Goal: Task Accomplishment & Management: Manage account settings

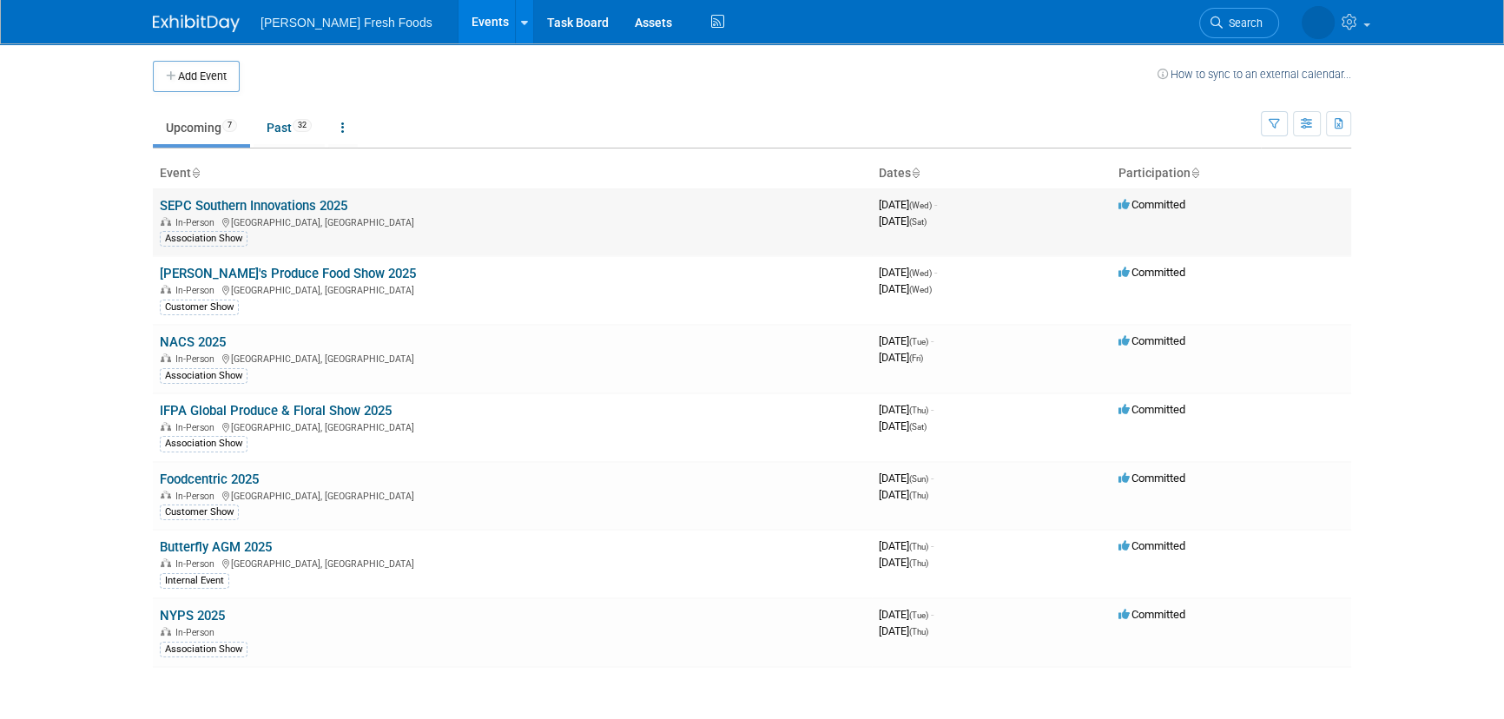
click at [294, 205] on link "SEPC Southern Innovations 2025" at bounding box center [254, 206] width 188 height 16
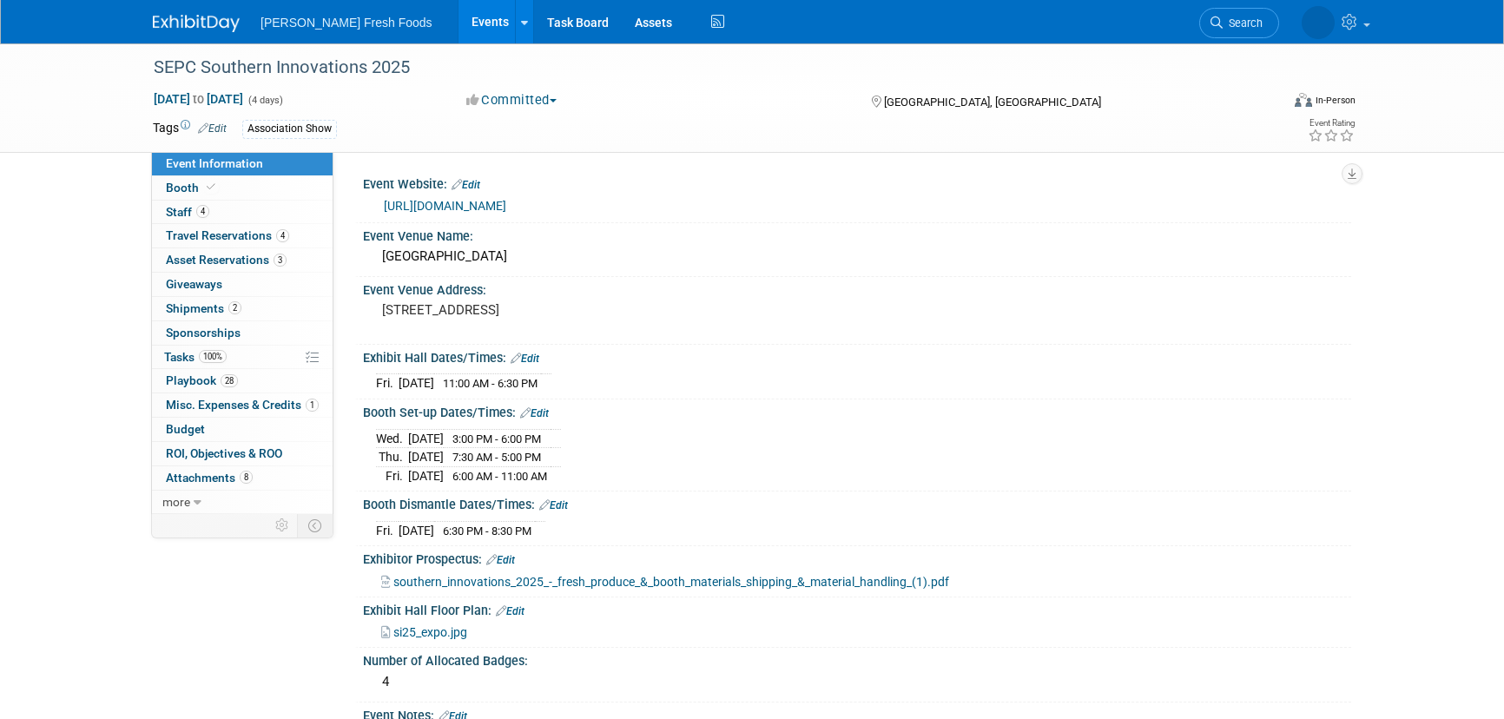
select select "Advanced Warehouse"
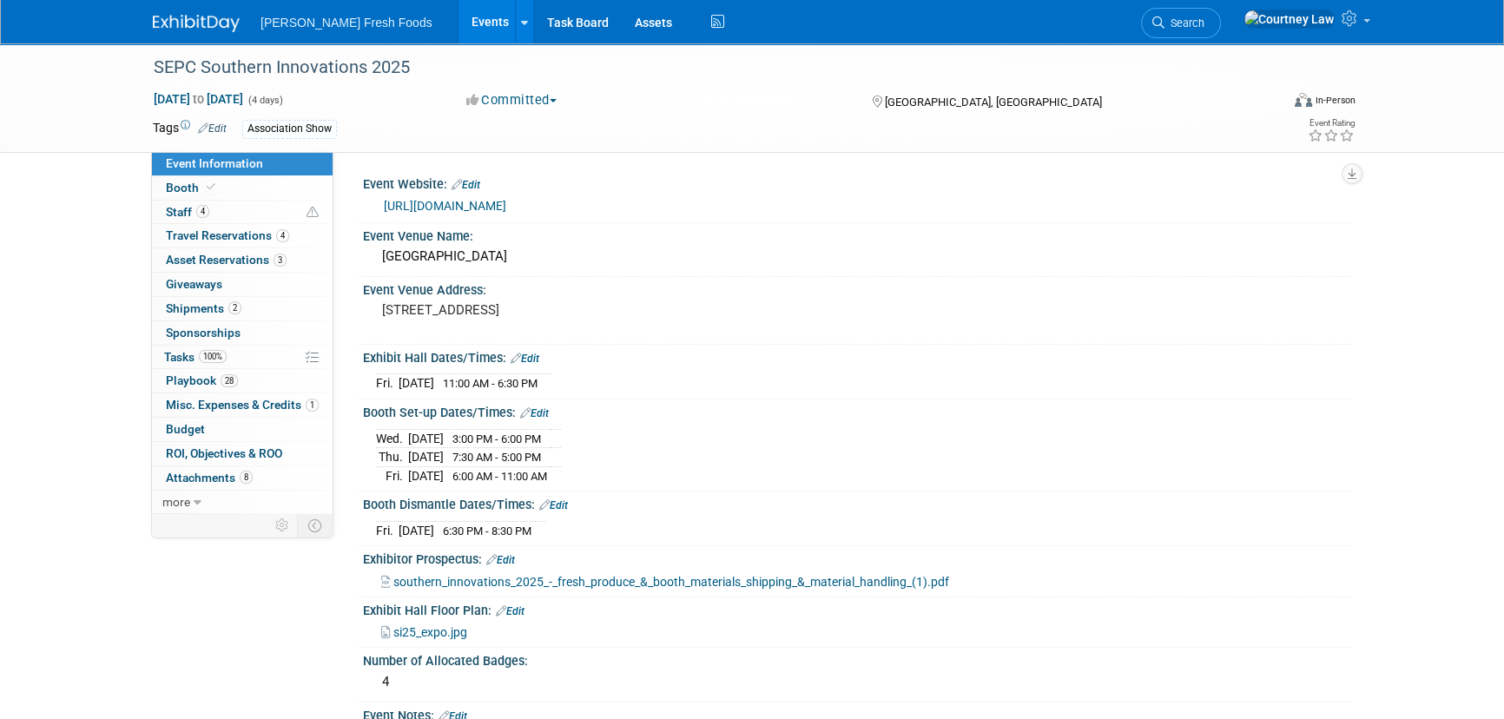
click at [667, 575] on span "southern_innovations_2025_-_fresh_produce_&_booth_materials_shipping_&_material…" at bounding box center [671, 582] width 556 height 14
click at [204, 197] on link "Booth" at bounding box center [242, 187] width 181 height 23
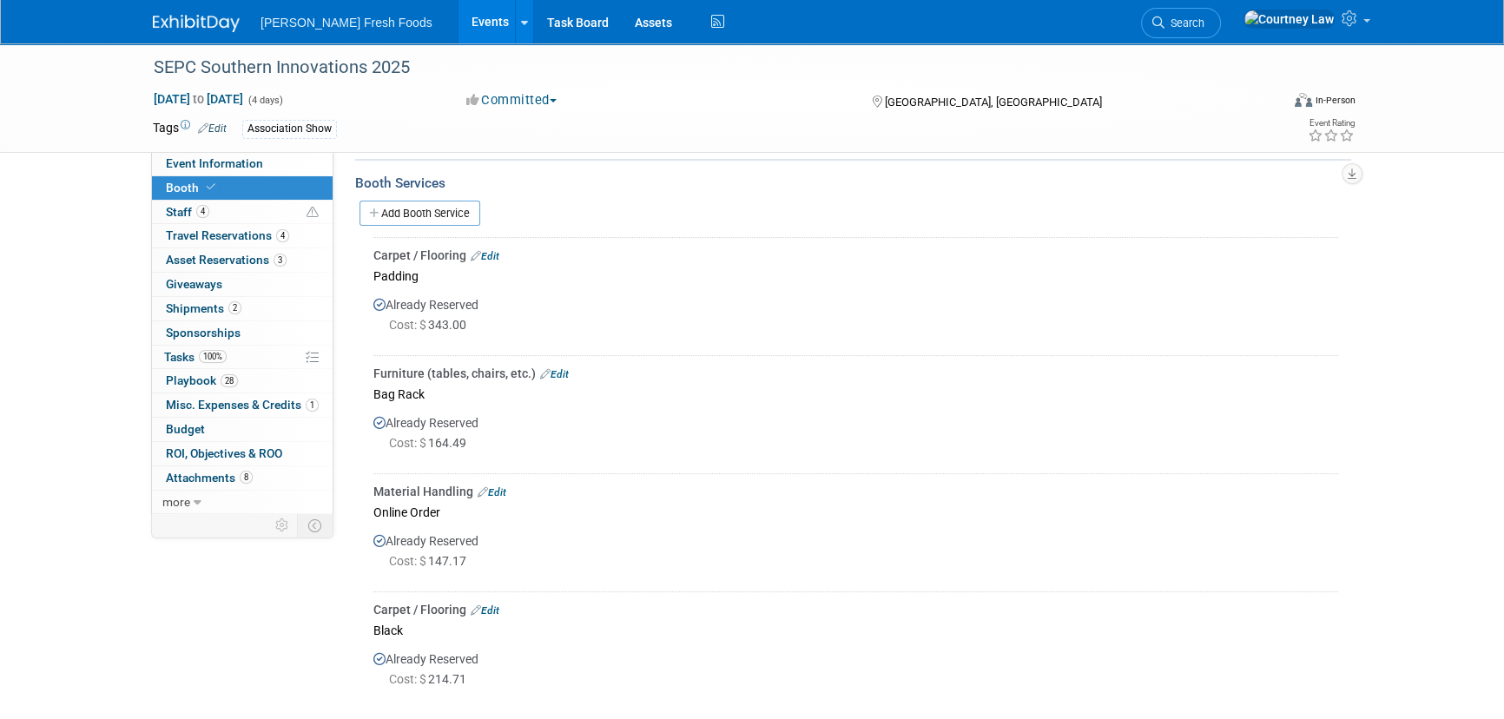
scroll to position [315, 0]
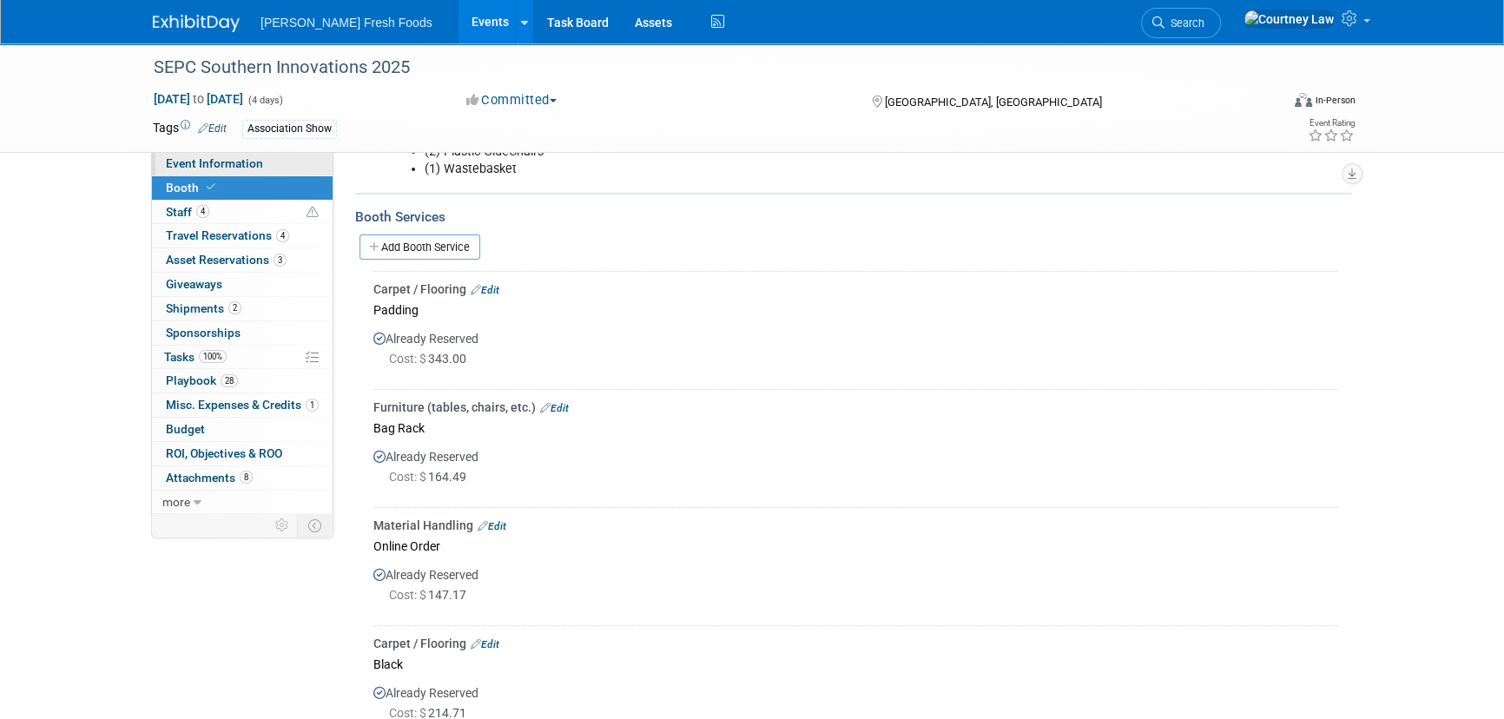
click at [214, 154] on link "Event Information" at bounding box center [242, 163] width 181 height 23
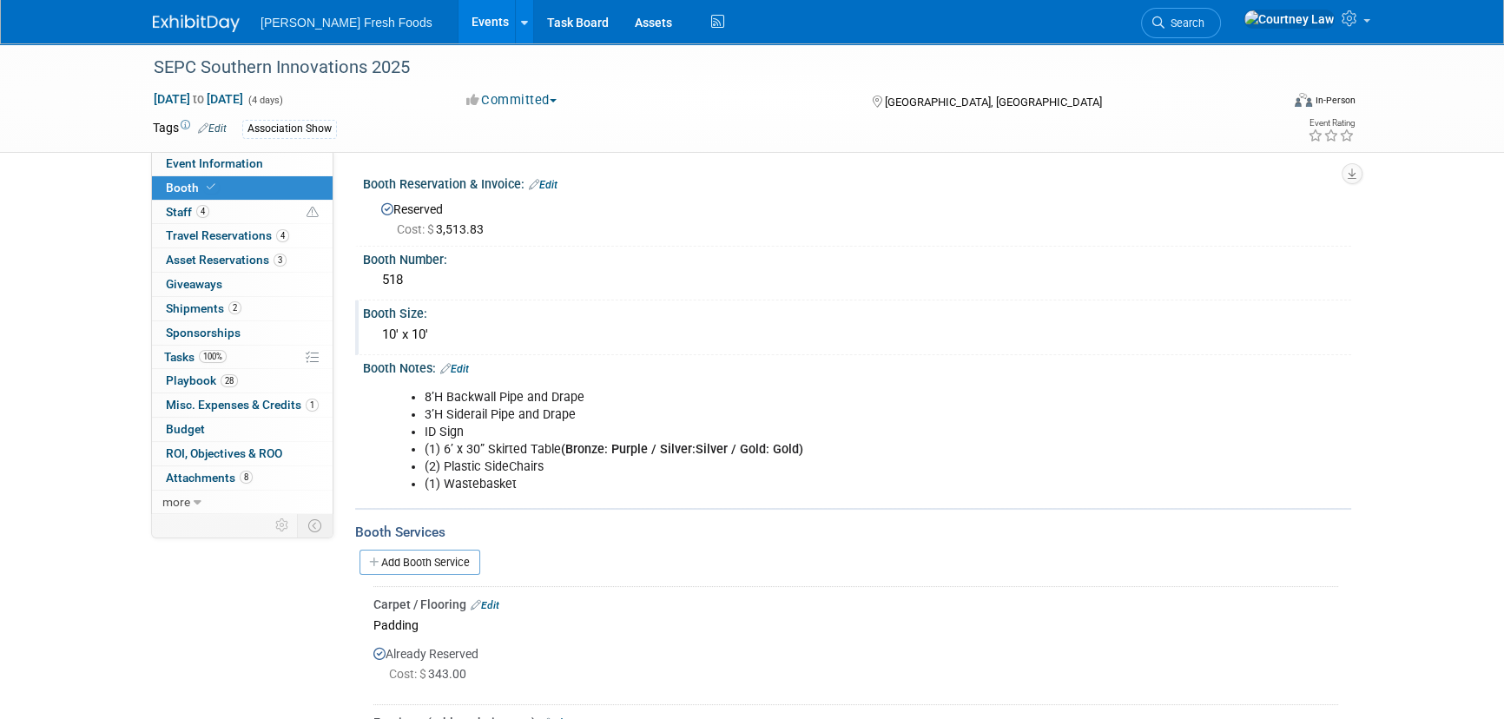
select select "Advanced Warehouse"
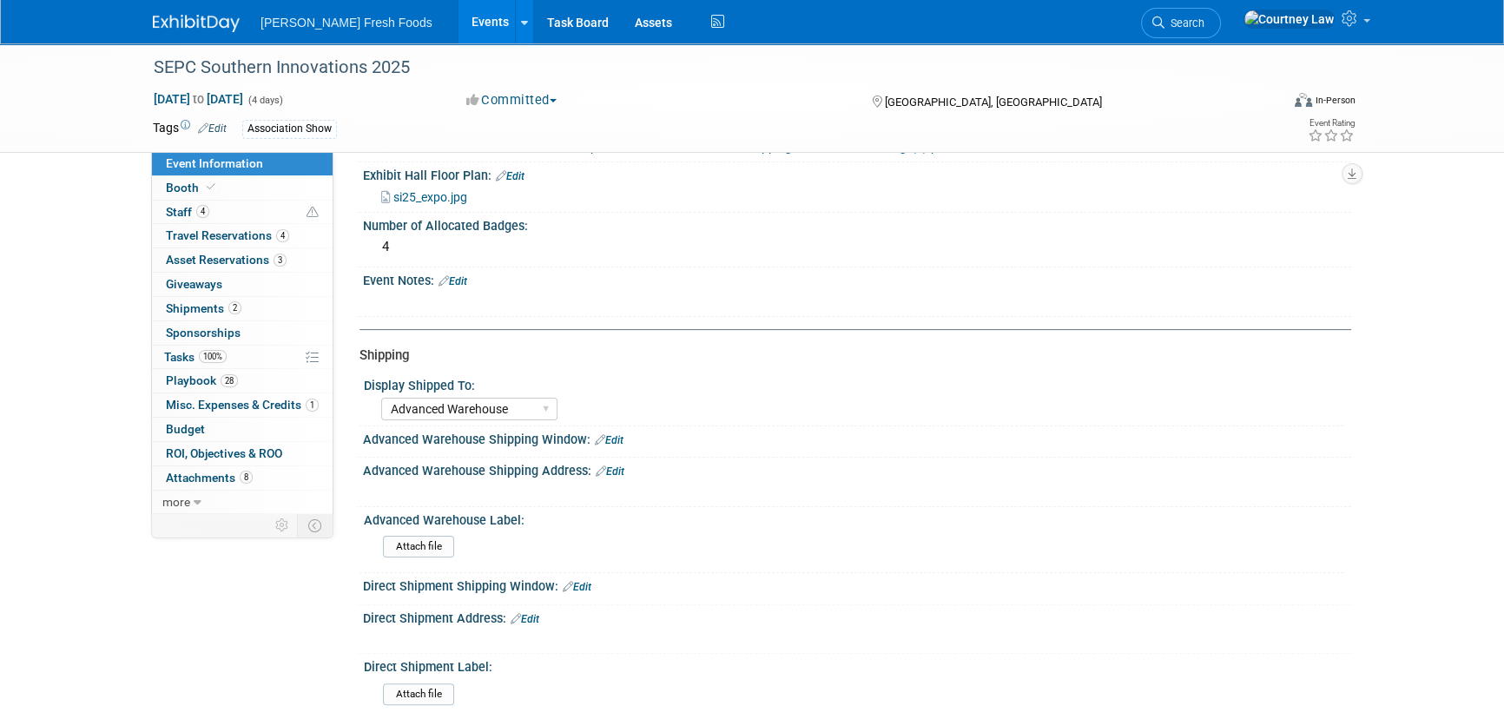
scroll to position [473, 0]
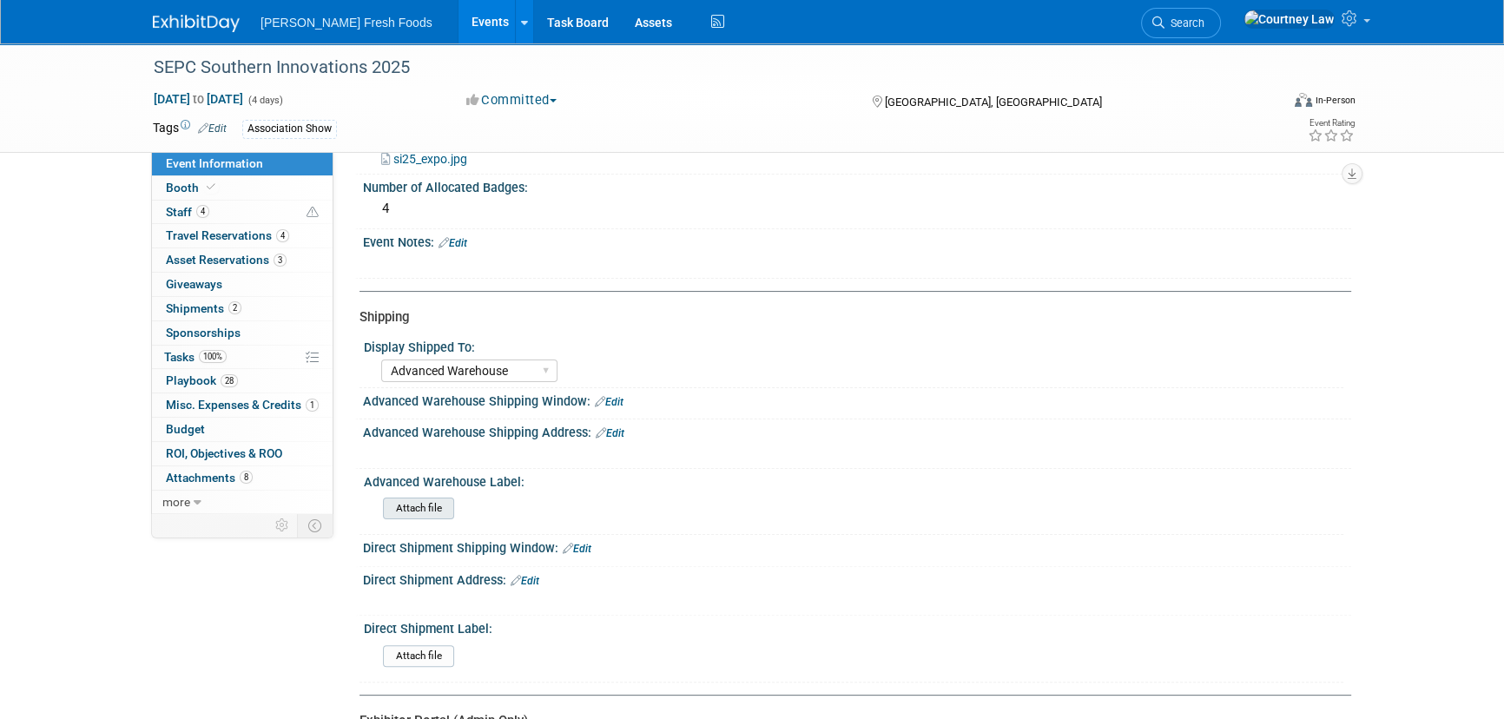
click at [423, 507] on input "file" at bounding box center [335, 508] width 236 height 20
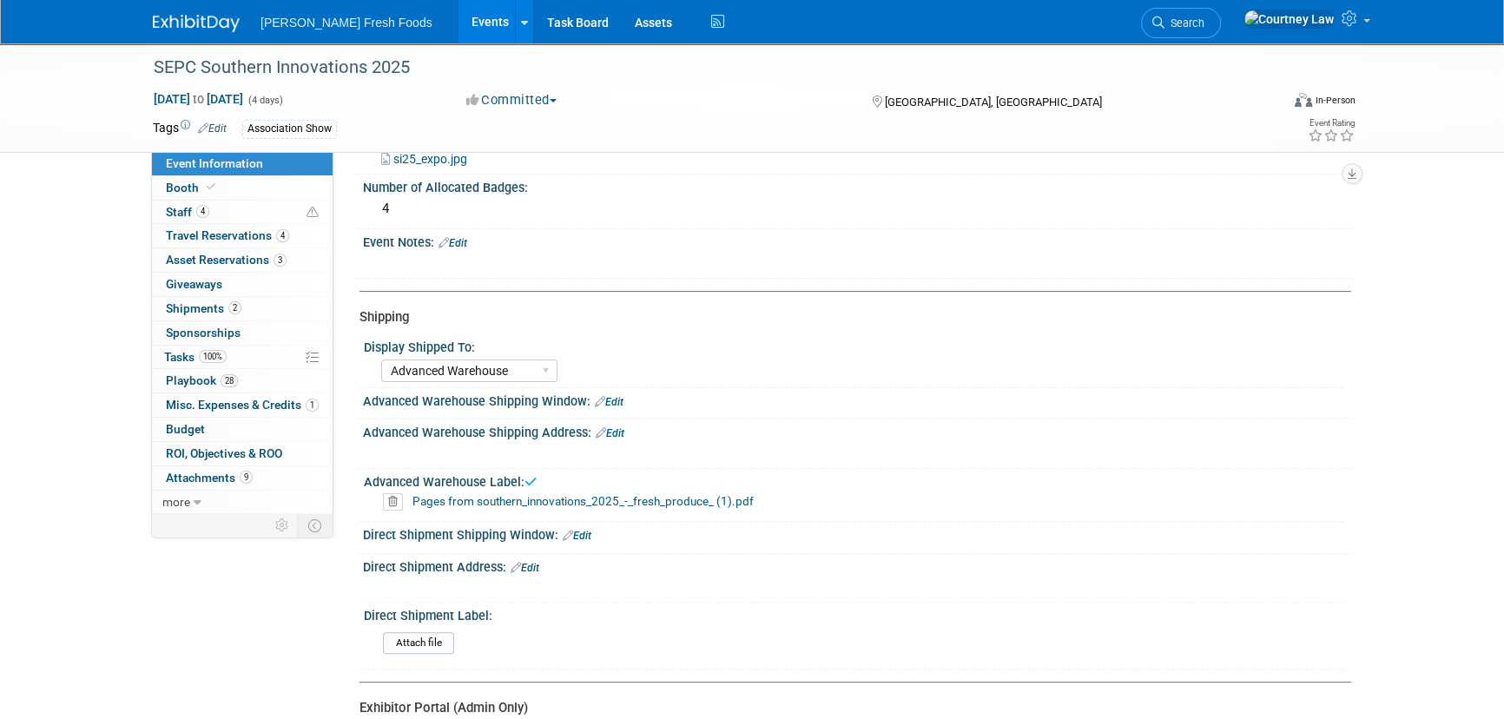
click at [510, 500] on link "Pages from southern_innovations_2025_-_fresh_produce_ (1).pdf" at bounding box center [582, 501] width 341 height 14
click at [985, 425] on div "Advanced Warehouse Shipping Address: Edit" at bounding box center [857, 430] width 988 height 23
click at [613, 396] on link "Edit" at bounding box center [609, 402] width 29 height 12
select select "8"
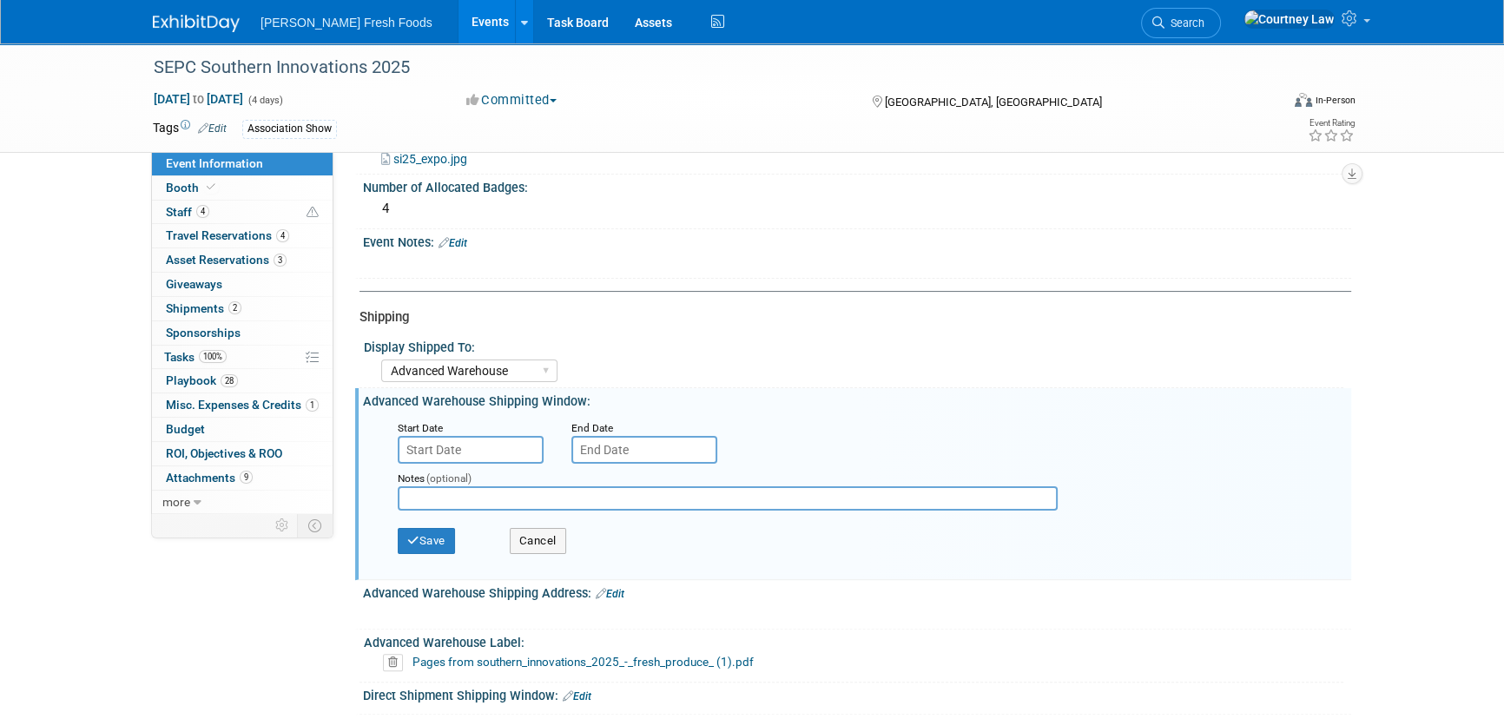
click at [473, 444] on input "text" at bounding box center [471, 450] width 146 height 28
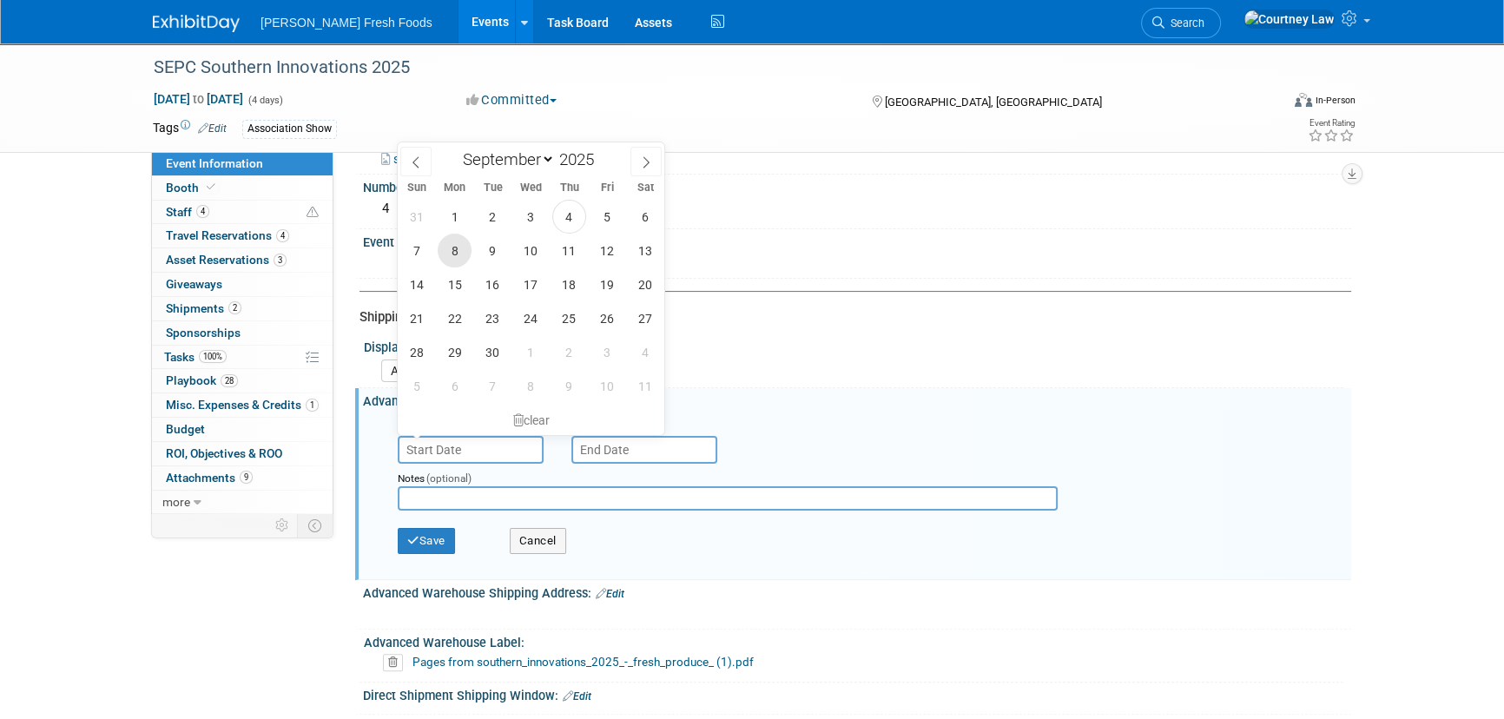
click at [465, 249] on span "8" at bounding box center [455, 251] width 34 height 34
type input "[DATE]"
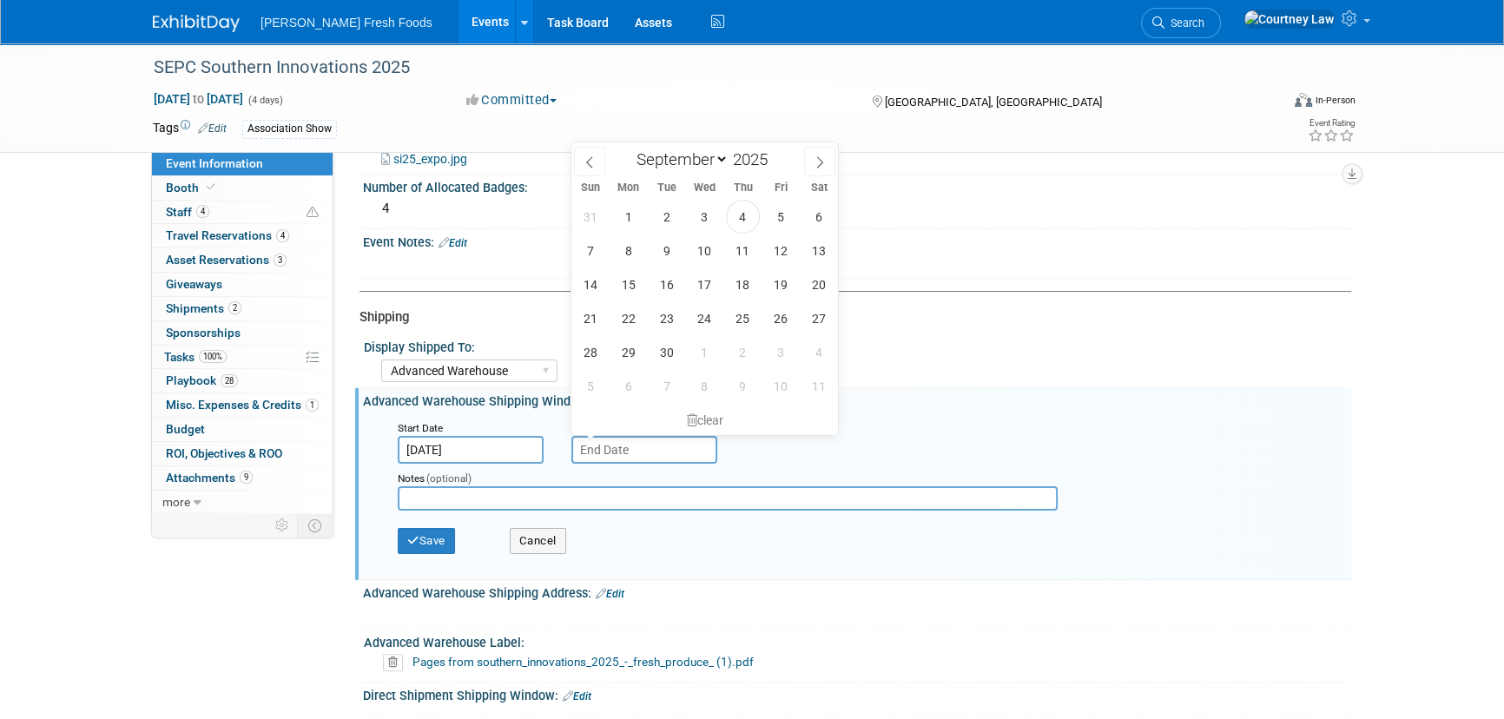
click at [603, 436] on input "text" at bounding box center [644, 450] width 146 height 28
click at [784, 214] on span "5" at bounding box center [781, 217] width 34 height 34
type input "[DATE]"
click at [477, 452] on input "[DATE]" at bounding box center [471, 450] width 146 height 28
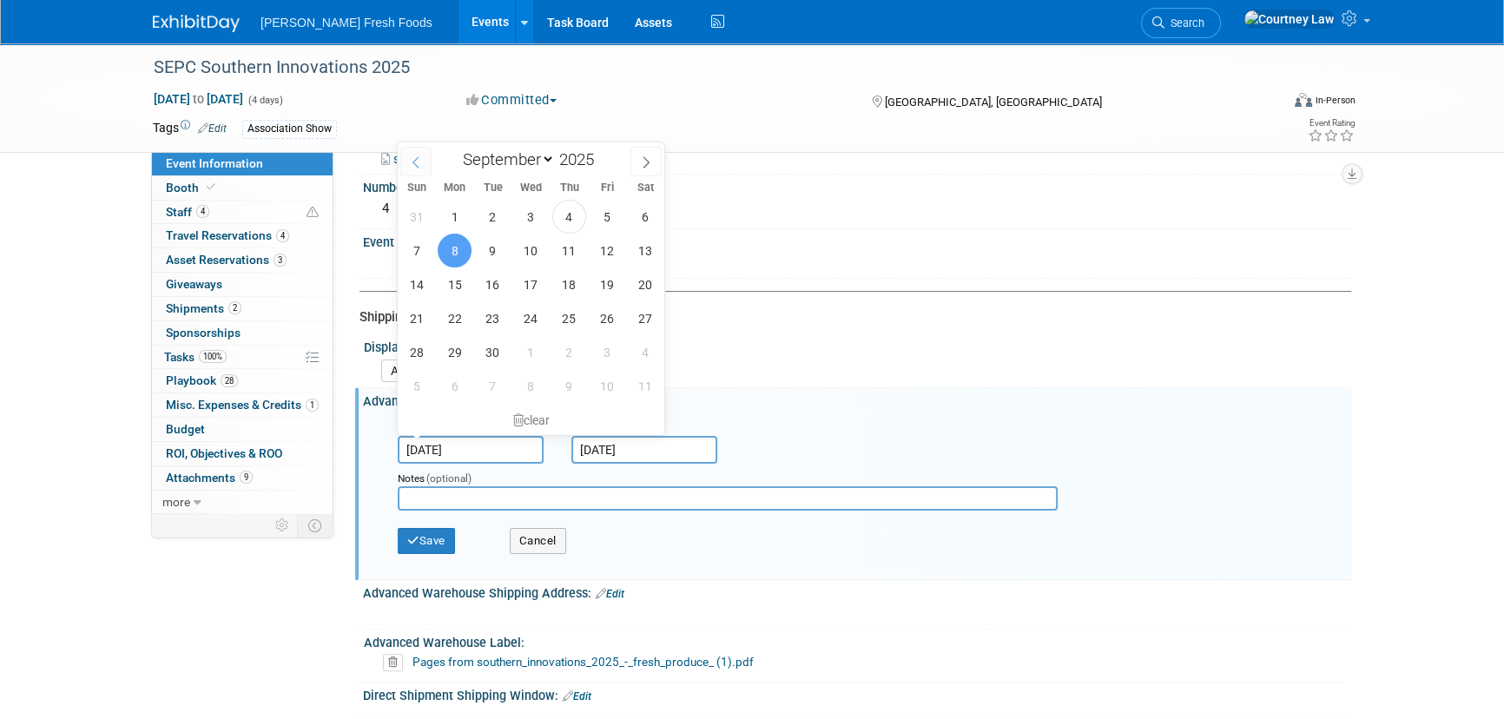
click at [423, 150] on span at bounding box center [415, 162] width 31 height 30
select select "7"
click at [591, 240] on div "27 28 29 30 31 1 2 3 4 5 6 7 8 9 10 11 12 13 14 15 16 17 18 19 20 21 22 23 24 2…" at bounding box center [531, 301] width 267 height 203
click at [599, 247] on span "8" at bounding box center [608, 251] width 34 height 34
type input "[DATE]"
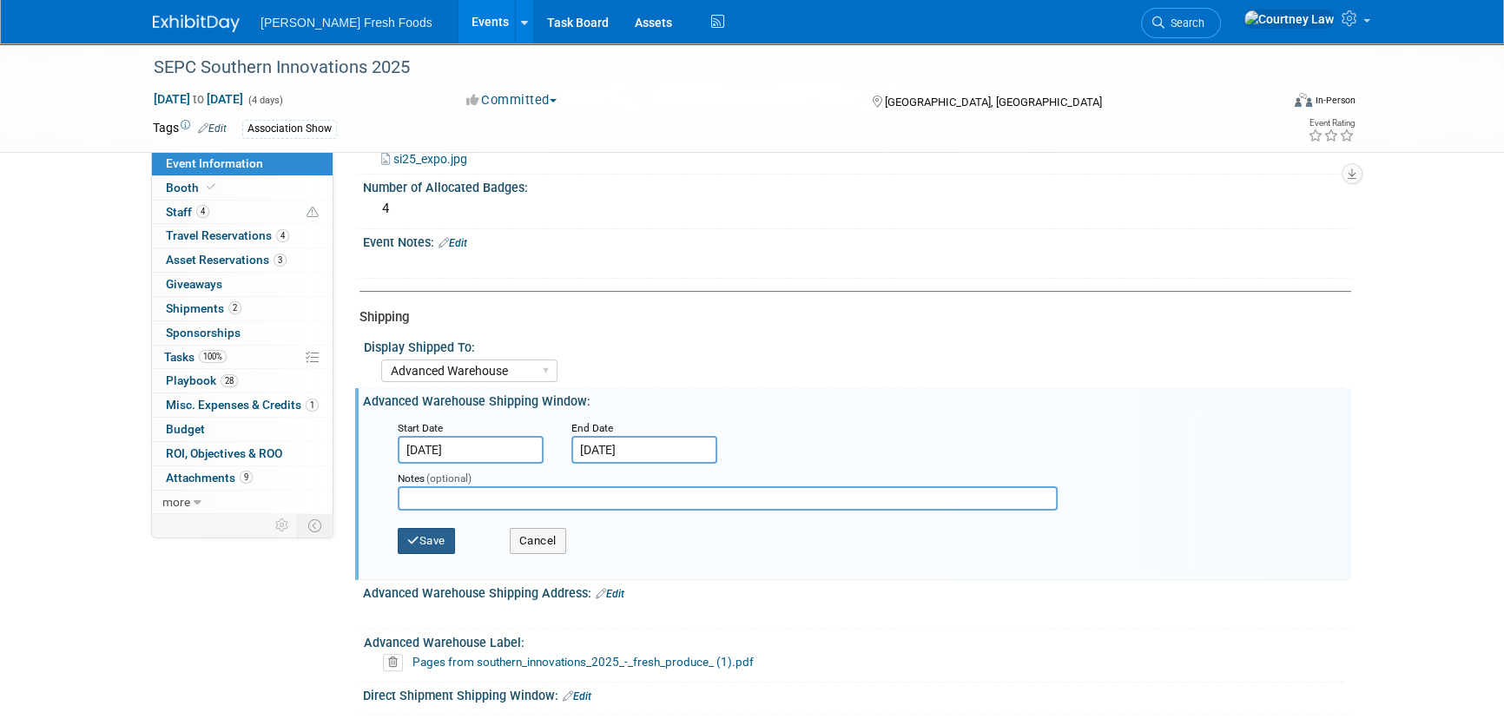
click at [427, 538] on button "Save" at bounding box center [426, 541] width 57 height 26
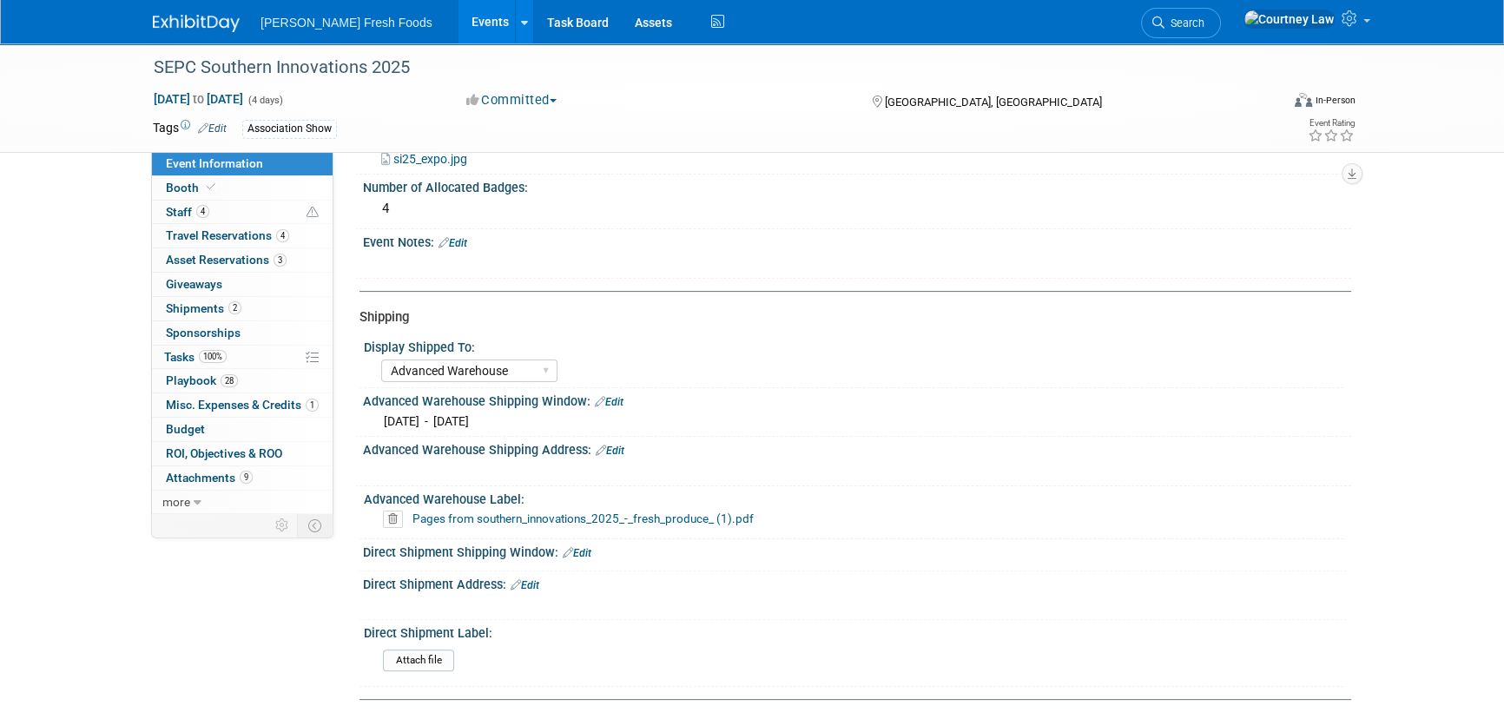
click at [616, 445] on link "Edit" at bounding box center [610, 451] width 29 height 12
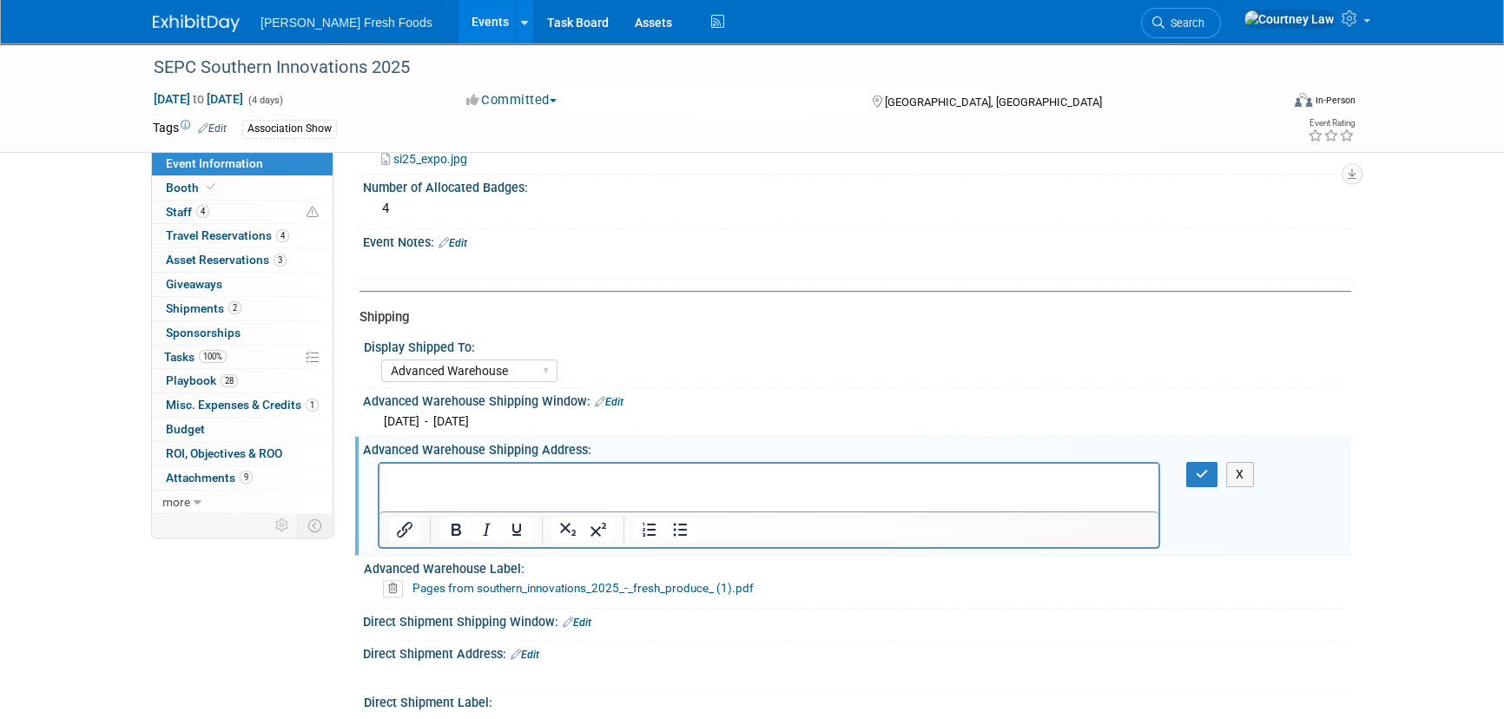
scroll to position [0, 0]
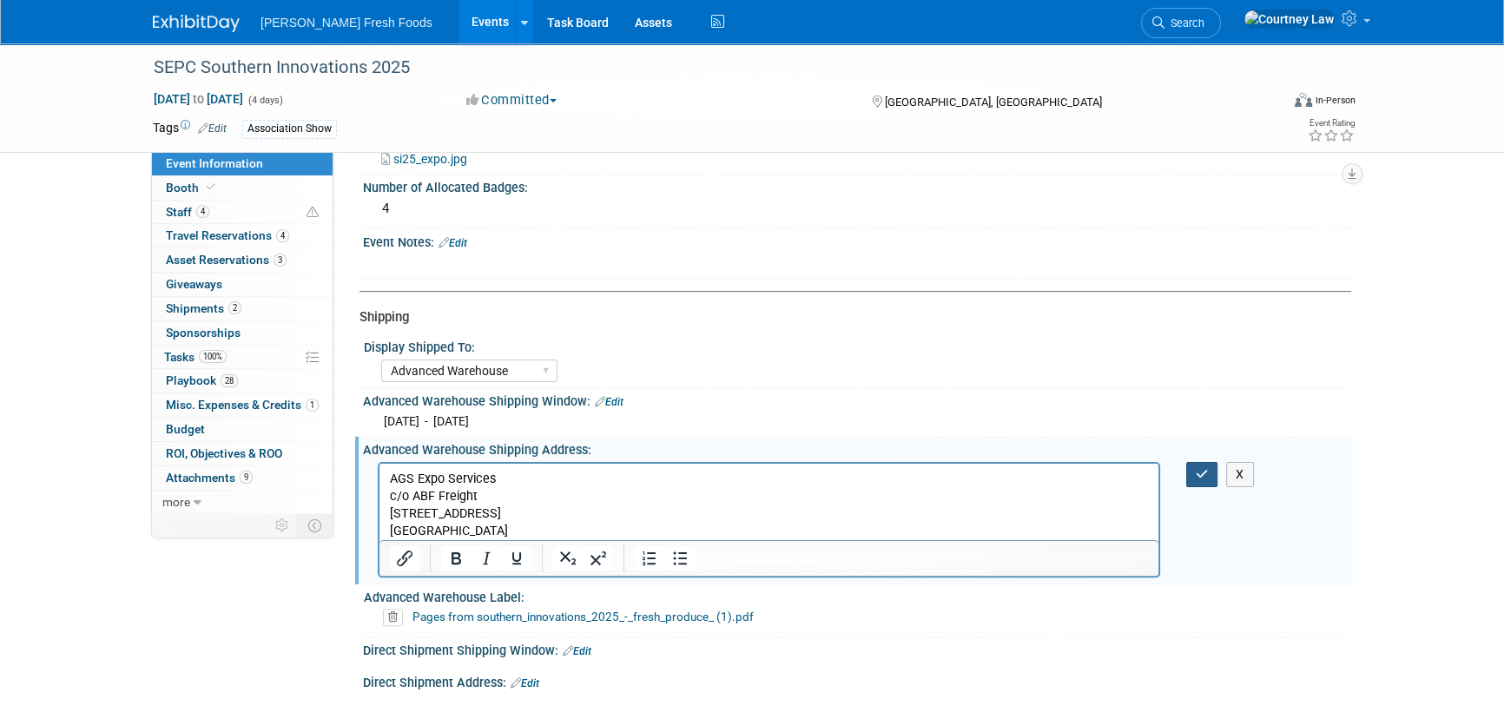
click at [1202, 474] on icon "button" at bounding box center [1202, 474] width 13 height 12
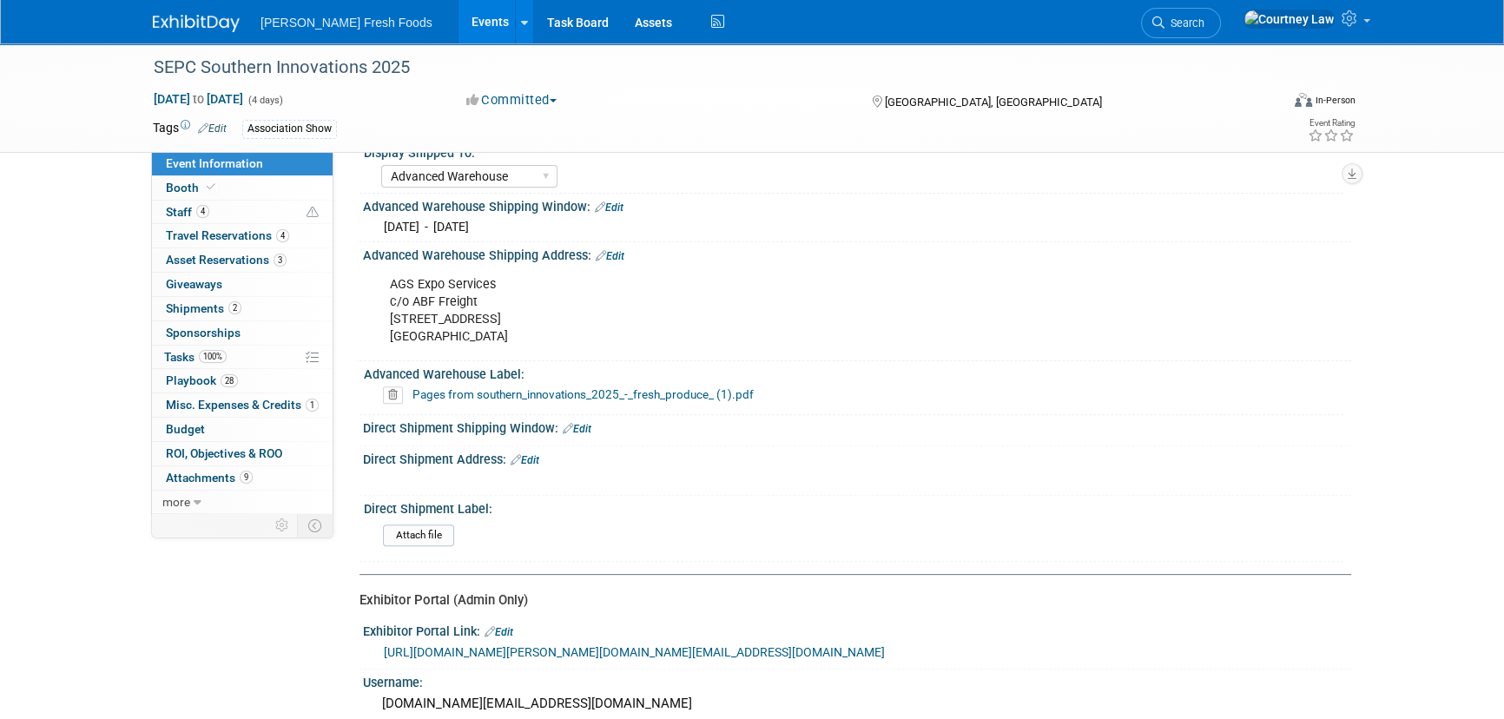
scroll to position [789, 0]
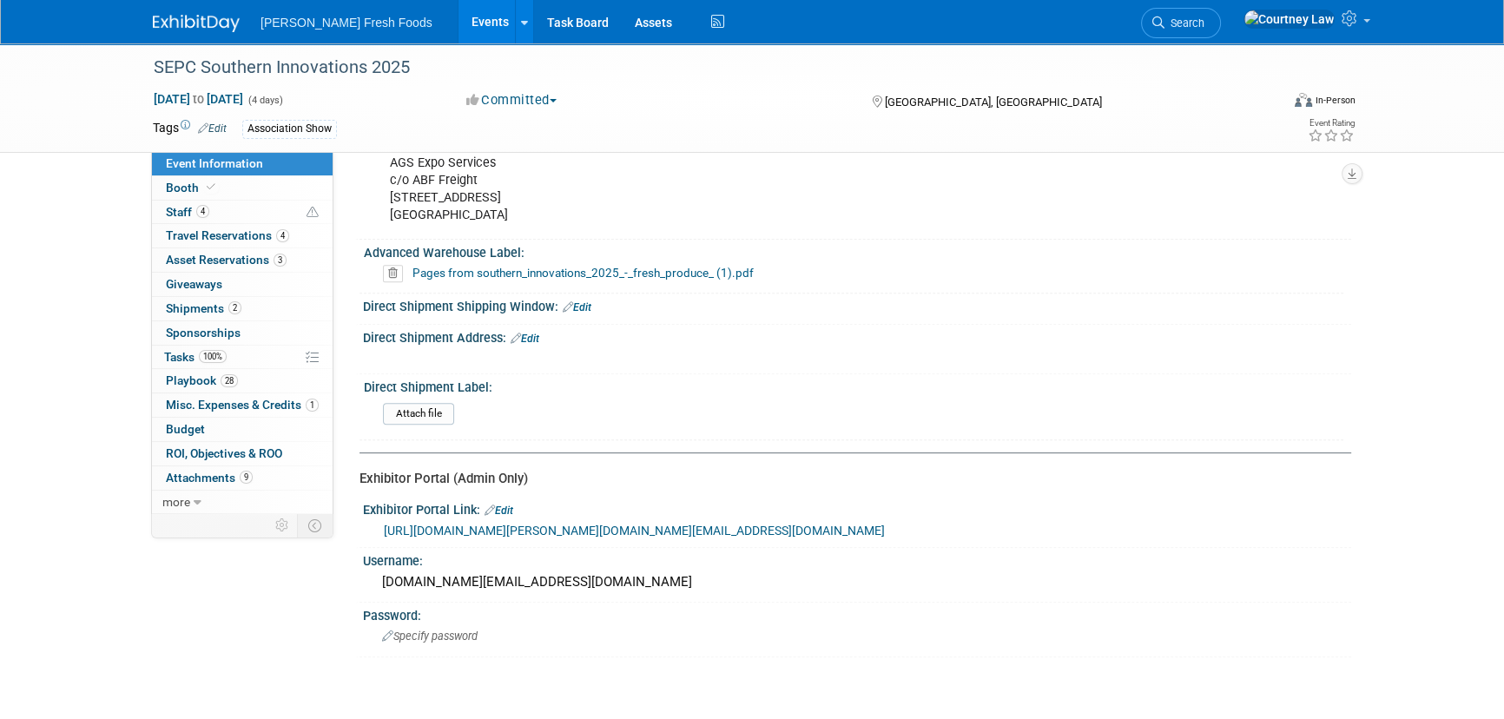
click at [576, 301] on link "Edit" at bounding box center [577, 307] width 29 height 12
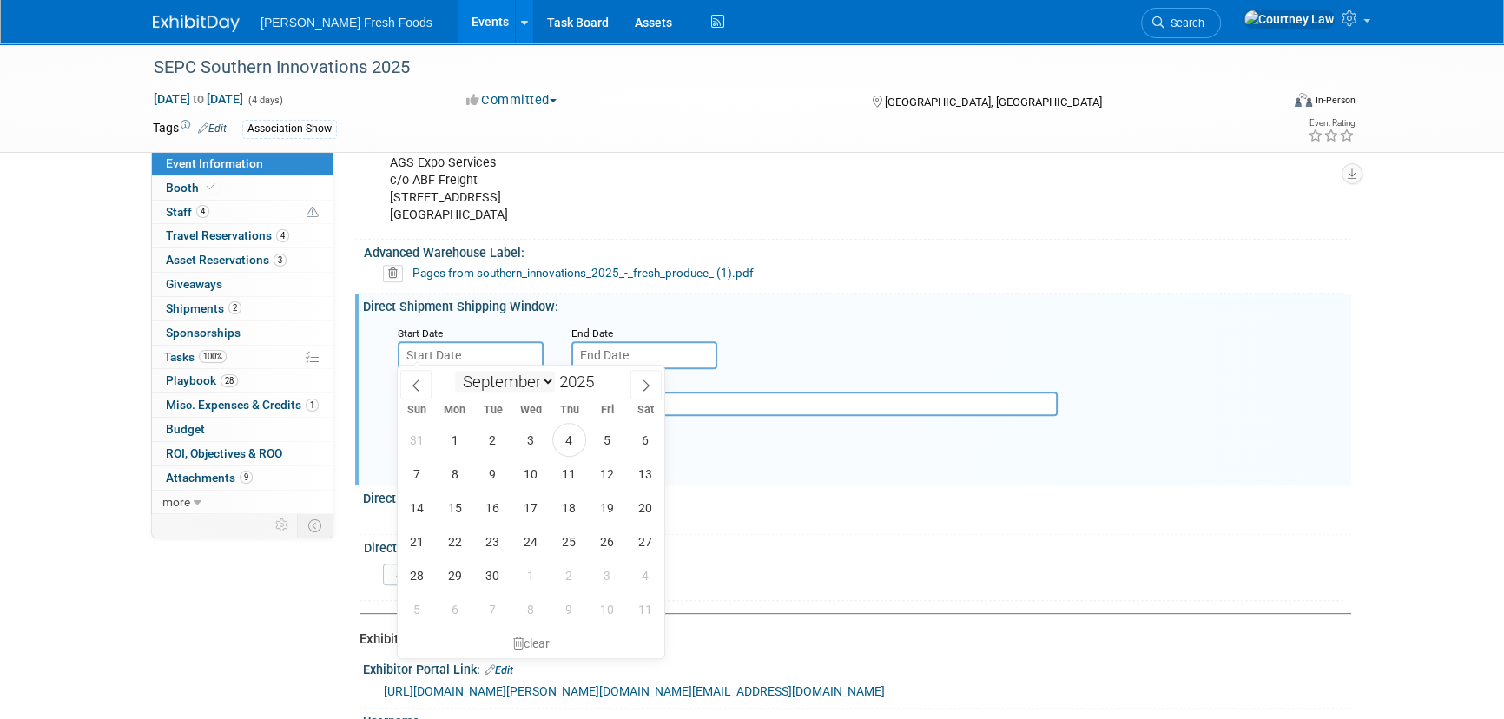
click at [523, 480] on span "10" at bounding box center [531, 474] width 34 height 34
type input "[DATE]"
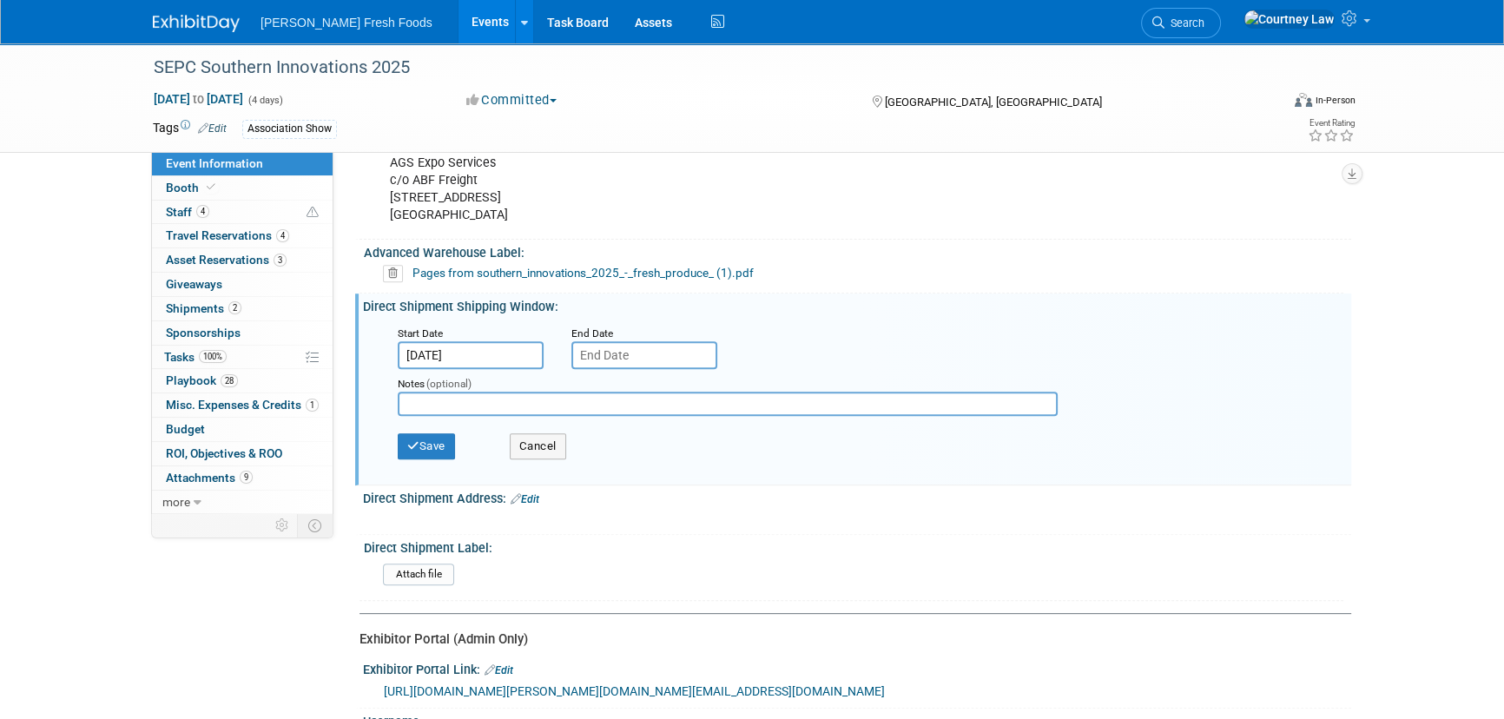
click at [614, 342] on input "text" at bounding box center [644, 355] width 146 height 28
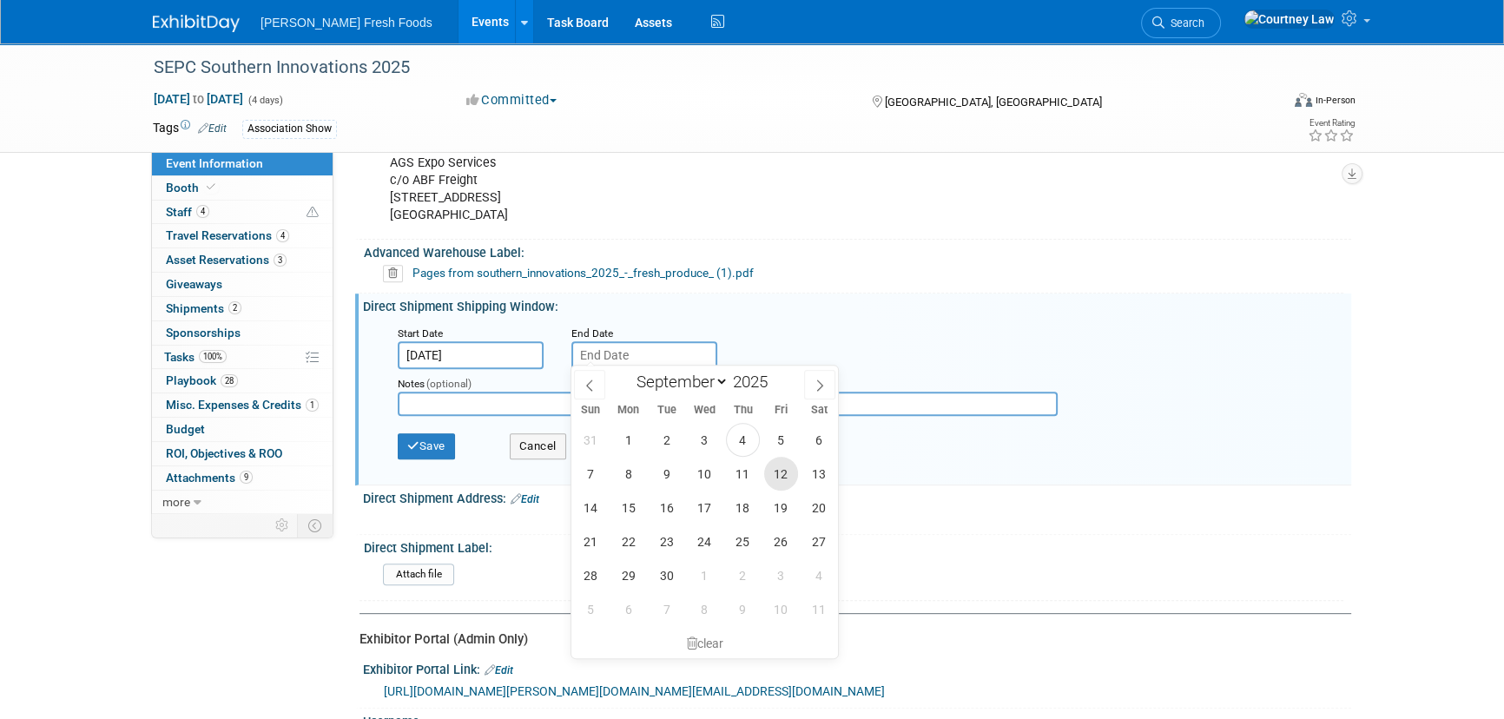
click at [773, 473] on span "12" at bounding box center [781, 474] width 34 height 34
type input "[DATE]"
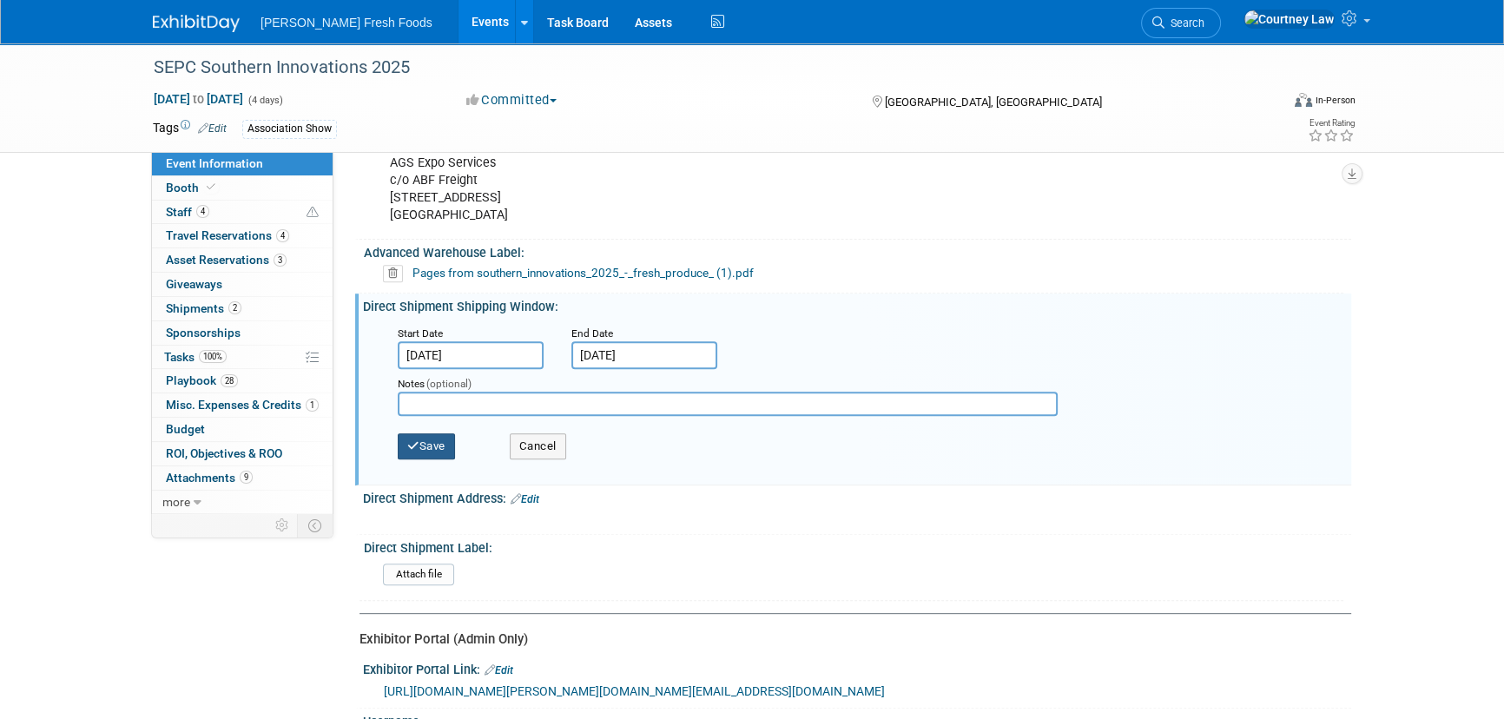
click at [440, 439] on button "Save" at bounding box center [426, 446] width 57 height 26
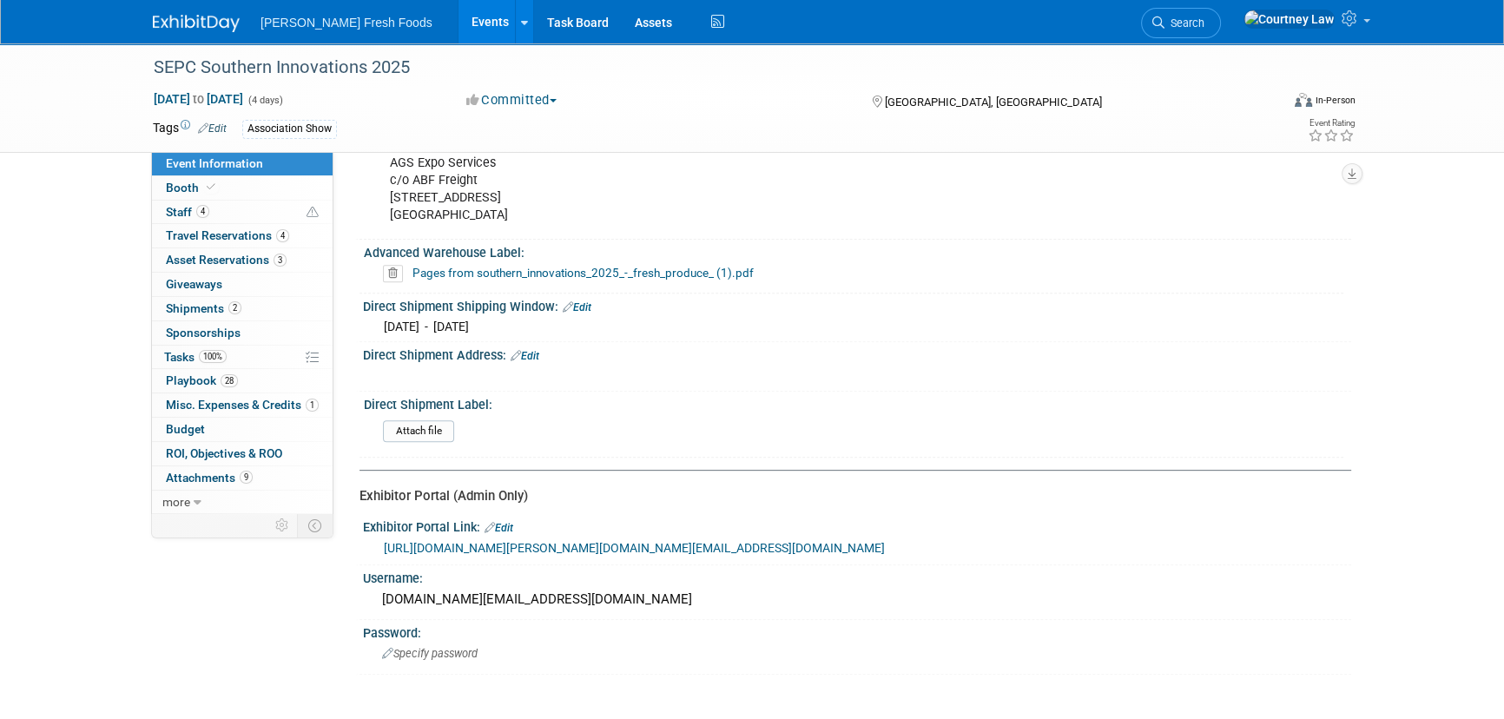
click at [526, 355] on link "Edit" at bounding box center [525, 356] width 29 height 12
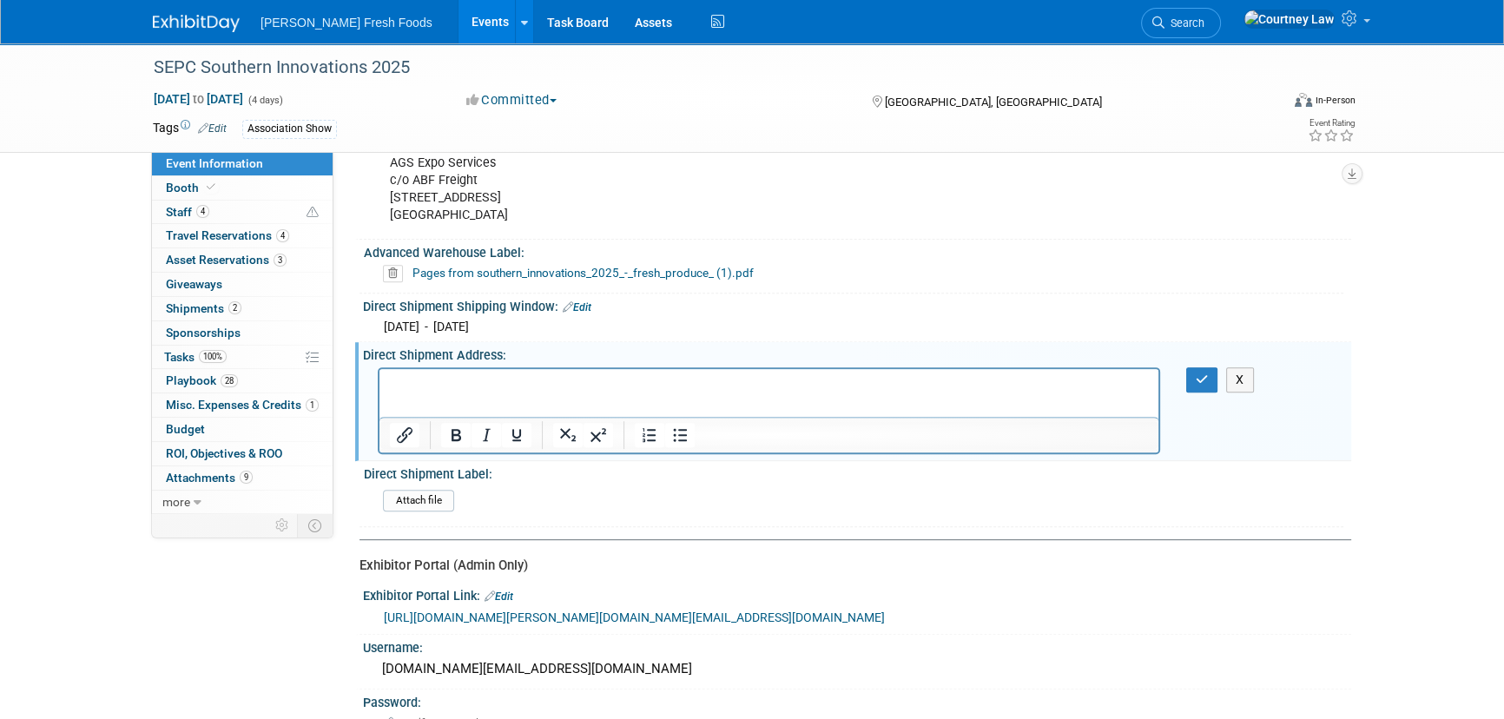
scroll to position [0, 0]
click at [566, 393] on html at bounding box center [768, 380] width 779 height 24
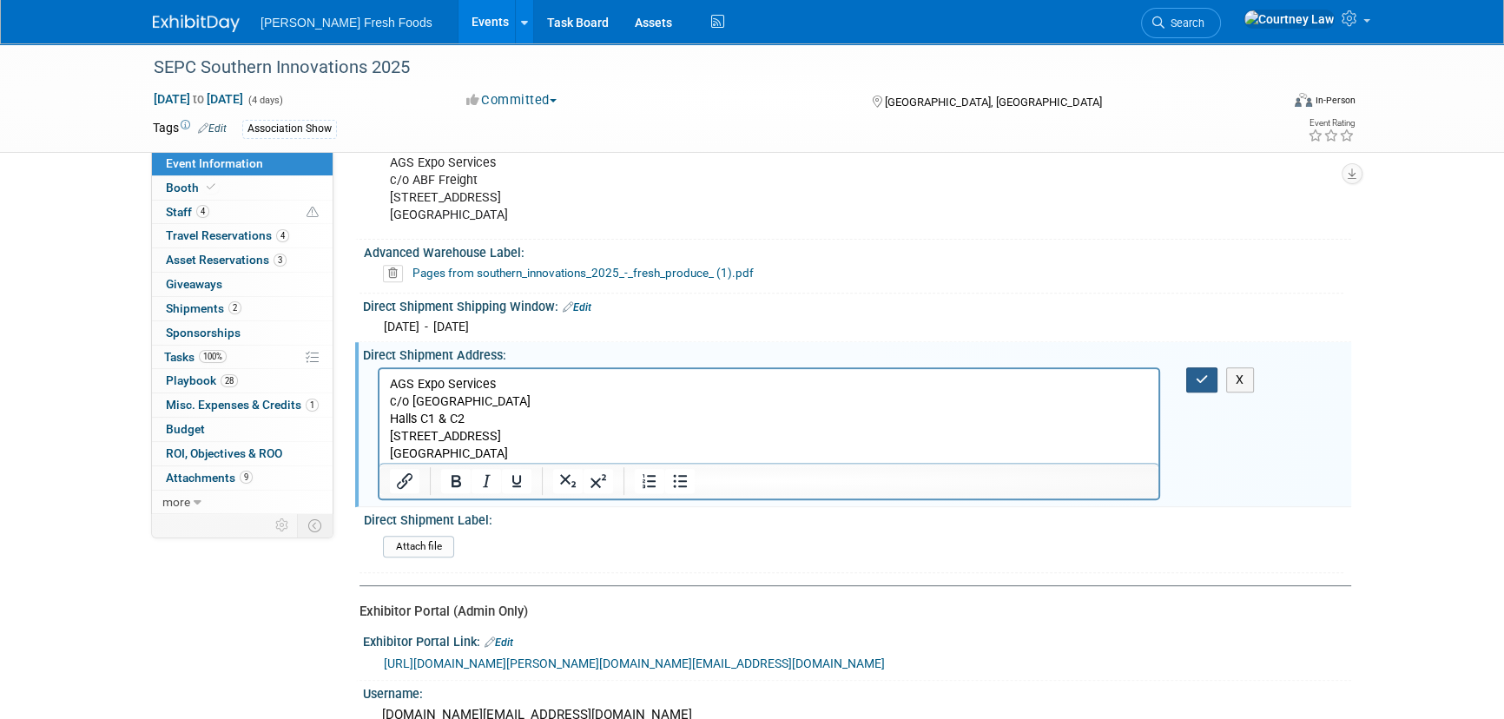
click at [1209, 367] on button "button" at bounding box center [1202, 379] width 32 height 25
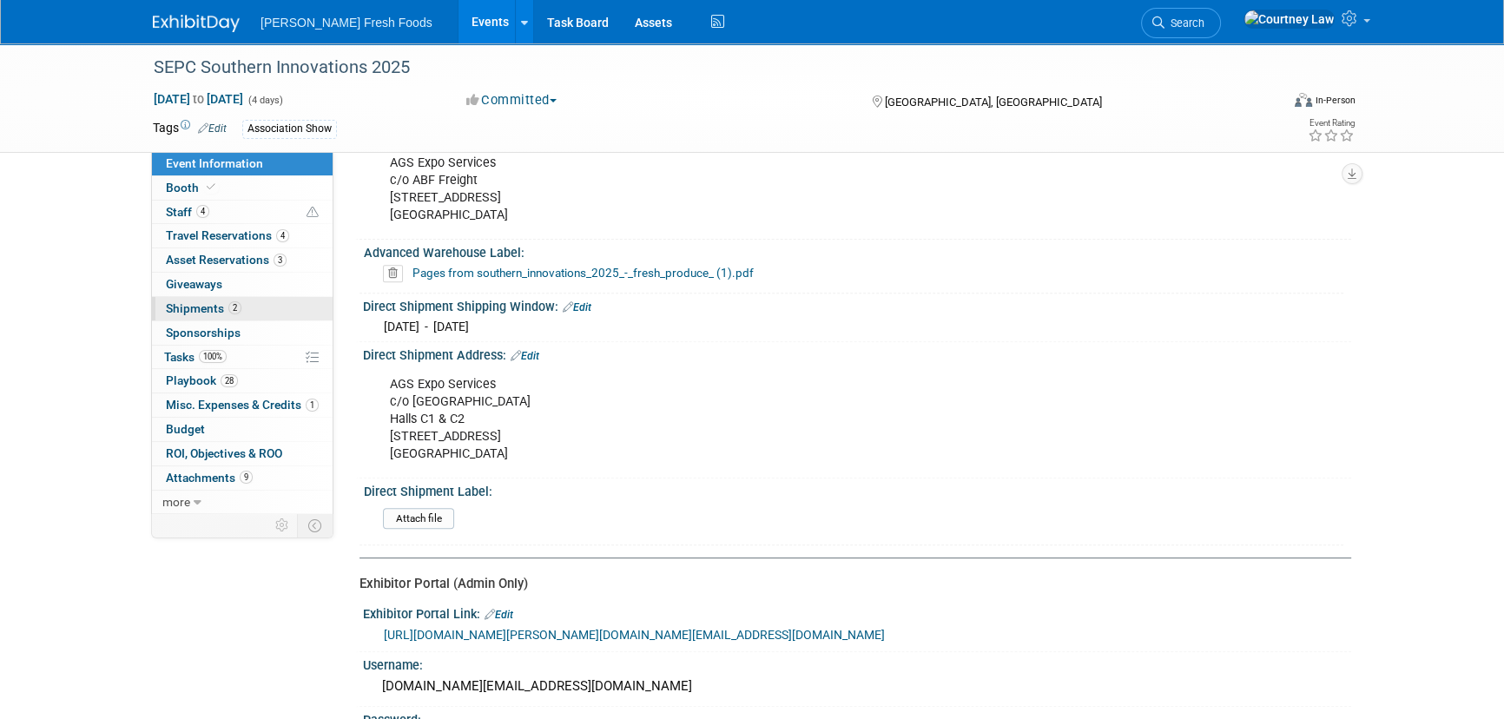
click at [226, 297] on link "2 Shipments 2" at bounding box center [242, 308] width 181 height 23
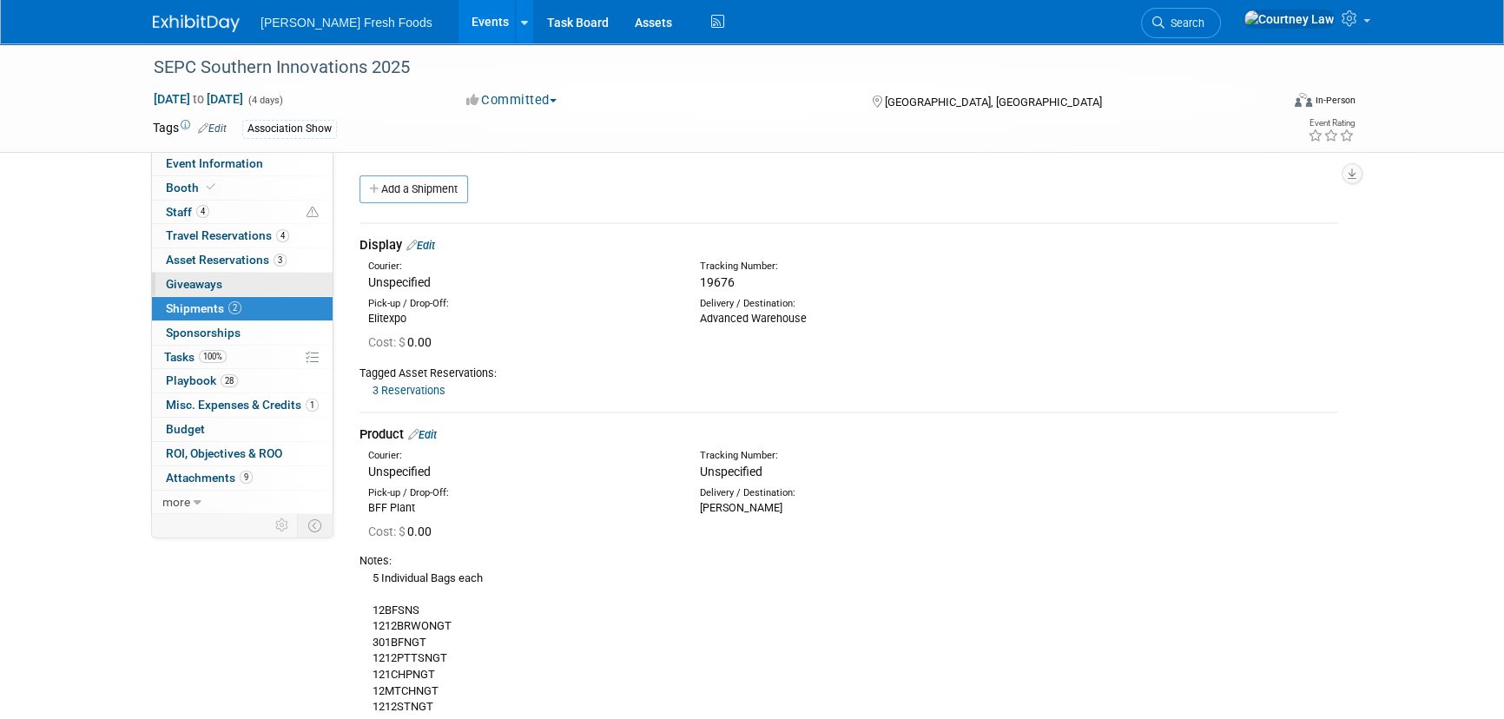
click at [226, 287] on link "0 Giveaways 0" at bounding box center [242, 284] width 181 height 23
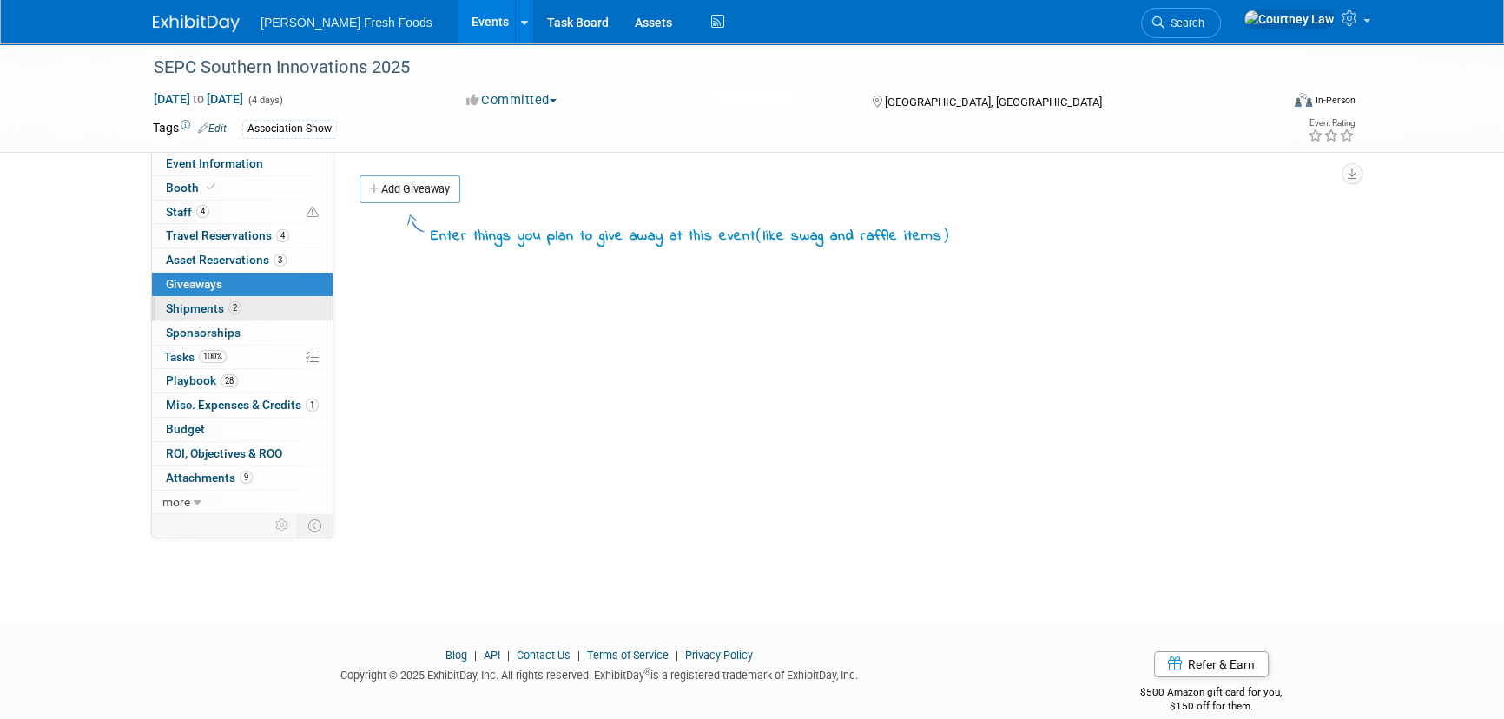
click at [267, 297] on link "2 Shipments 2" at bounding box center [242, 308] width 181 height 23
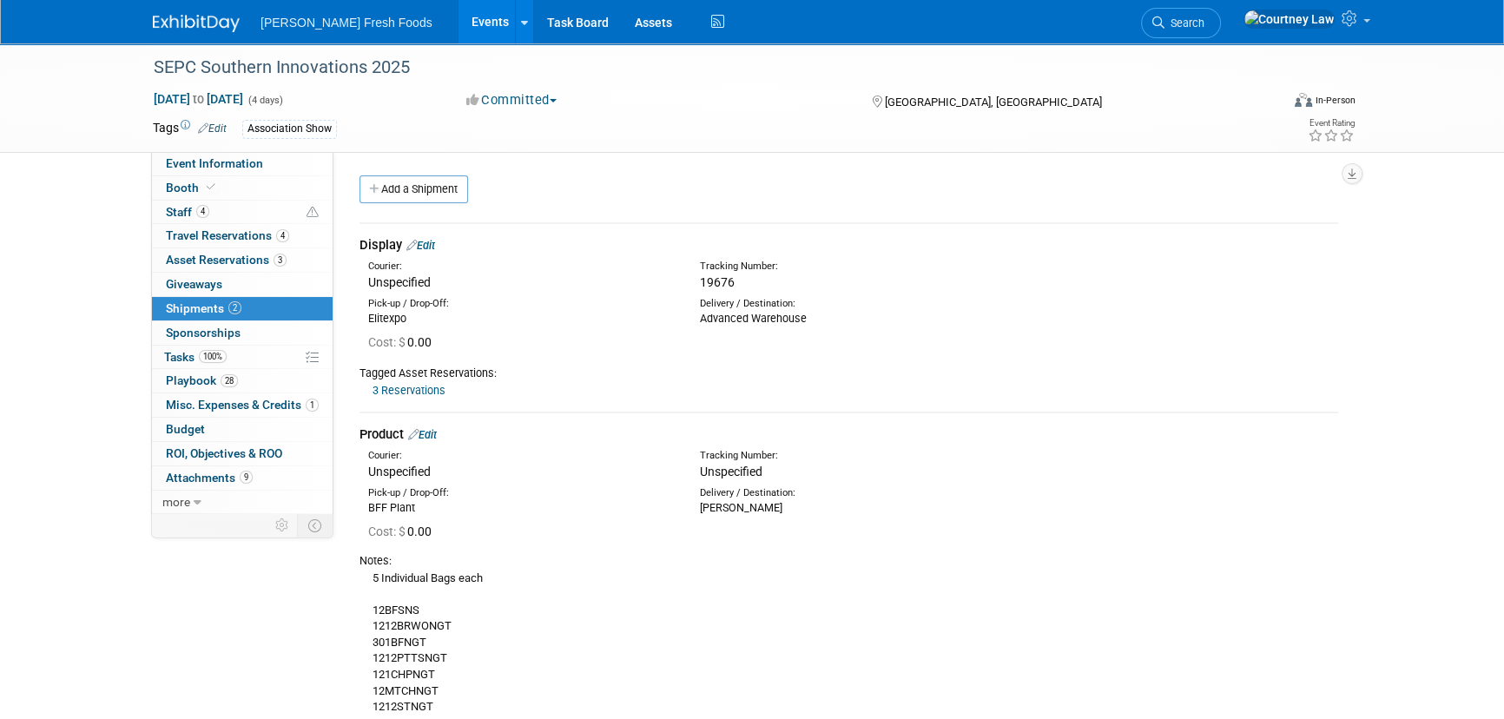
scroll to position [78, 0]
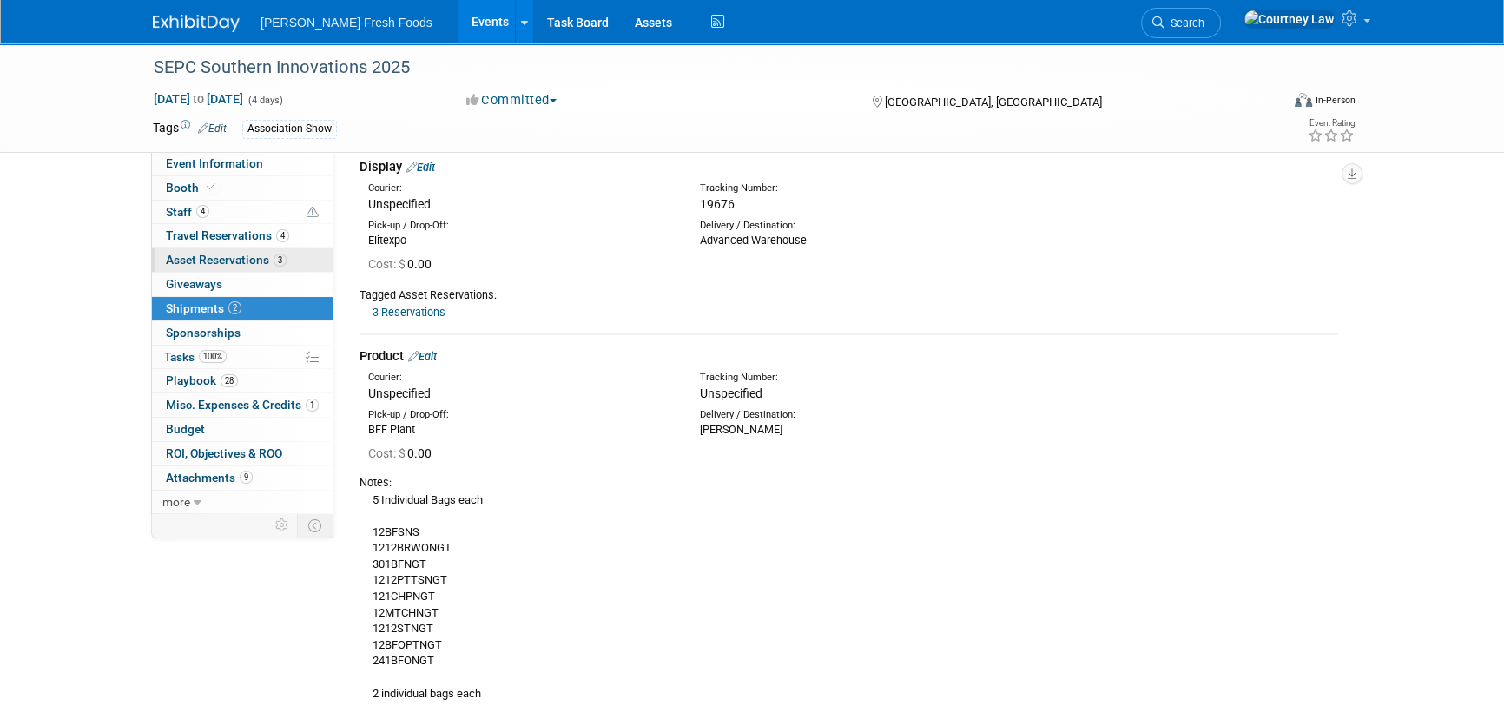
click at [262, 251] on link "3 Asset Reservations 3" at bounding box center [242, 259] width 181 height 23
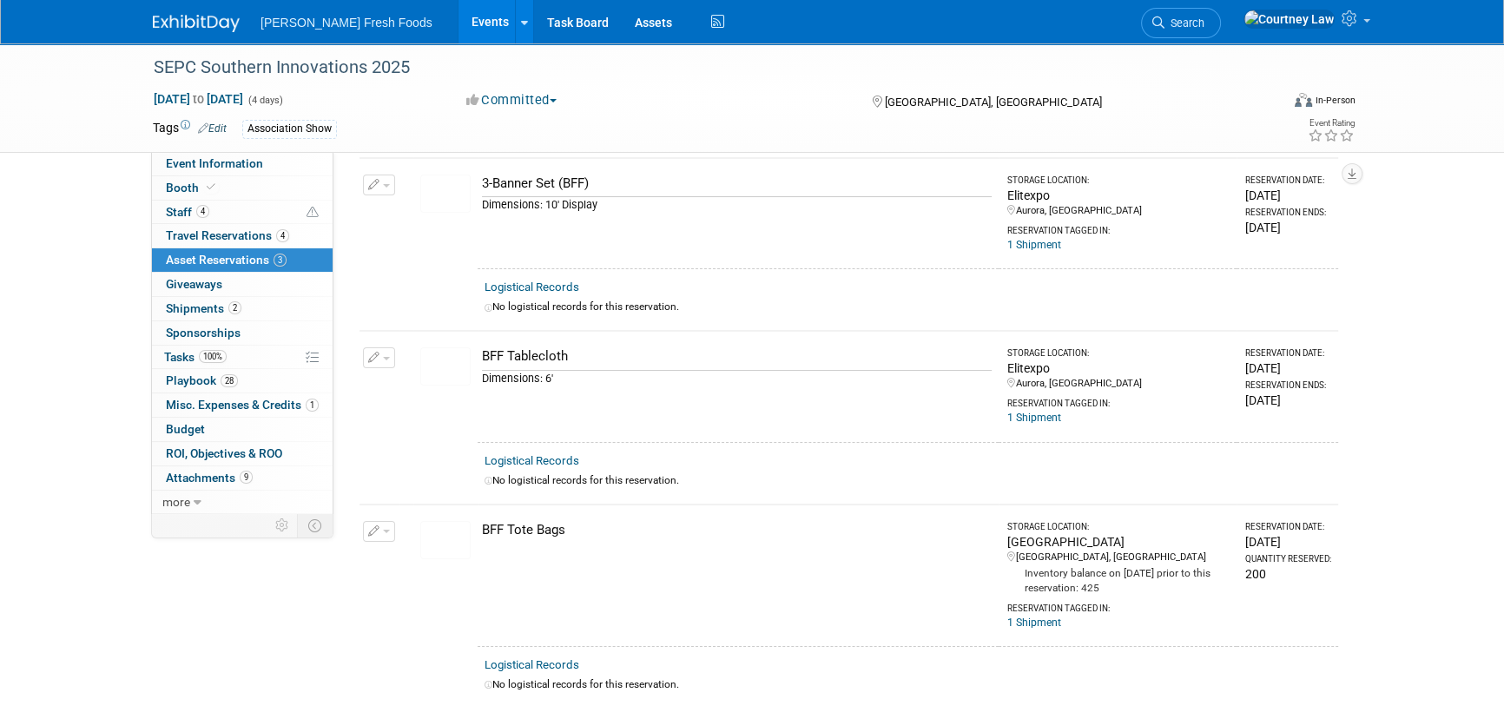
scroll to position [157, 0]
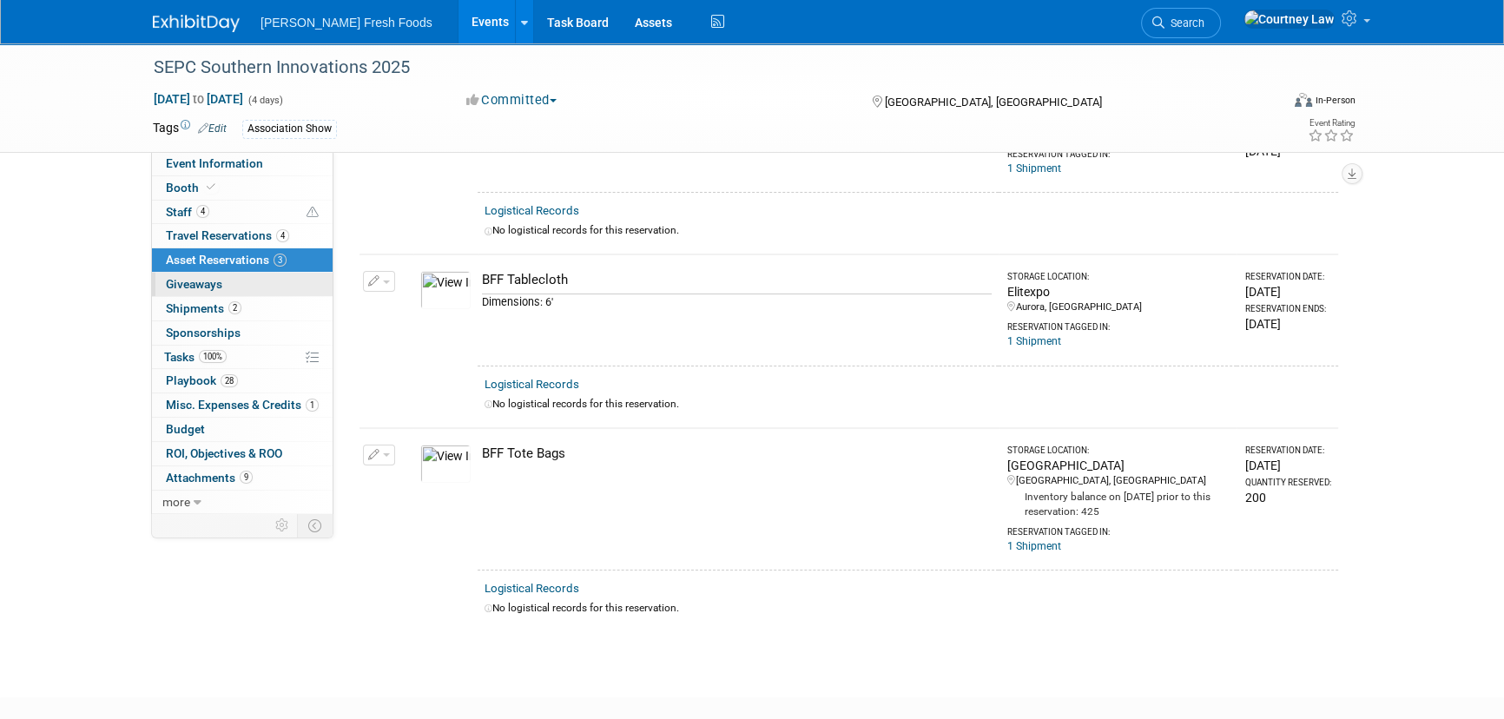
click at [175, 281] on span "Giveaways 0" at bounding box center [194, 284] width 56 height 14
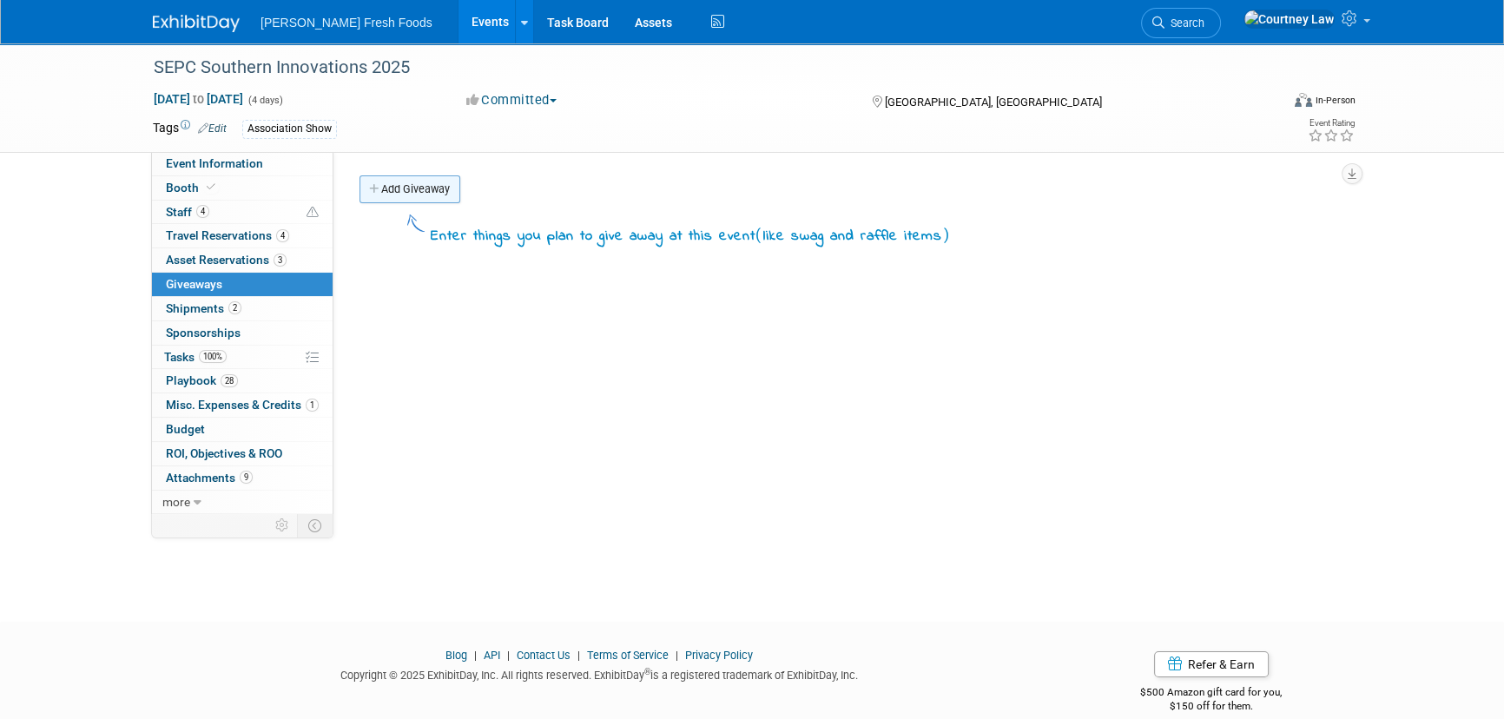
click at [394, 180] on link "Add Giveaway" at bounding box center [410, 189] width 101 height 28
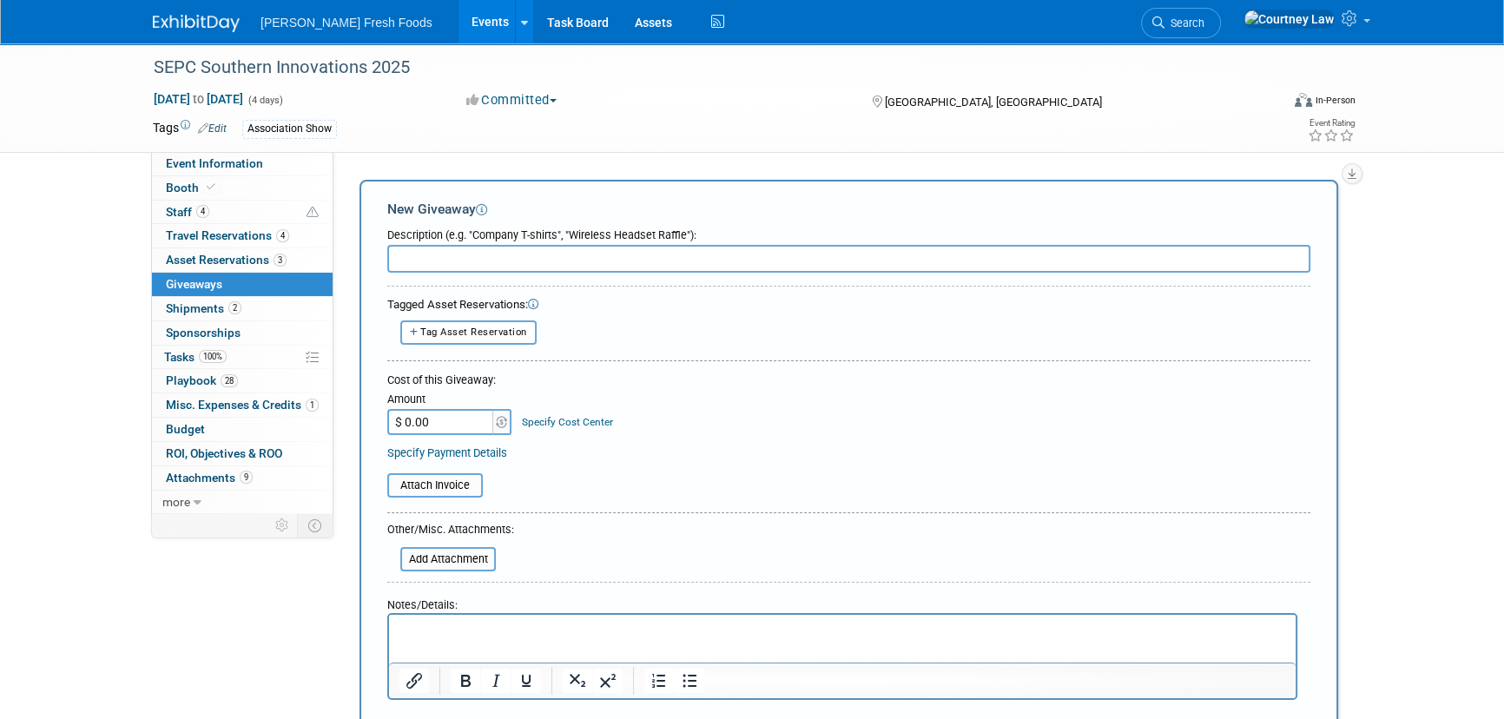
click at [451, 268] on input "text" at bounding box center [848, 259] width 923 height 28
type input "Bags"
click at [490, 342] on button "Tag Asset Reservation" at bounding box center [468, 331] width 136 height 23
select select
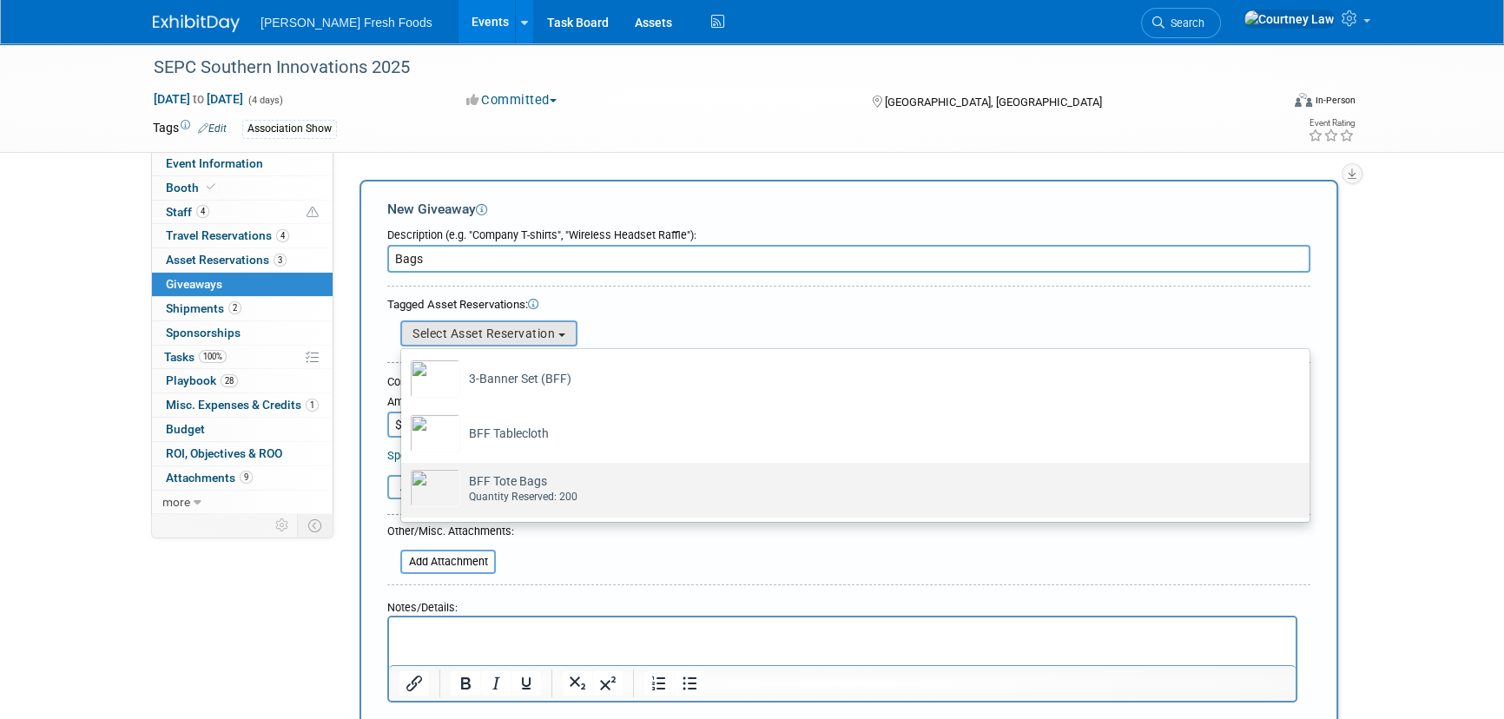
click at [481, 492] on div "Quantity Reserved: 200" at bounding box center [872, 497] width 806 height 15
click at [404, 484] on input "BFF Tote Bags Already tagged in this giveaway Quantity Reserved: 200" at bounding box center [398, 477] width 11 height 11
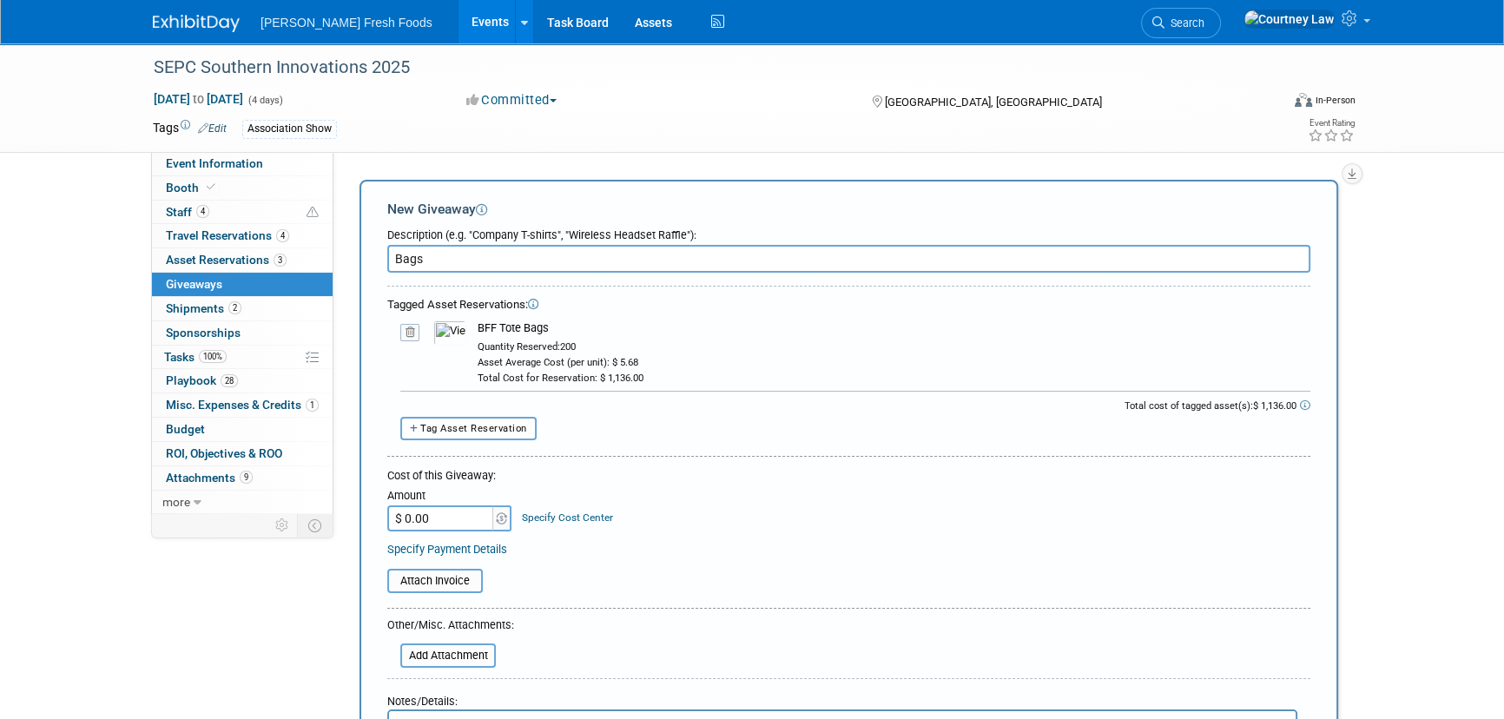
scroll to position [78, 0]
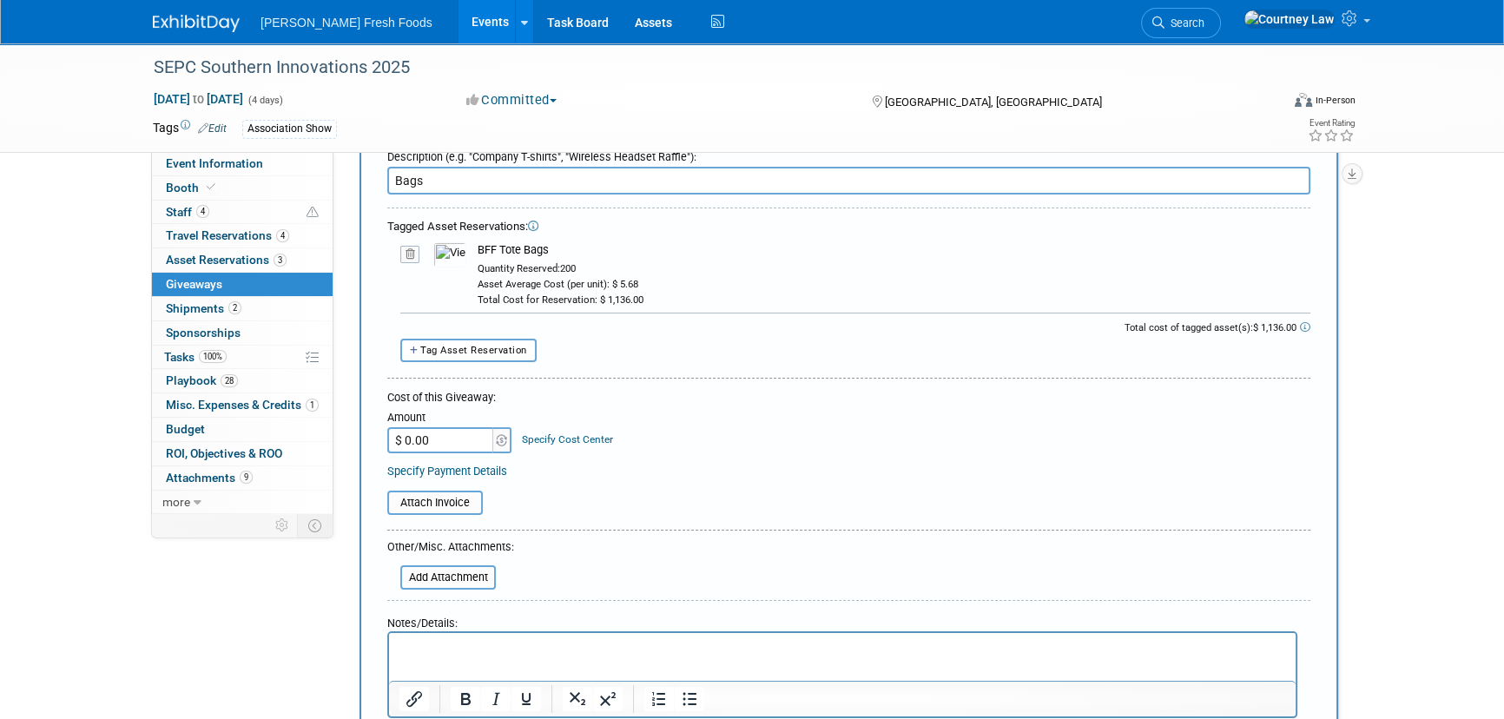
click at [428, 440] on input "$ 0.00" at bounding box center [441, 440] width 109 height 26
type input "$ 1,136.00"
click at [617, 491] on table "Attach Invoice" at bounding box center [848, 506] width 923 height 30
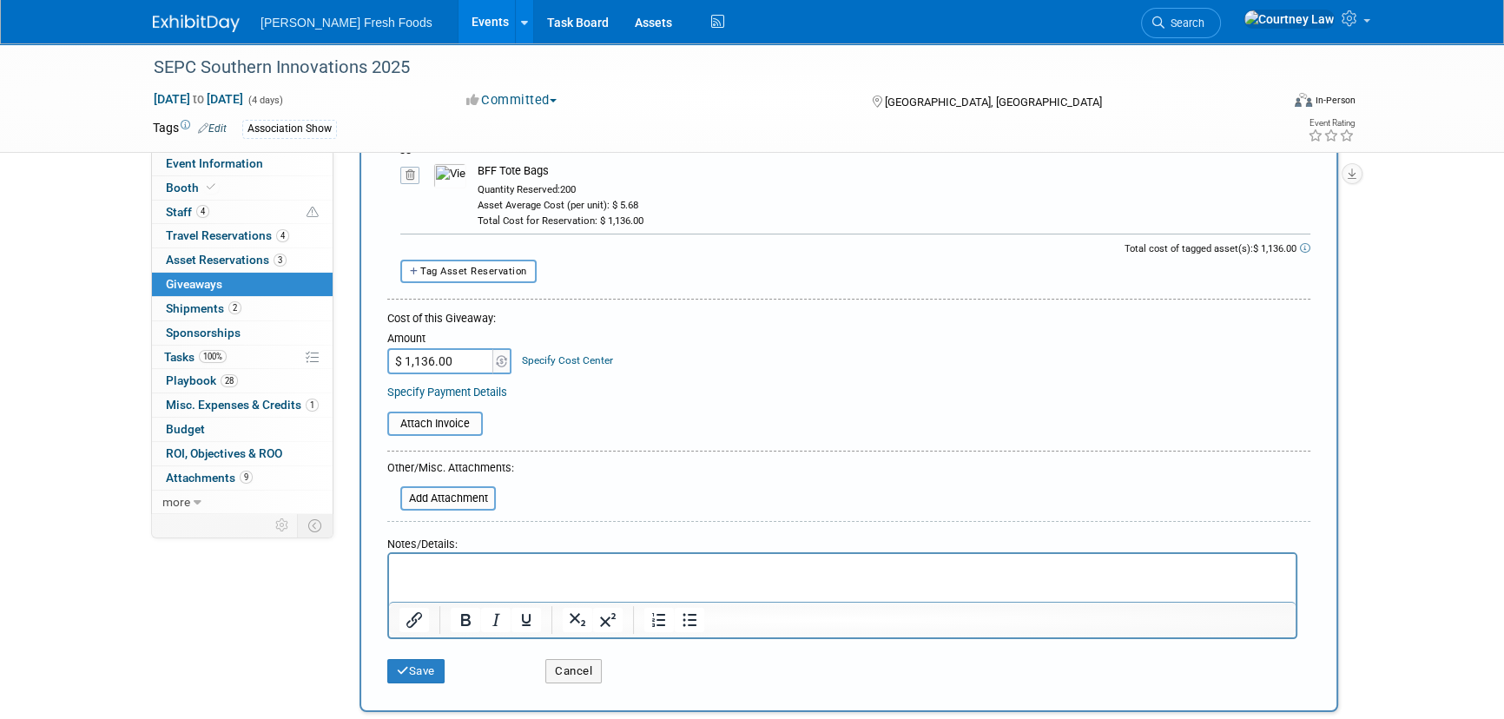
scroll to position [0, 0]
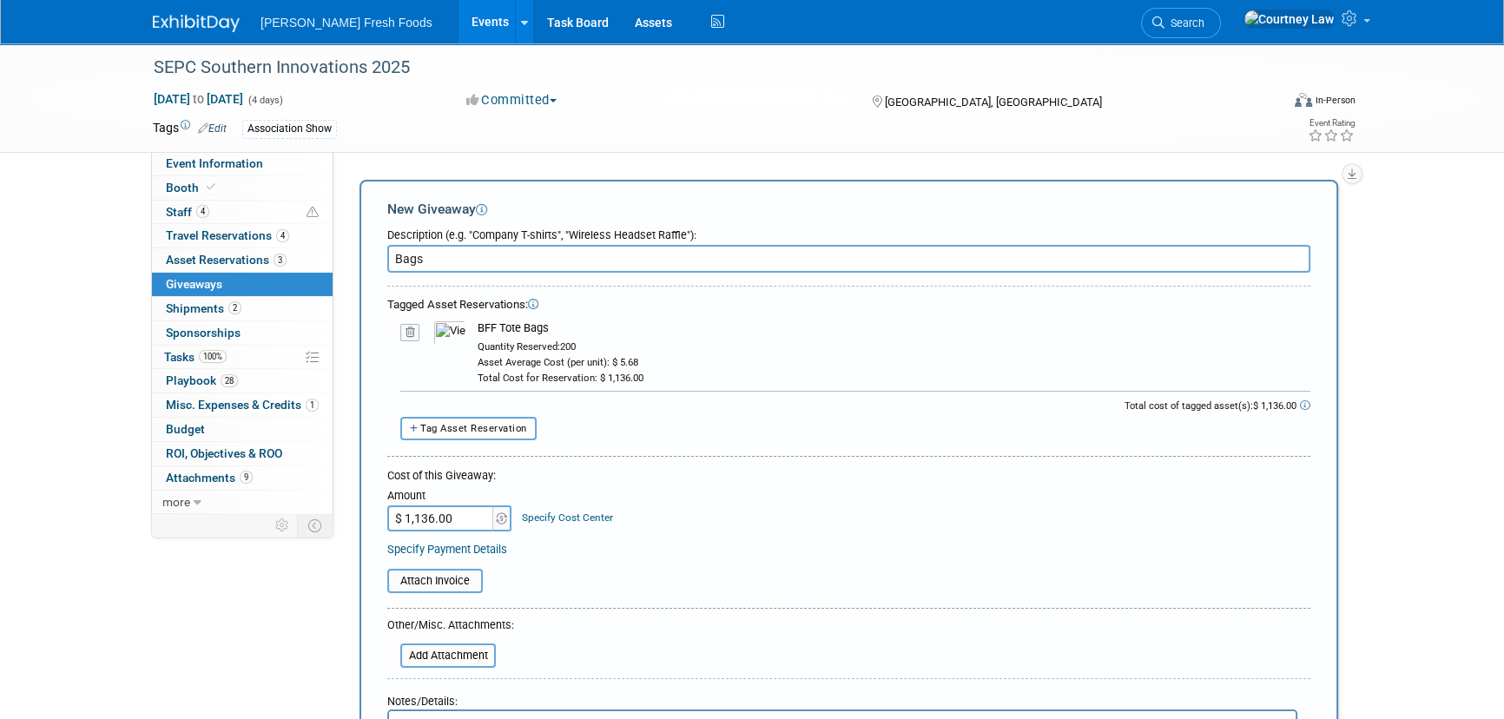
click at [462, 243] on div "Description (e.g. "Company T-shirts", "Wireless Headset Raffle"):" at bounding box center [848, 231] width 923 height 23
click at [457, 256] on input "Bags" at bounding box center [848, 259] width 923 height 28
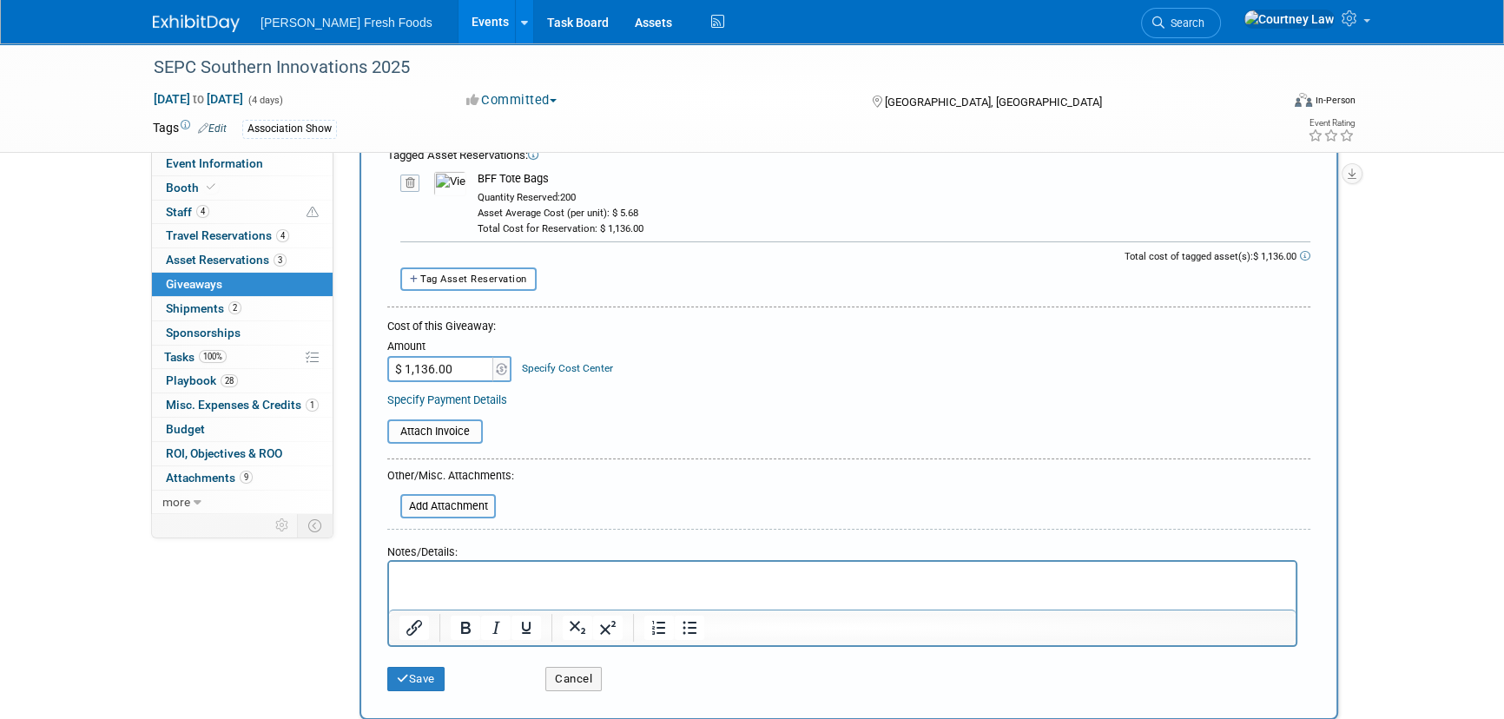
scroll to position [157, 0]
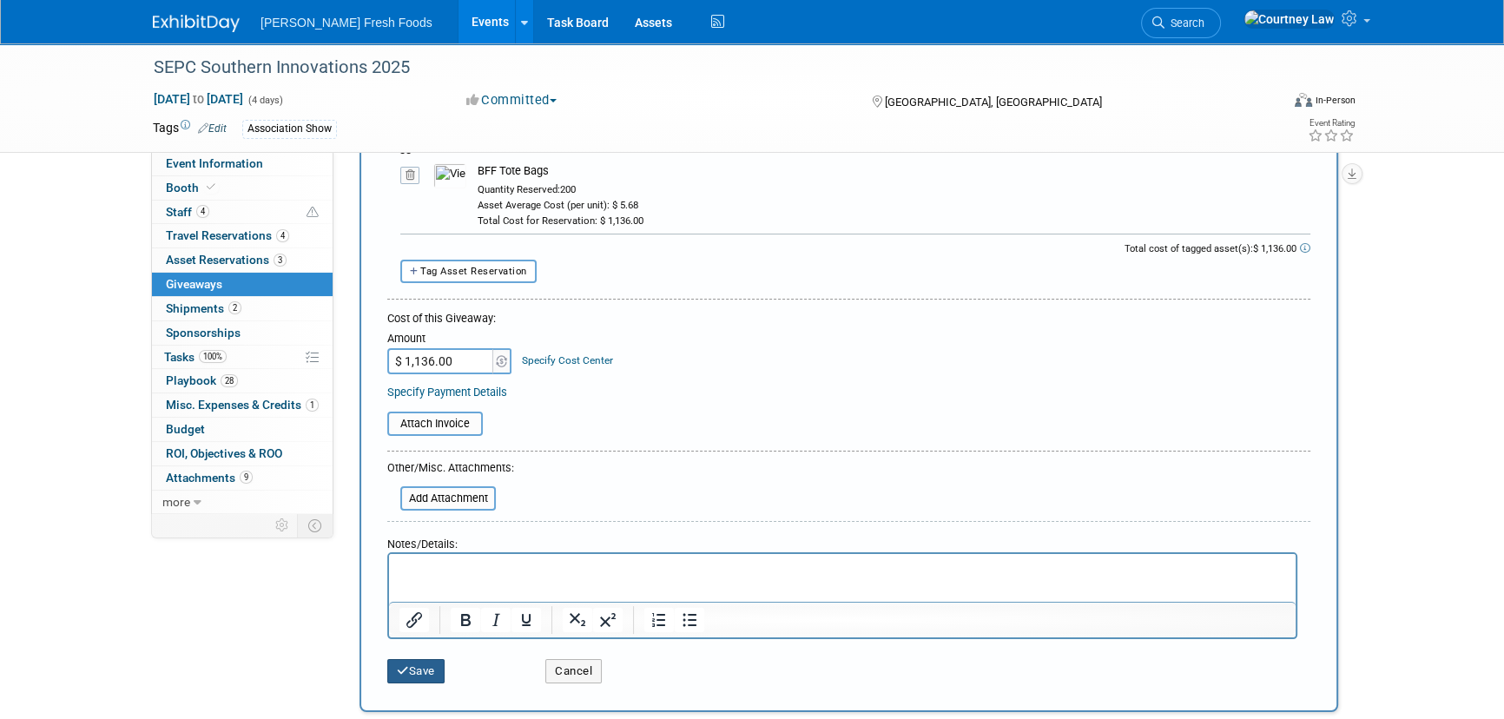
type input "BFF Tote Bags"
click at [417, 663] on button "Save" at bounding box center [415, 671] width 57 height 24
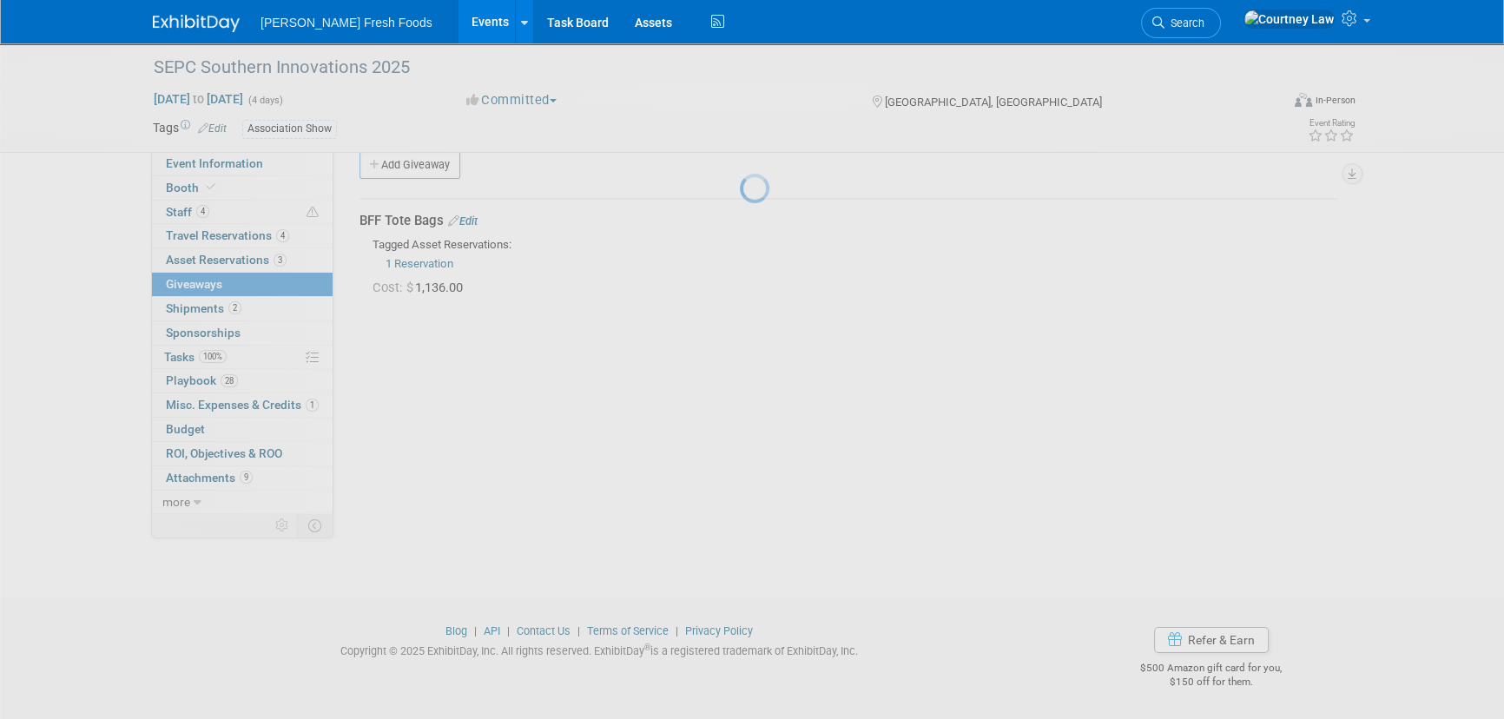
scroll to position [24, 0]
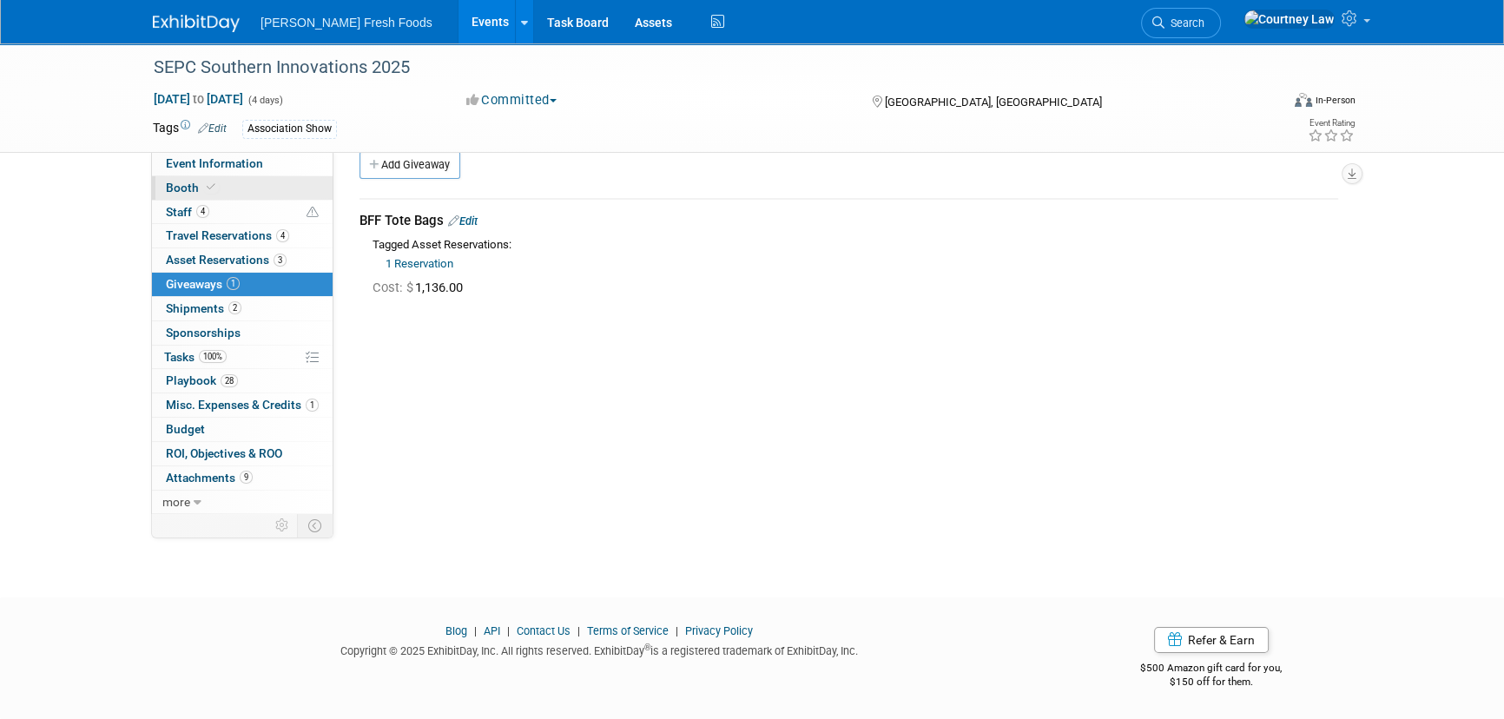
click at [257, 199] on link "Booth" at bounding box center [242, 187] width 181 height 23
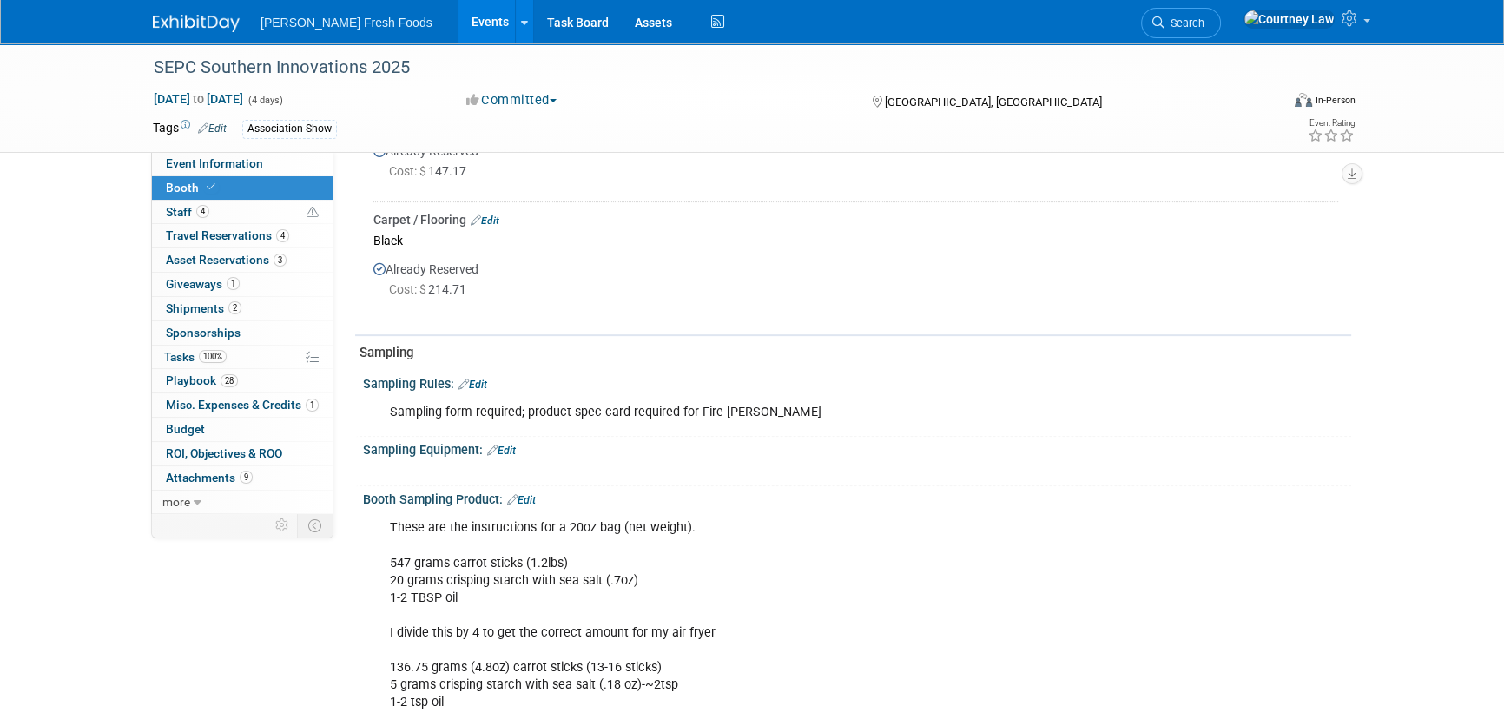
scroll to position [868, 0]
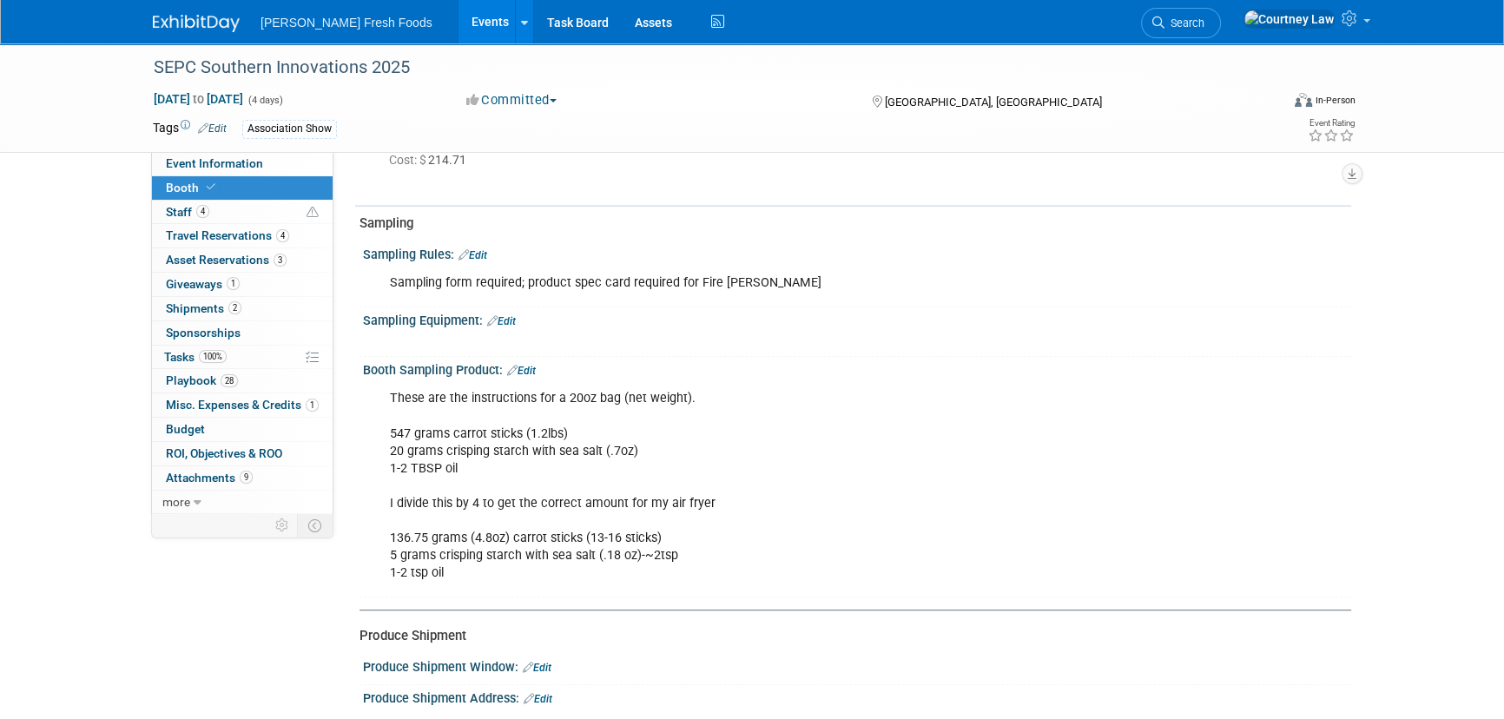
click at [782, 499] on div "These are the instructions for a 20oz bag (net weight). 547 grams carrot sticks…" at bounding box center [769, 485] width 782 height 209
click at [794, 313] on div "Sampling Equipment: Edit" at bounding box center [857, 318] width 988 height 23
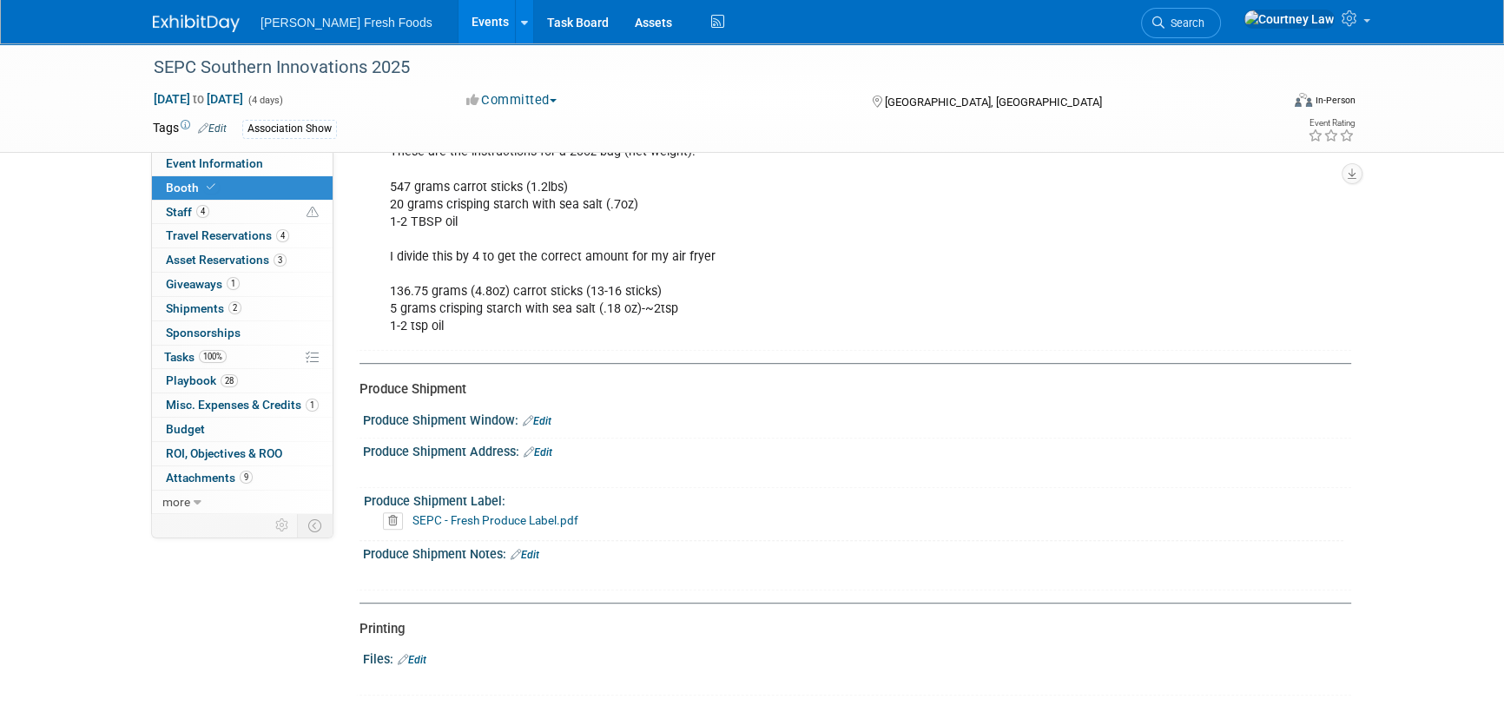
scroll to position [1275, 0]
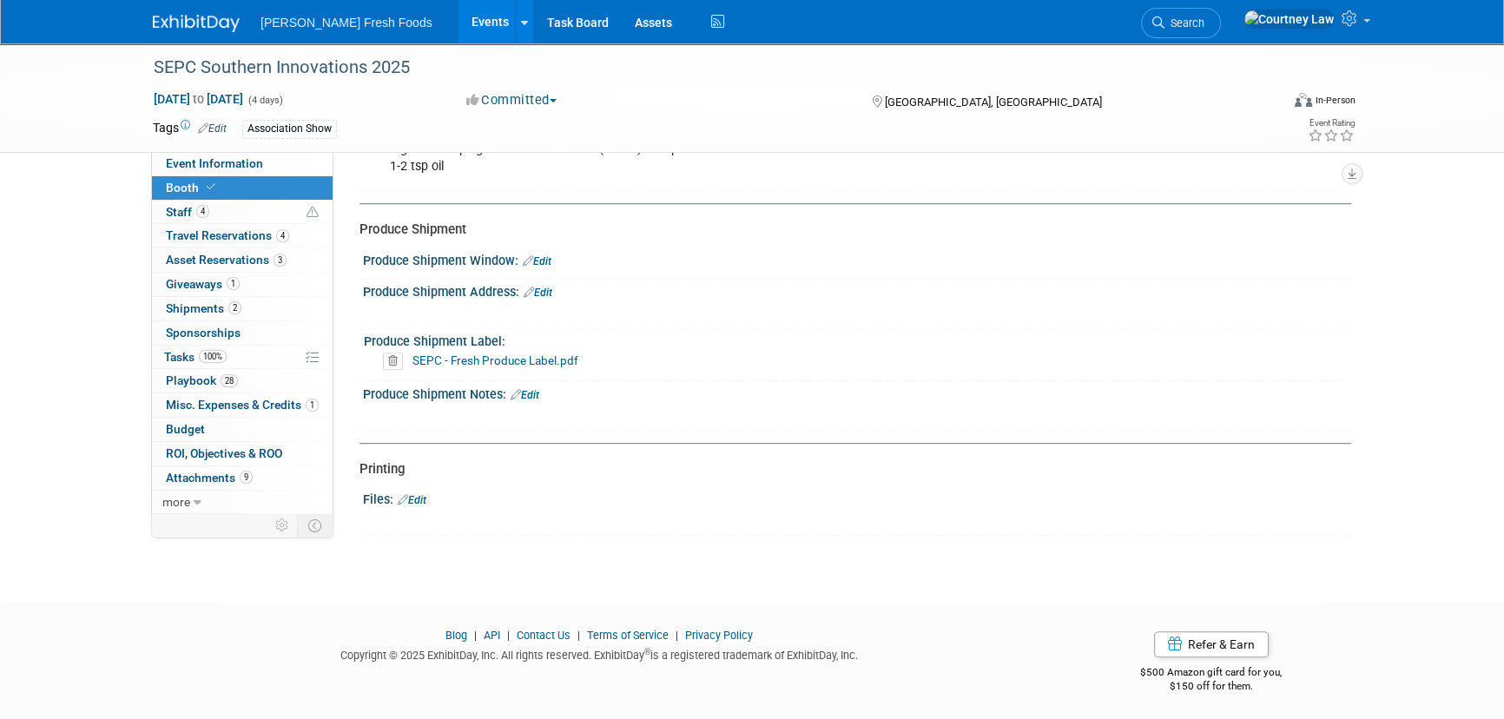
click at [524, 360] on link "SEPC - Fresh Produce Label.pdf" at bounding box center [495, 360] width 166 height 14
click at [549, 291] on link "Edit" at bounding box center [538, 293] width 29 height 12
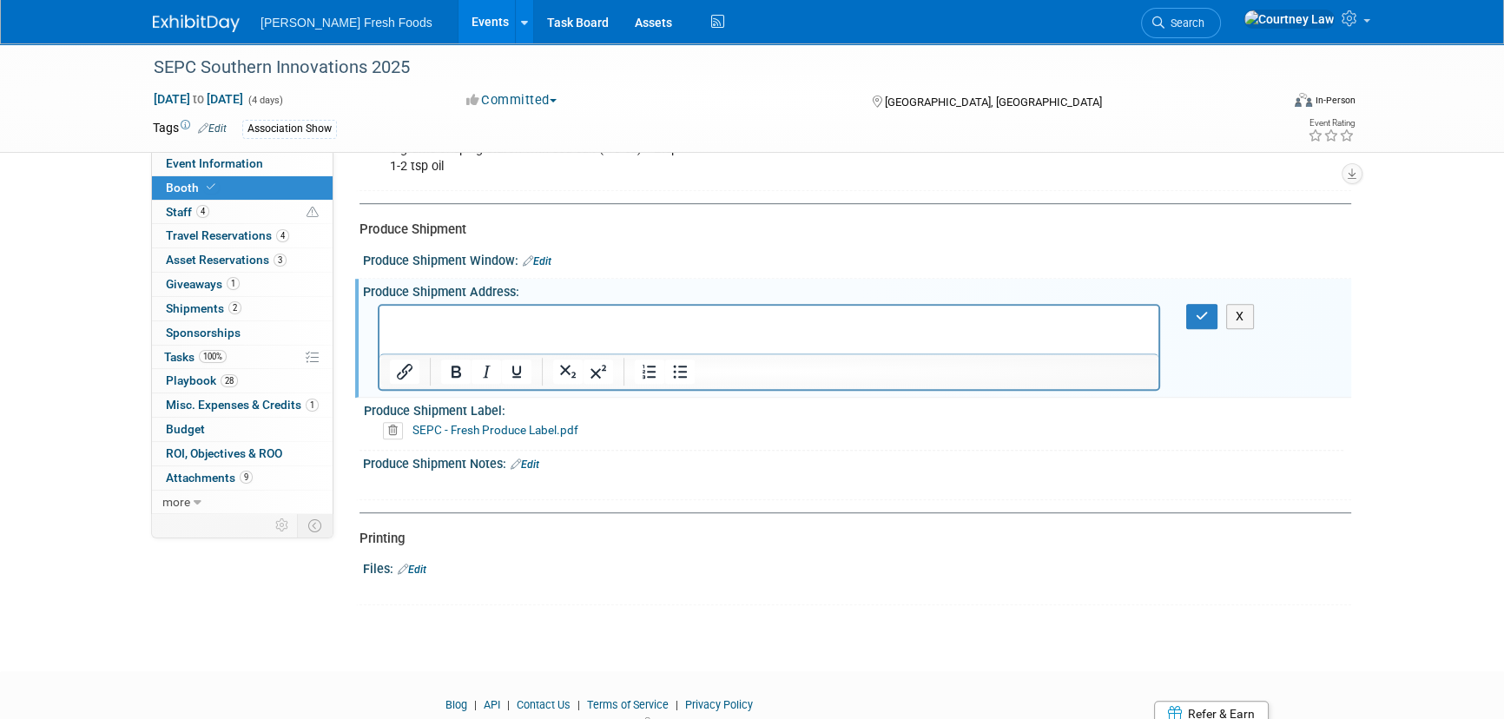
scroll to position [0, 0]
click at [542, 322] on p "Southern Innovations 2025 [PERSON_NAME] Company Attn: [PERSON_NAME]/SEPC Sample…" at bounding box center [769, 320] width 759 height 17
click at [534, 336] on p "[PERSON_NAME] Company Attn: [PERSON_NAME]/SEPC Samples [STREET_ADDRESS]" at bounding box center [769, 337] width 759 height 17
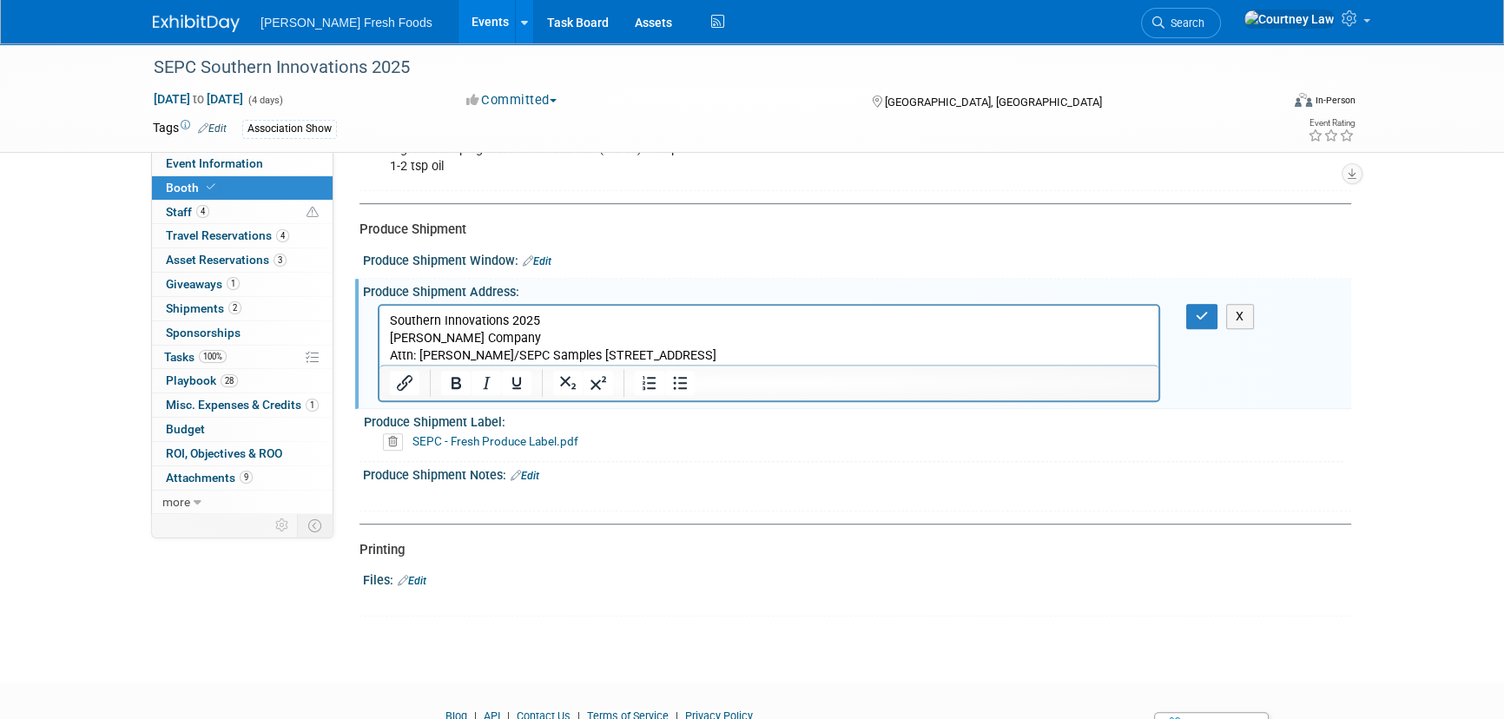
click at [587, 349] on p "Attn: [PERSON_NAME]/SEPC Samples [STREET_ADDRESS]" at bounding box center [769, 354] width 759 height 17
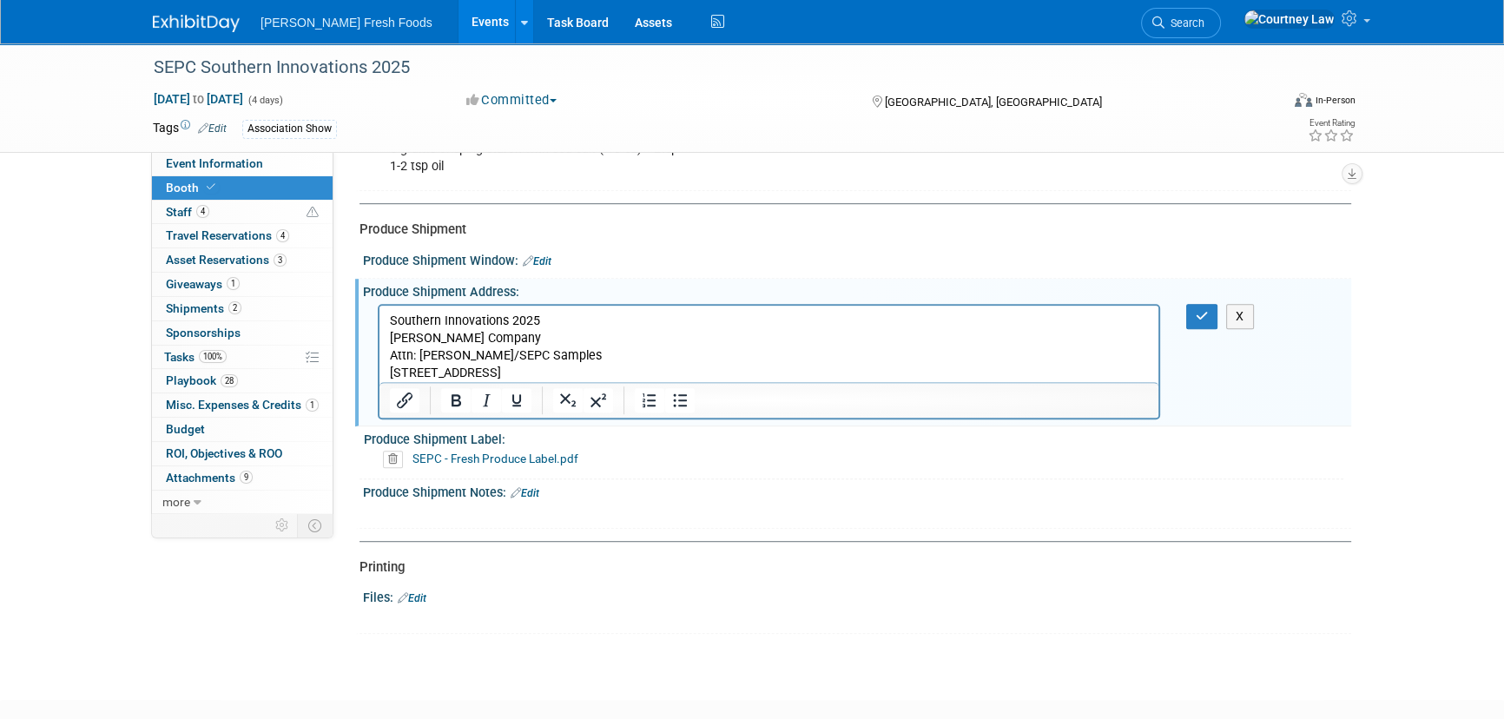
click at [520, 372] on p "[STREET_ADDRESS]" at bounding box center [769, 372] width 759 height 17
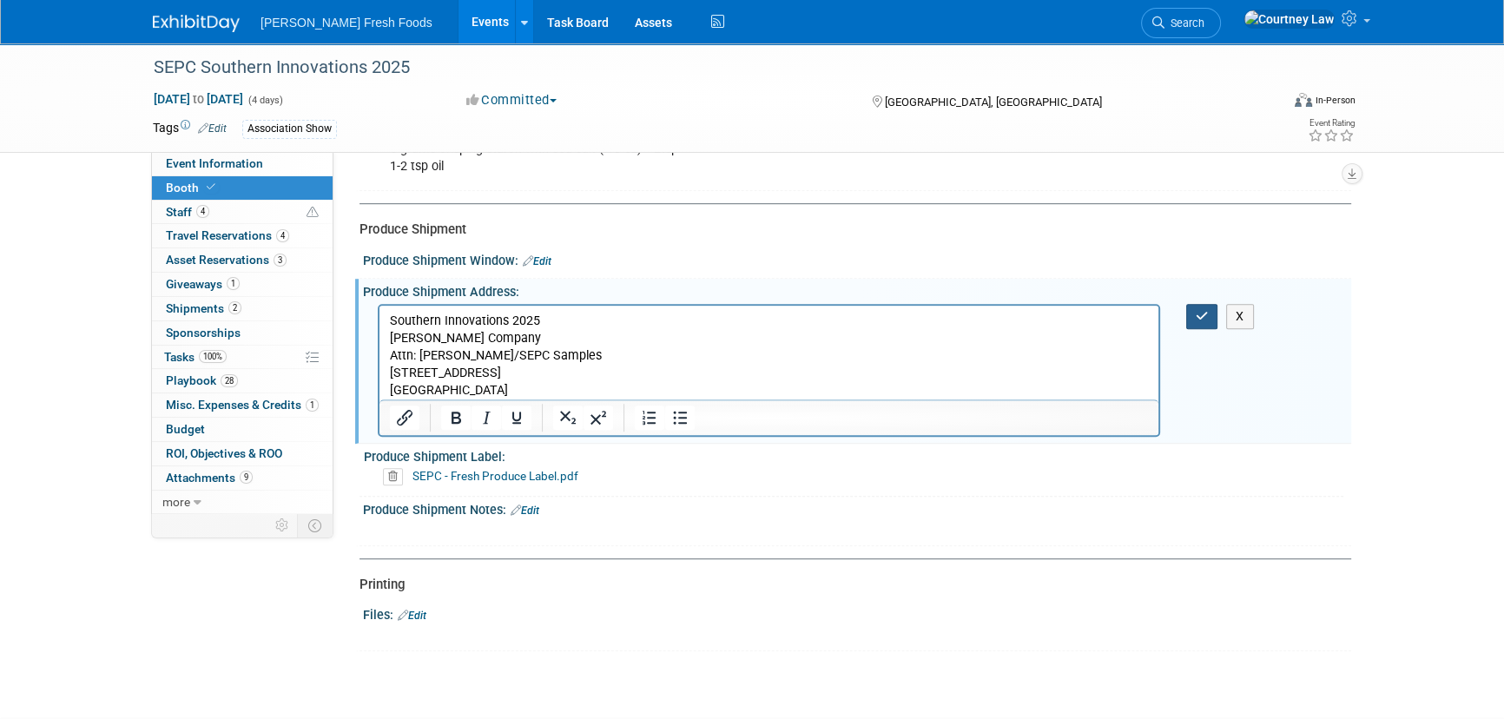
click at [1190, 310] on button "button" at bounding box center [1202, 316] width 32 height 25
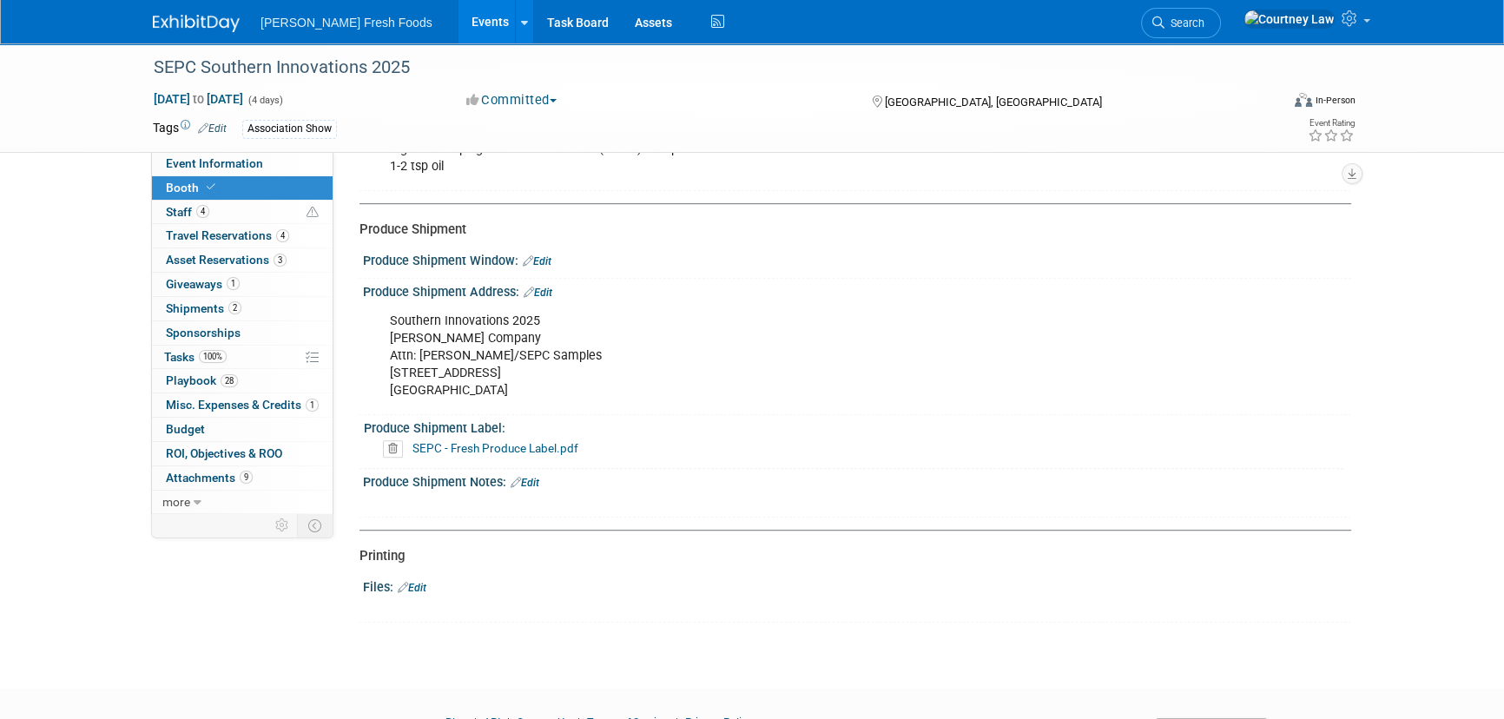
click at [547, 261] on link "Edit" at bounding box center [537, 261] width 29 height 12
select select "8"
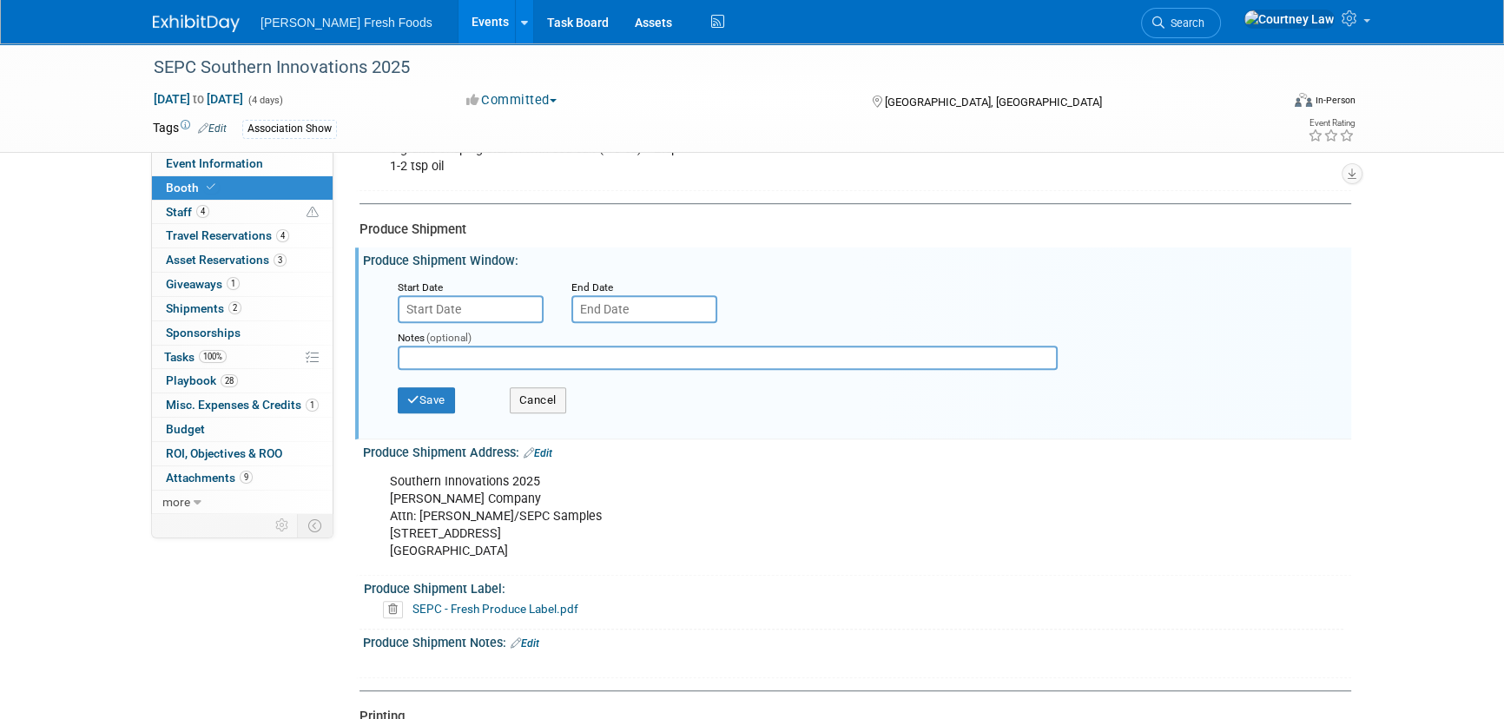
click at [519, 309] on input "text" at bounding box center [471, 309] width 146 height 28
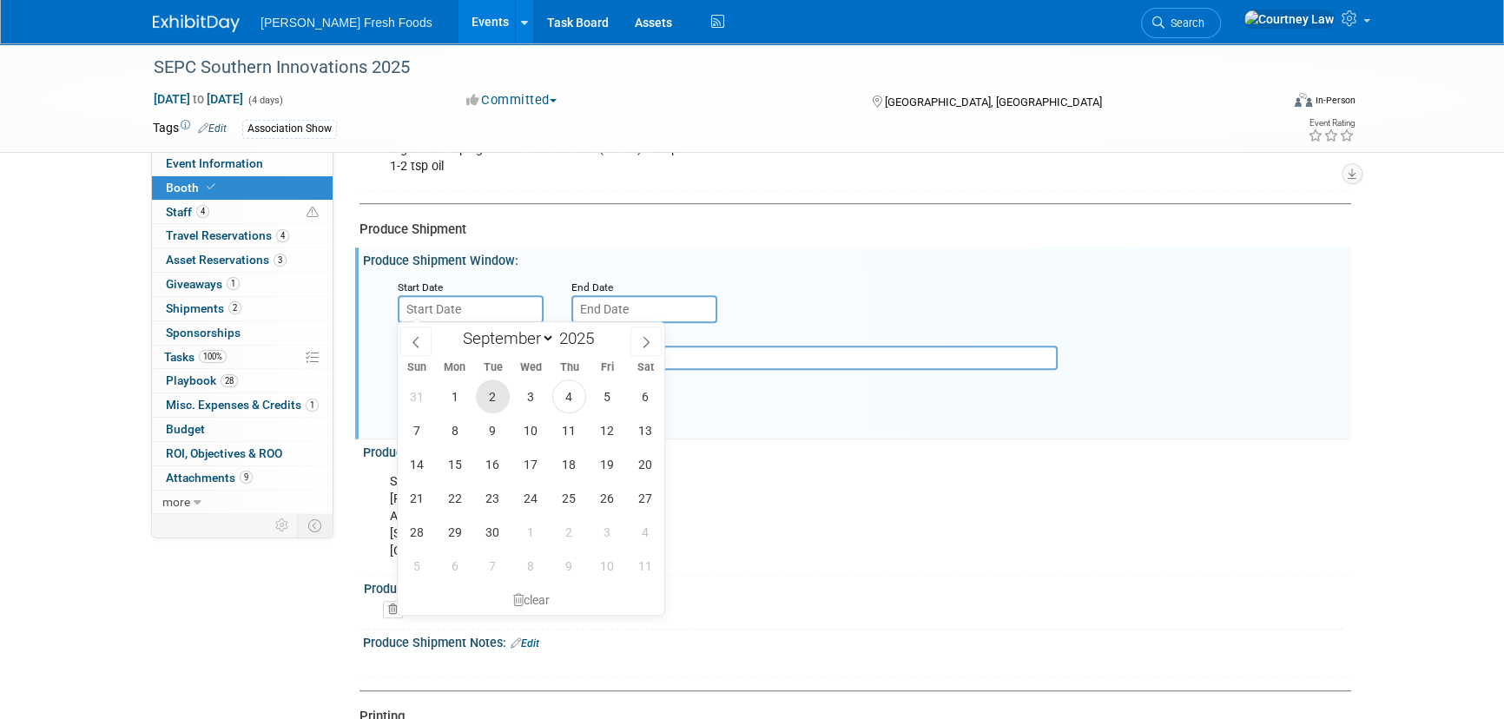
click at [495, 405] on span "2" at bounding box center [493, 396] width 34 height 34
type input "[DATE]"
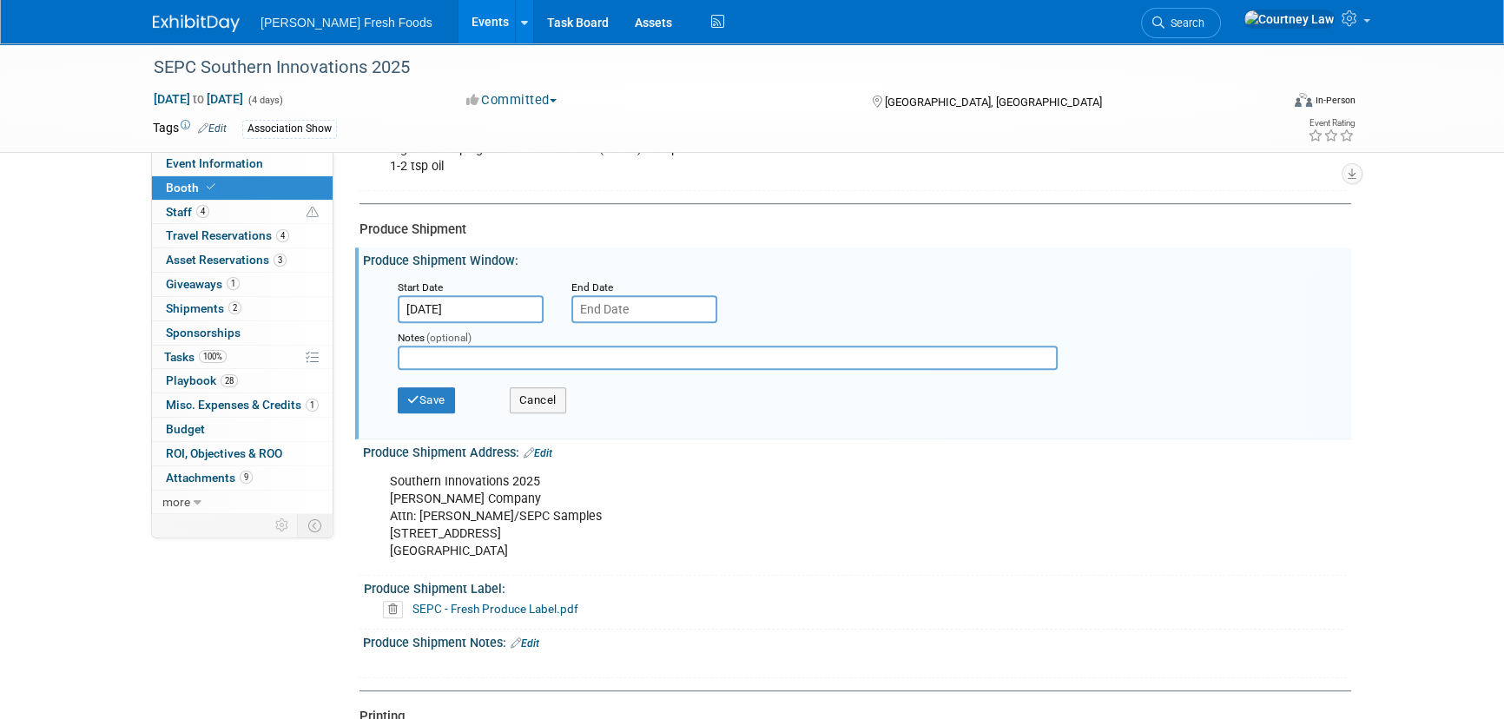
click at [643, 308] on input "text" at bounding box center [644, 309] width 146 height 28
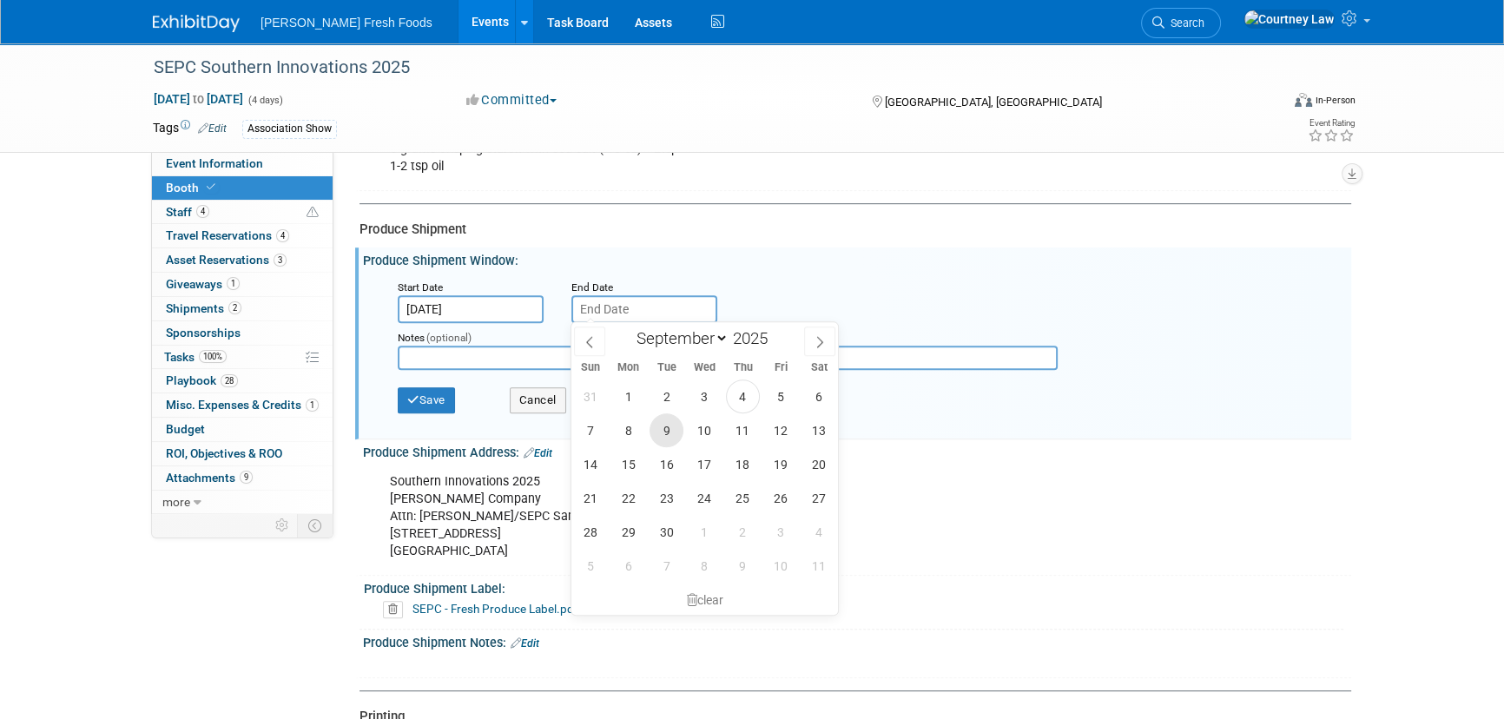
click at [655, 422] on span "9" at bounding box center [667, 430] width 34 height 34
type input "[DATE]"
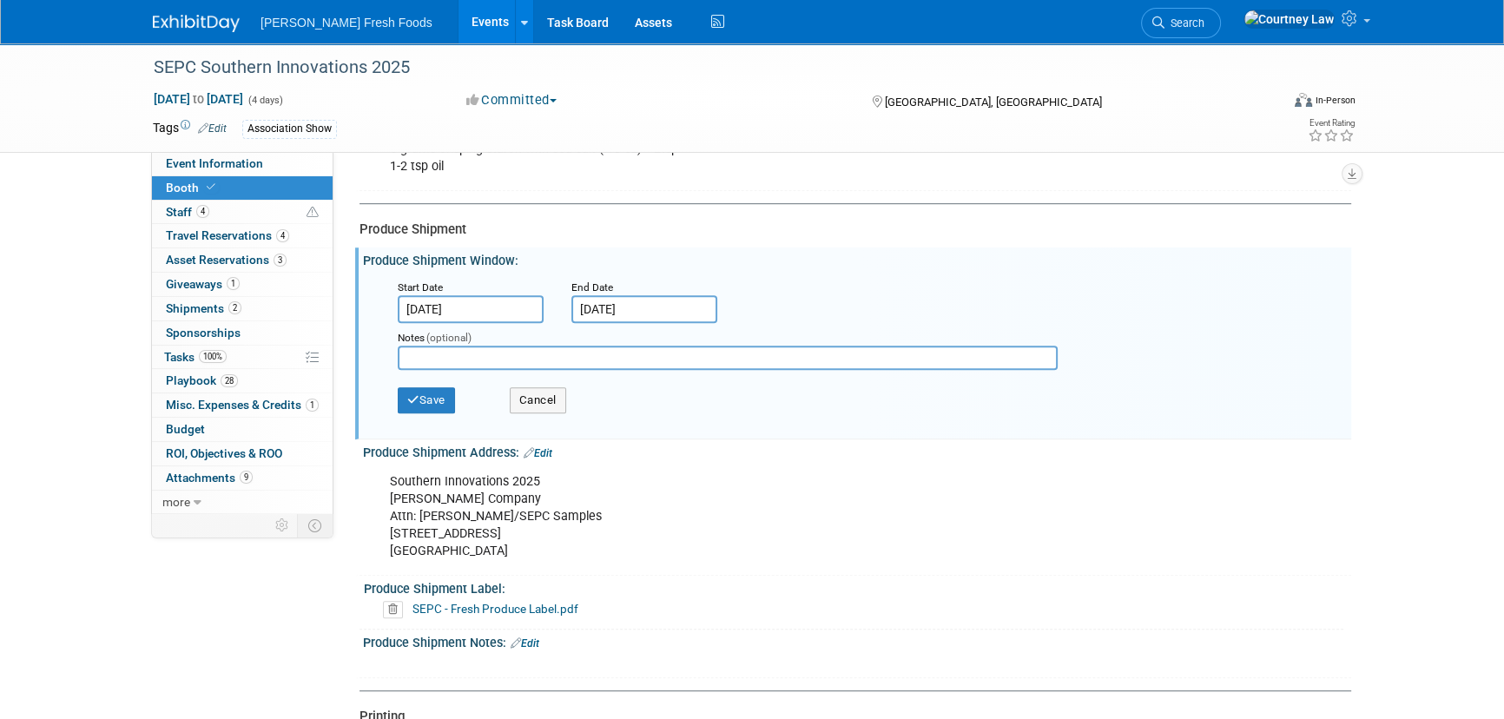
click at [459, 406] on div "Save Cancel" at bounding box center [861, 403] width 927 height 48
click at [434, 406] on button "Save" at bounding box center [426, 400] width 57 height 26
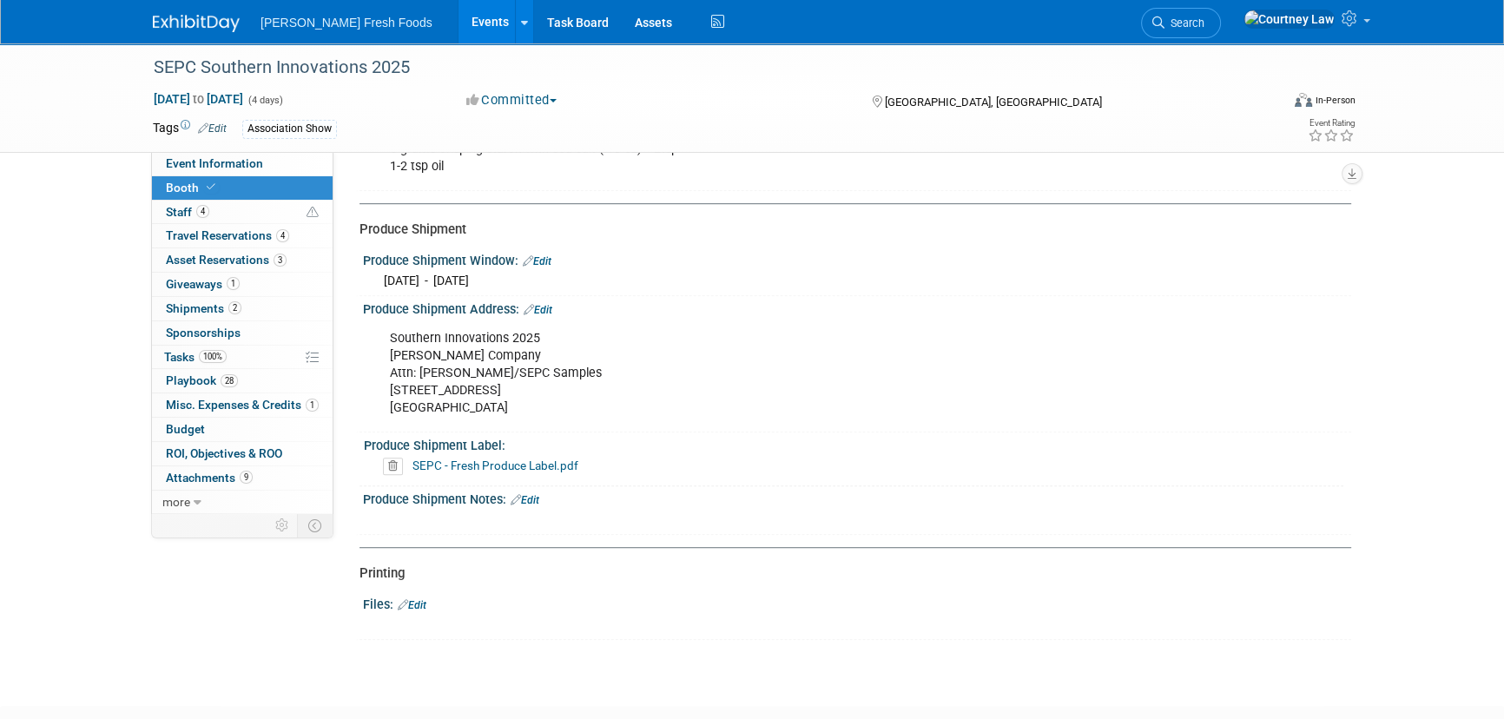
click at [532, 495] on link "Edit" at bounding box center [525, 500] width 29 height 12
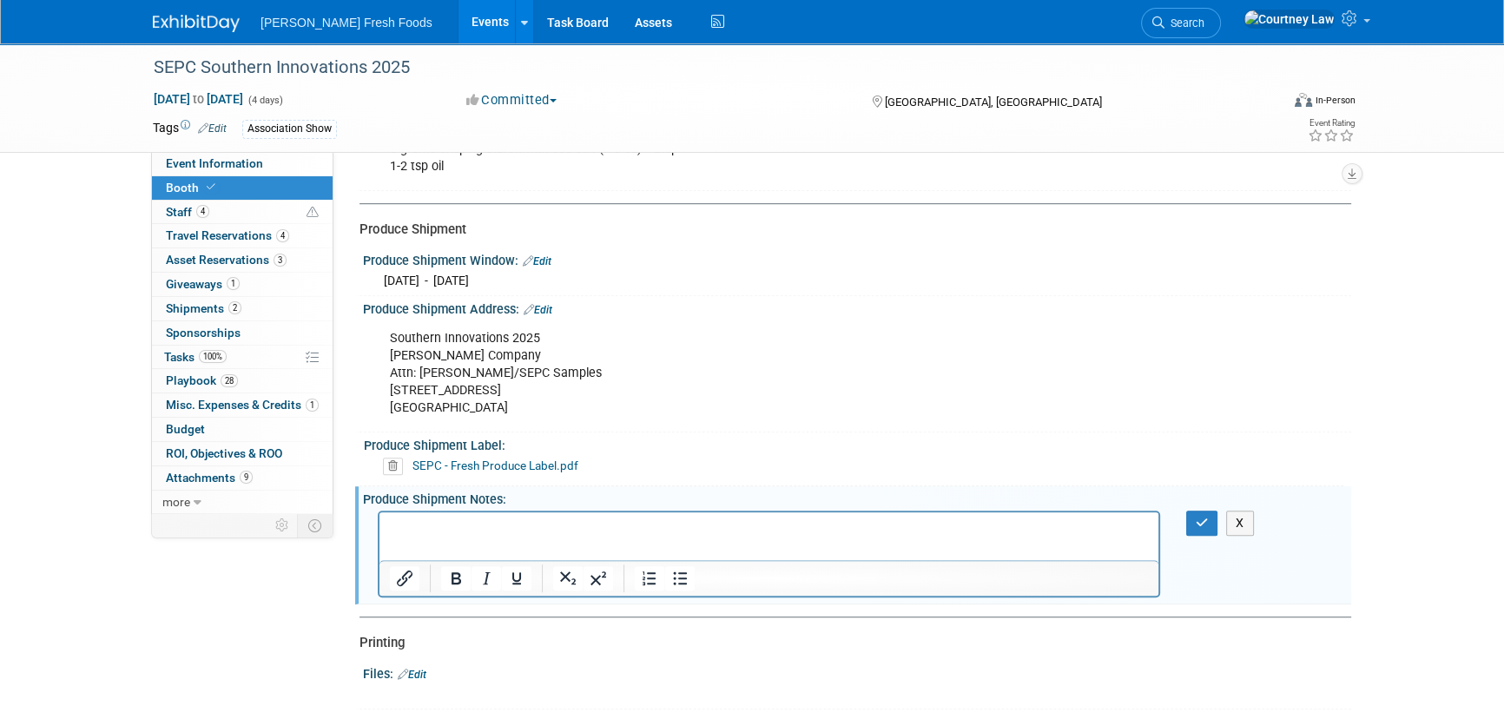
click at [503, 531] on p "Rich Text Area. Press ALT-0 for help." at bounding box center [769, 527] width 759 height 17
click at [1191, 525] on button "button" at bounding box center [1202, 523] width 32 height 25
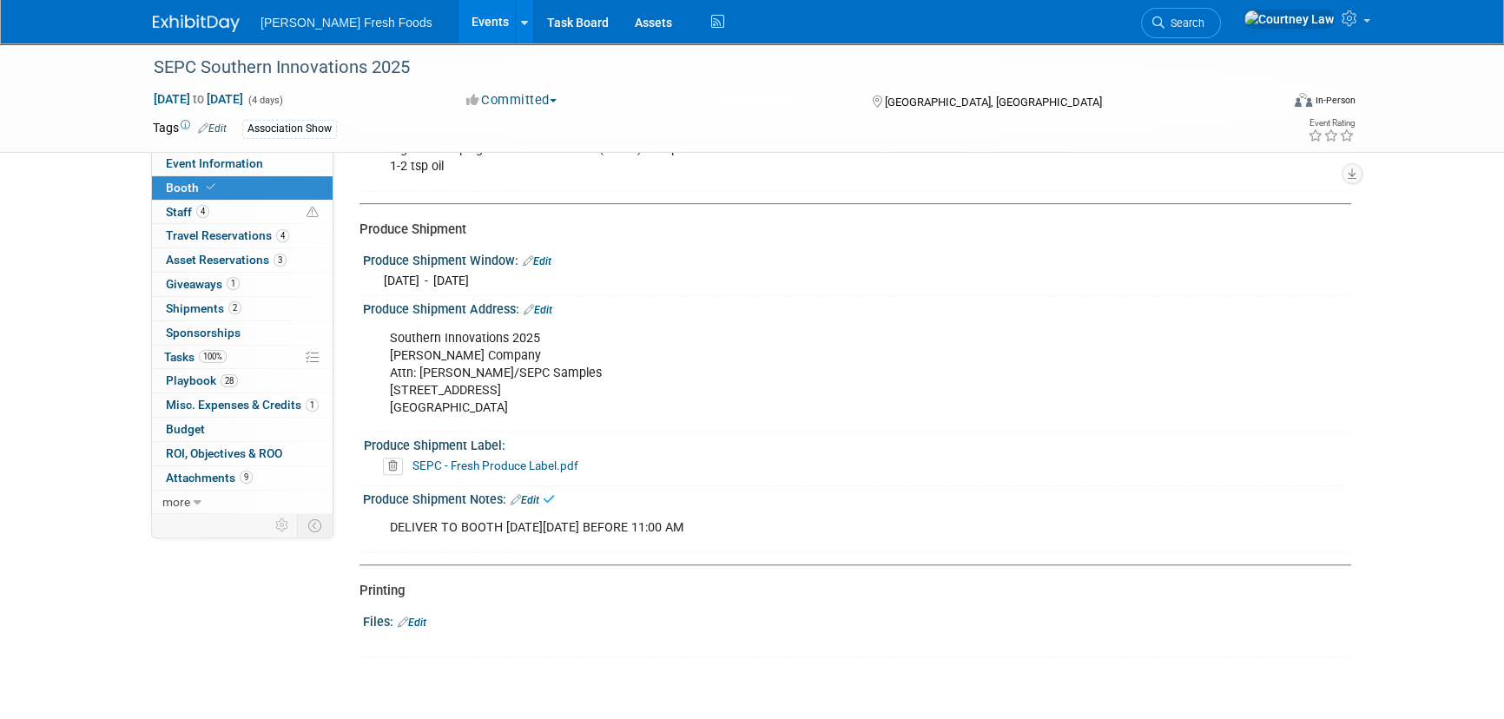
click at [1199, 582] on div "Printing" at bounding box center [849, 591] width 979 height 18
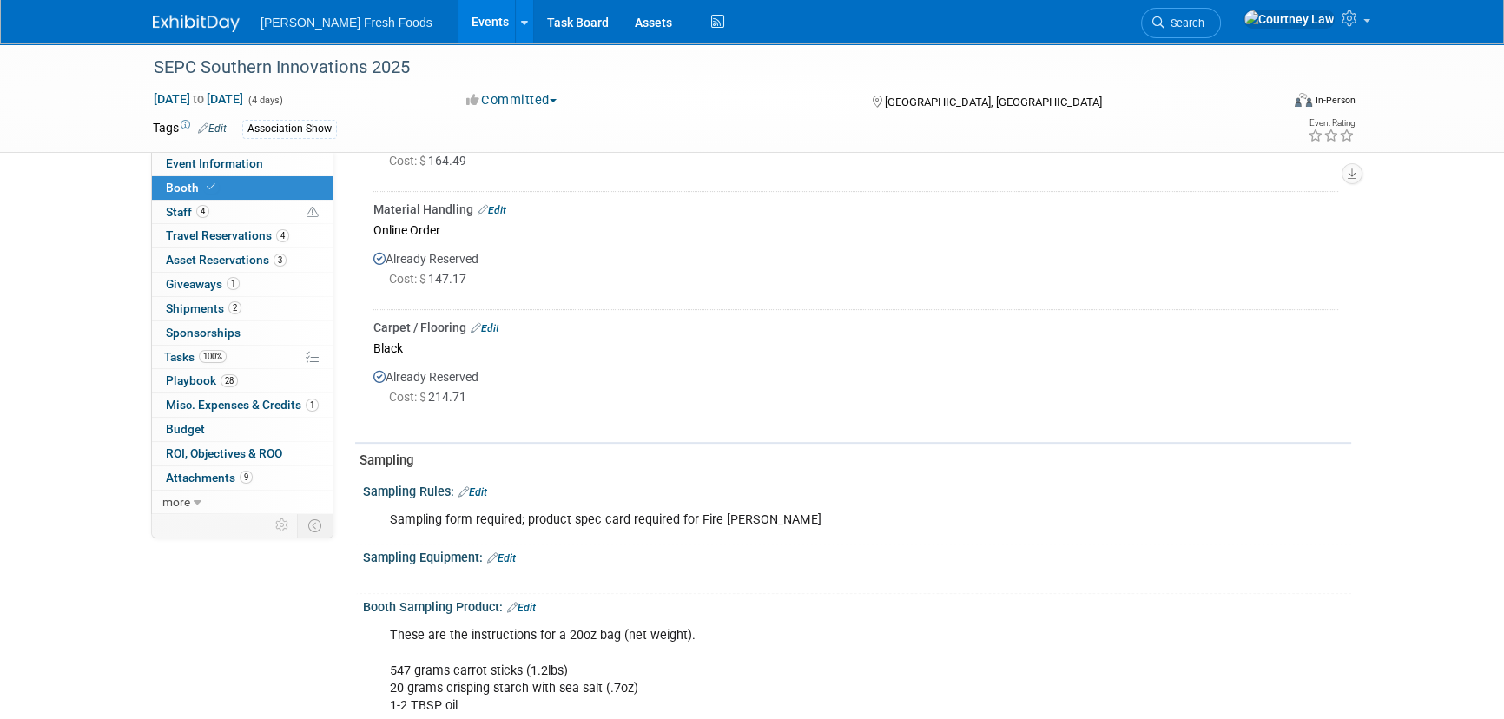
scroll to position [789, 0]
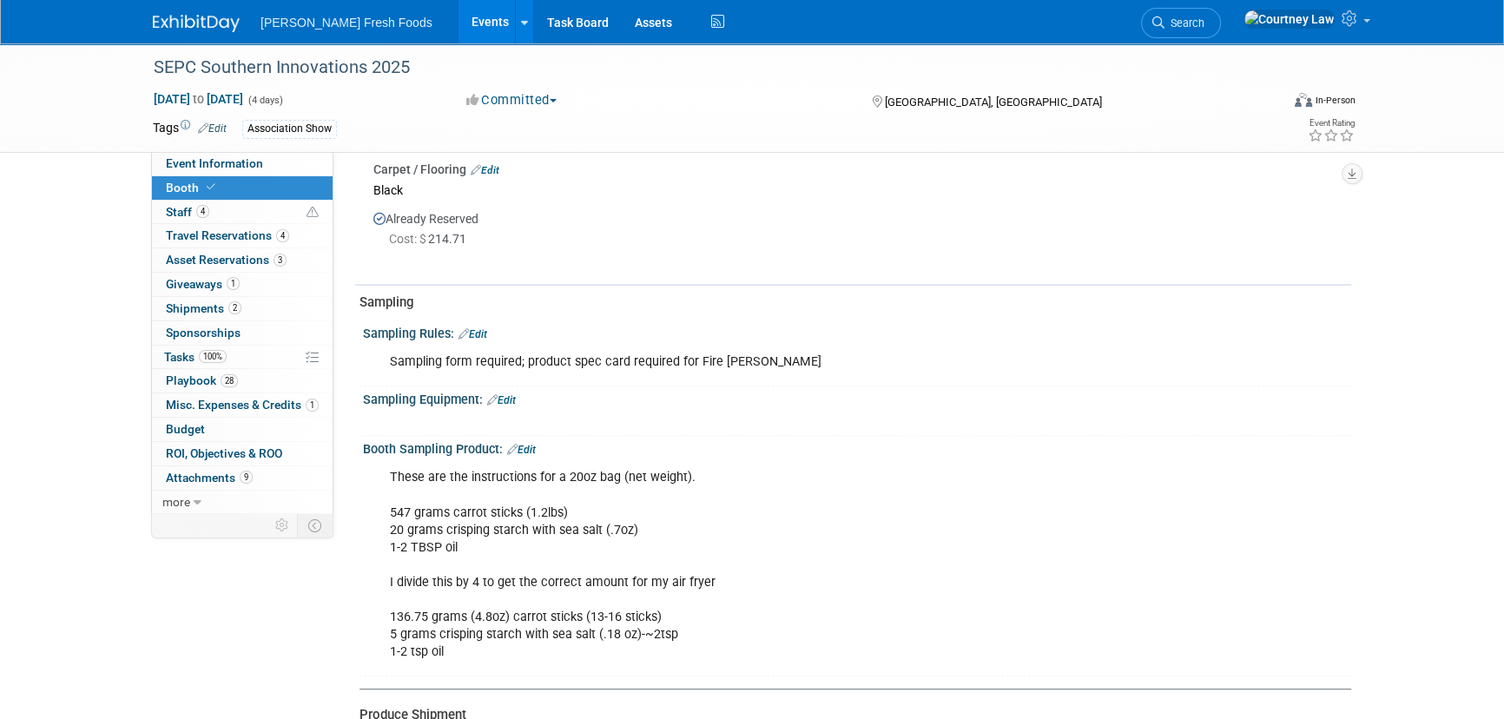
click at [510, 394] on link "Edit" at bounding box center [501, 400] width 29 height 12
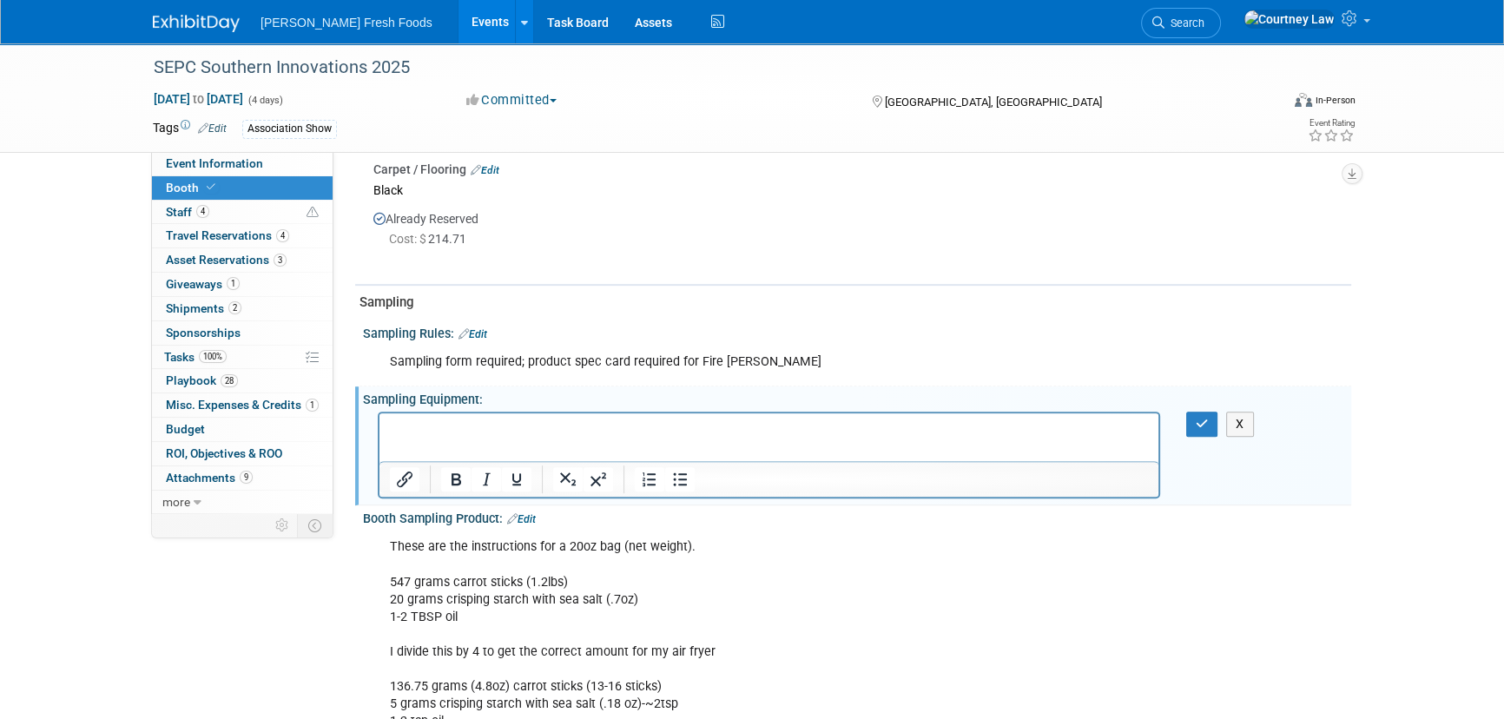
scroll to position [0, 0]
click at [492, 424] on p "Rich Text Area. Press ALT-0 for help." at bounding box center [769, 427] width 759 height 17
click at [677, 467] on button "Bullet list" at bounding box center [680, 479] width 30 height 24
click at [1036, 437] on html "Ninja | Air Fryer | 4-in-1 Pro Air Fry, Roast, Reheat, Dehydrate | 5QT Capacity…" at bounding box center [768, 424] width 779 height 24
click at [1012, 429] on li "Ninja | Air Fryer | 4-in-1 Pro Air Fry, Roast, Reheat, Dehydrate | 5QT Capacity…" at bounding box center [787, 427] width 724 height 17
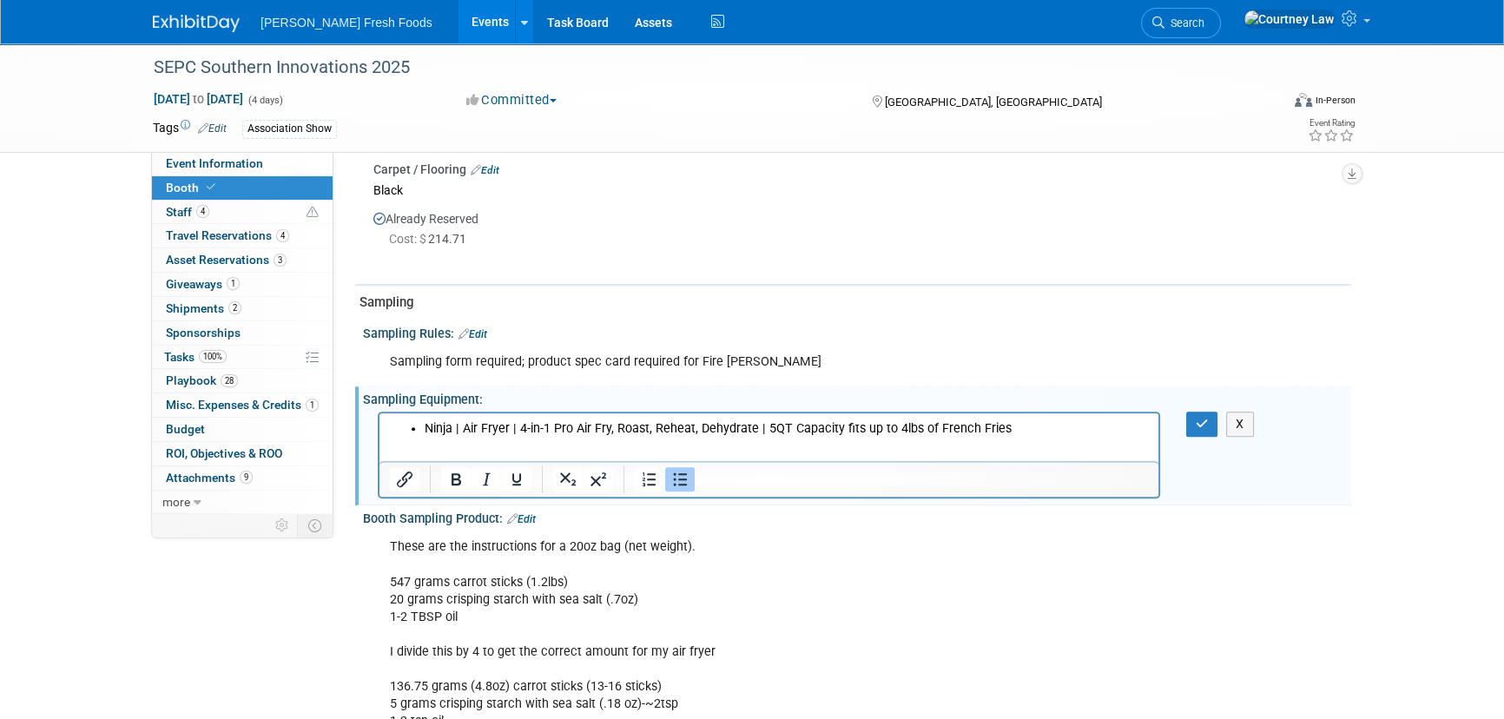
drag, startPoint x: 651, startPoint y: 1, endPoint x: 1026, endPoint y: 407, distance: 552.5
click at [1026, 407] on div "X" at bounding box center [855, 411] width 967 height 9
click at [1026, 421] on li "Ninja | Air Fryer | 4-in-1 Pro Air Fry, Roast, Reheat, Dehydrate | 5QT Capacity…" at bounding box center [787, 427] width 724 height 17
click at [425, 419] on li "Ninja | Air Fryer | 4-in-1 Pro Air Fry, Roast, Reheat, Dehydrate | 5QT Capacity…" at bounding box center [787, 427] width 724 height 17
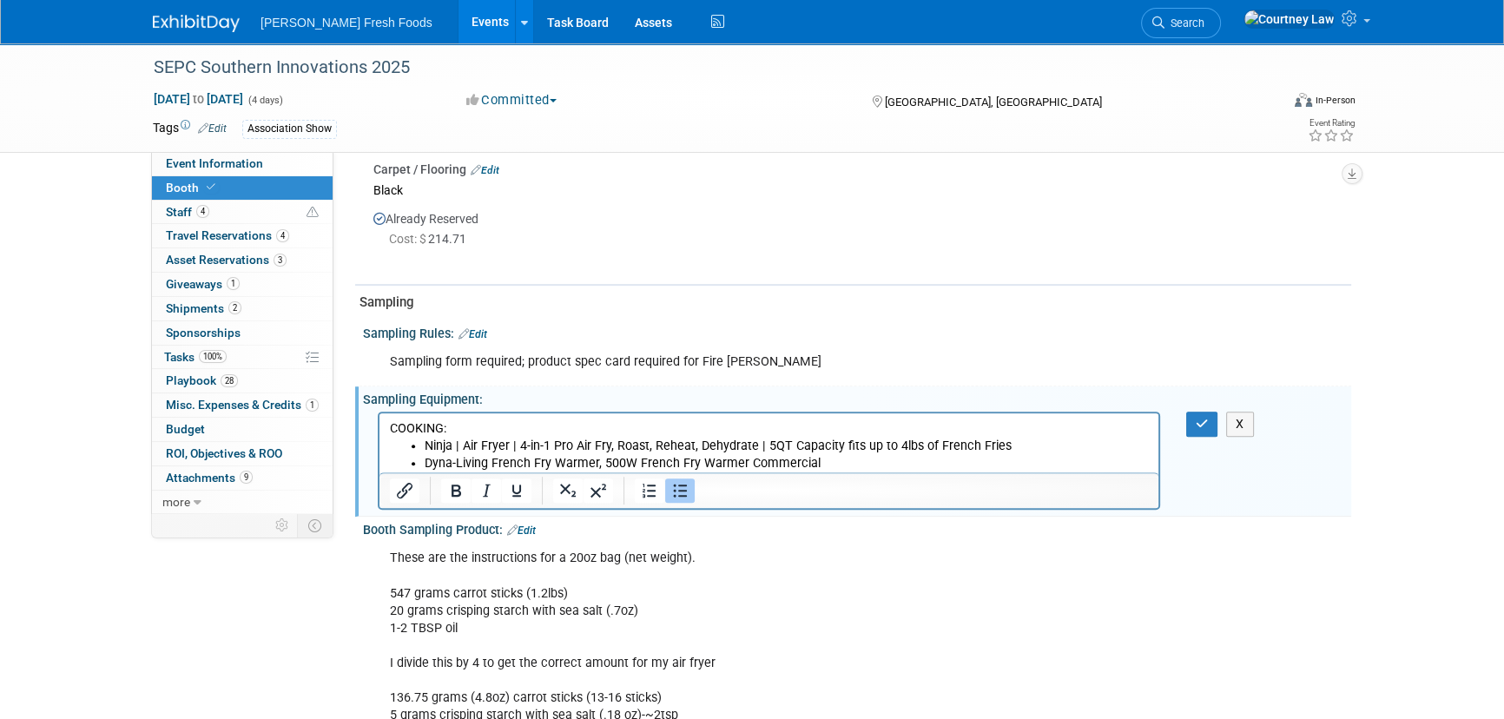
click at [934, 456] on li "Dyna-Living French Fry Warmer, 500W French Fry Warmer Commercial" at bounding box center [787, 462] width 724 height 17
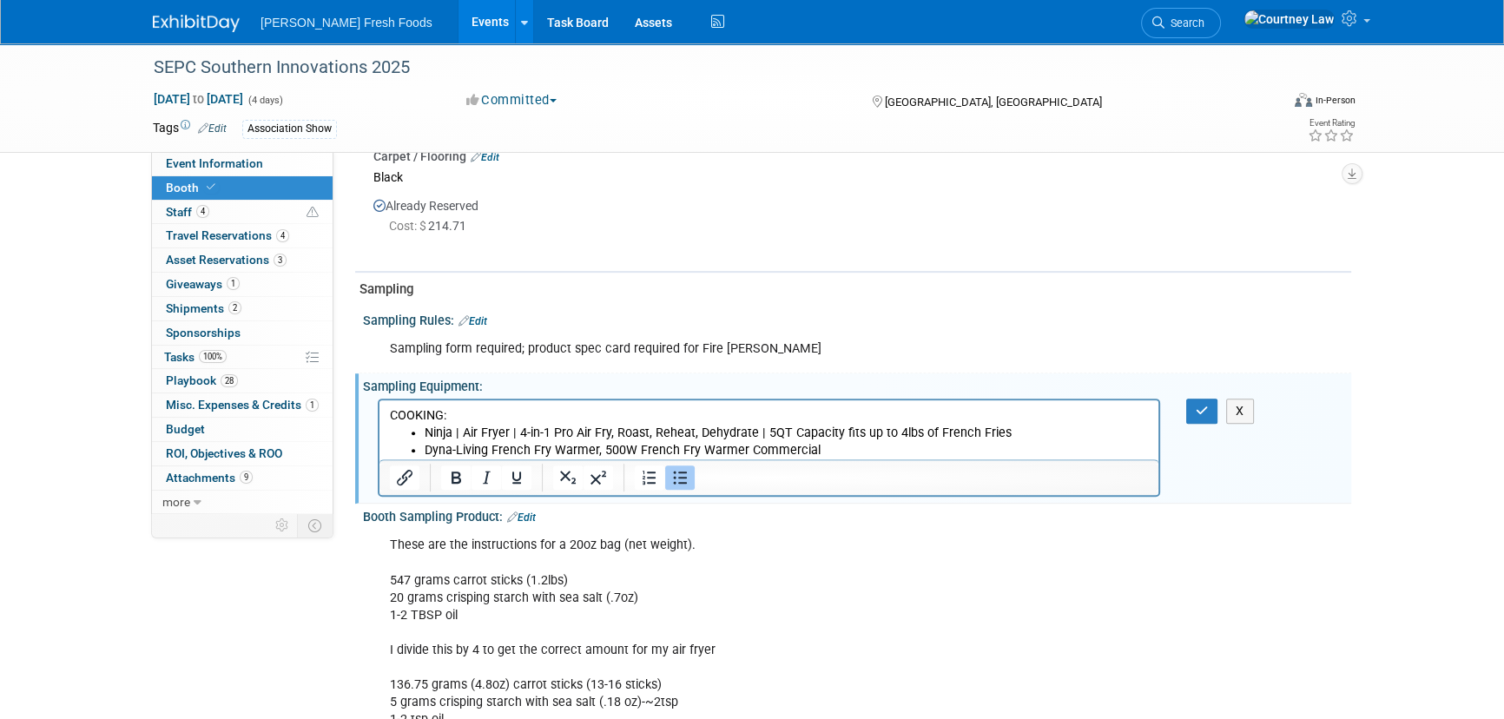
scroll to position [789, 0]
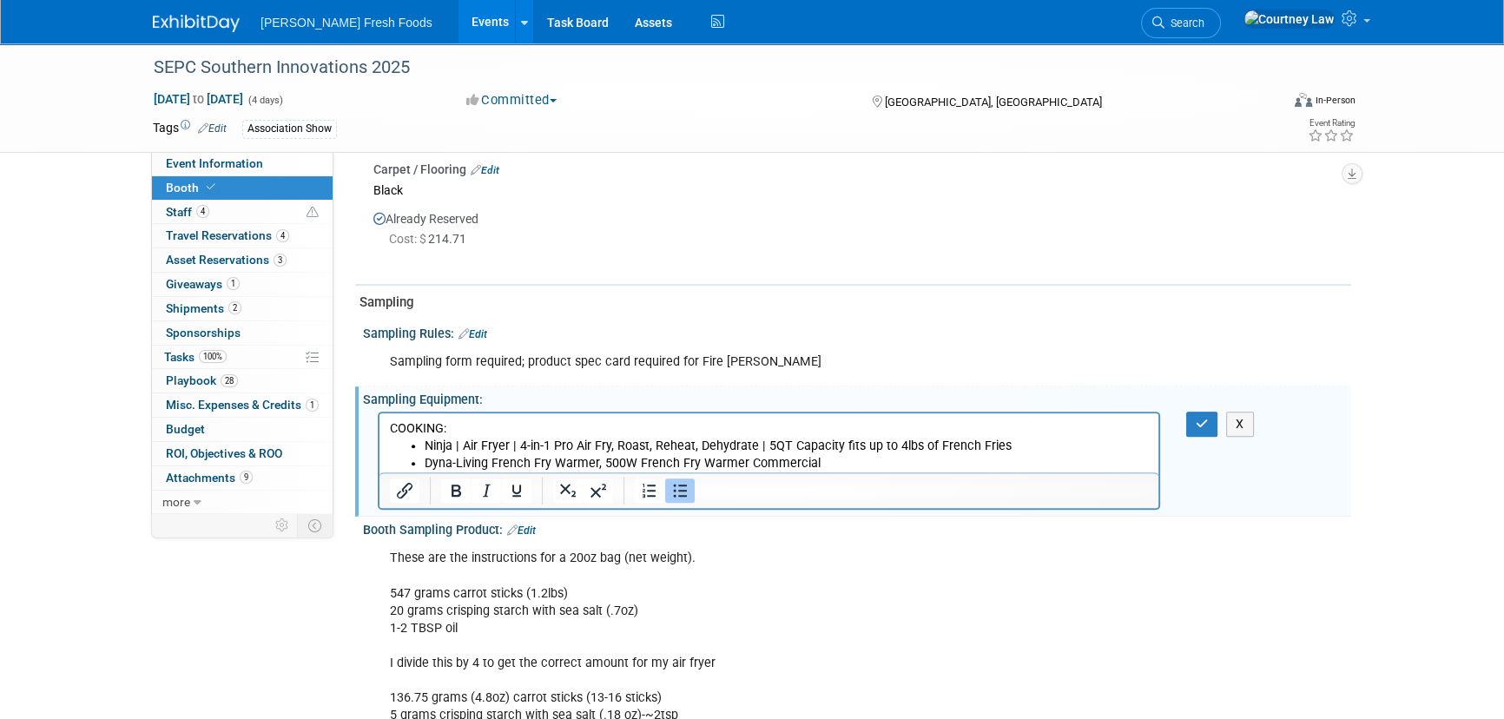
click at [843, 459] on li "Dyna-Living French Fry Warmer, 500W French Fry Warmer Commercial" at bounding box center [787, 462] width 724 height 17
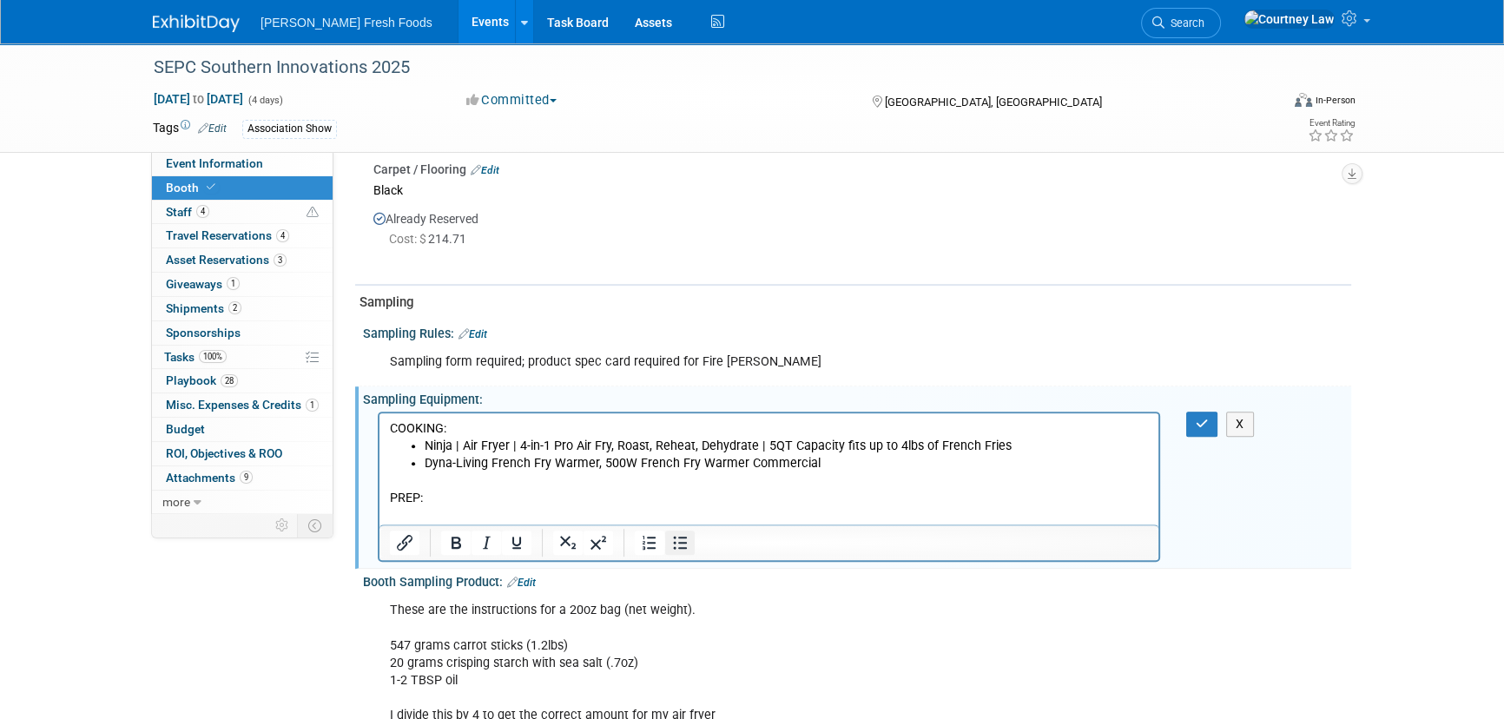
click at [673, 540] on icon "Bullet list" at bounding box center [680, 542] width 14 height 13
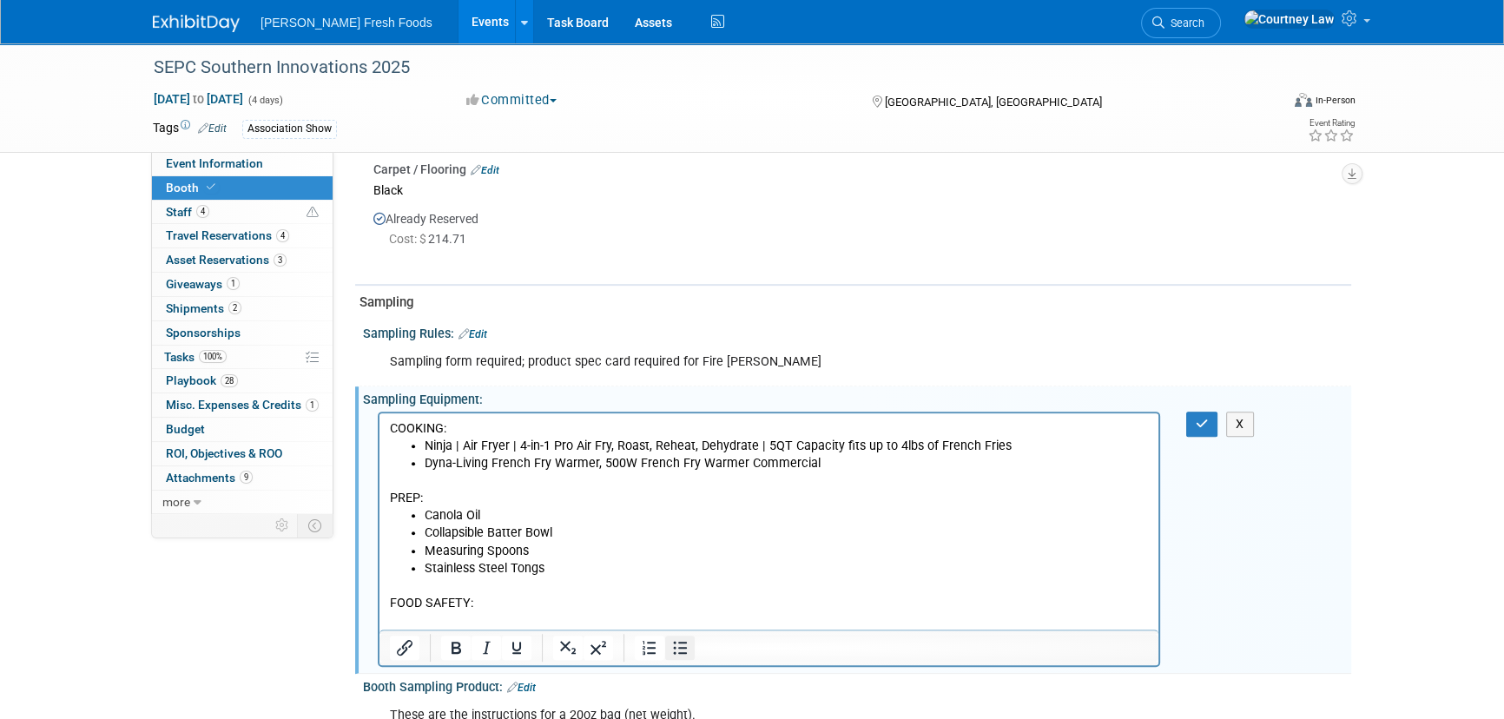
click at [683, 638] on icon "Bullet list" at bounding box center [680, 647] width 21 height 21
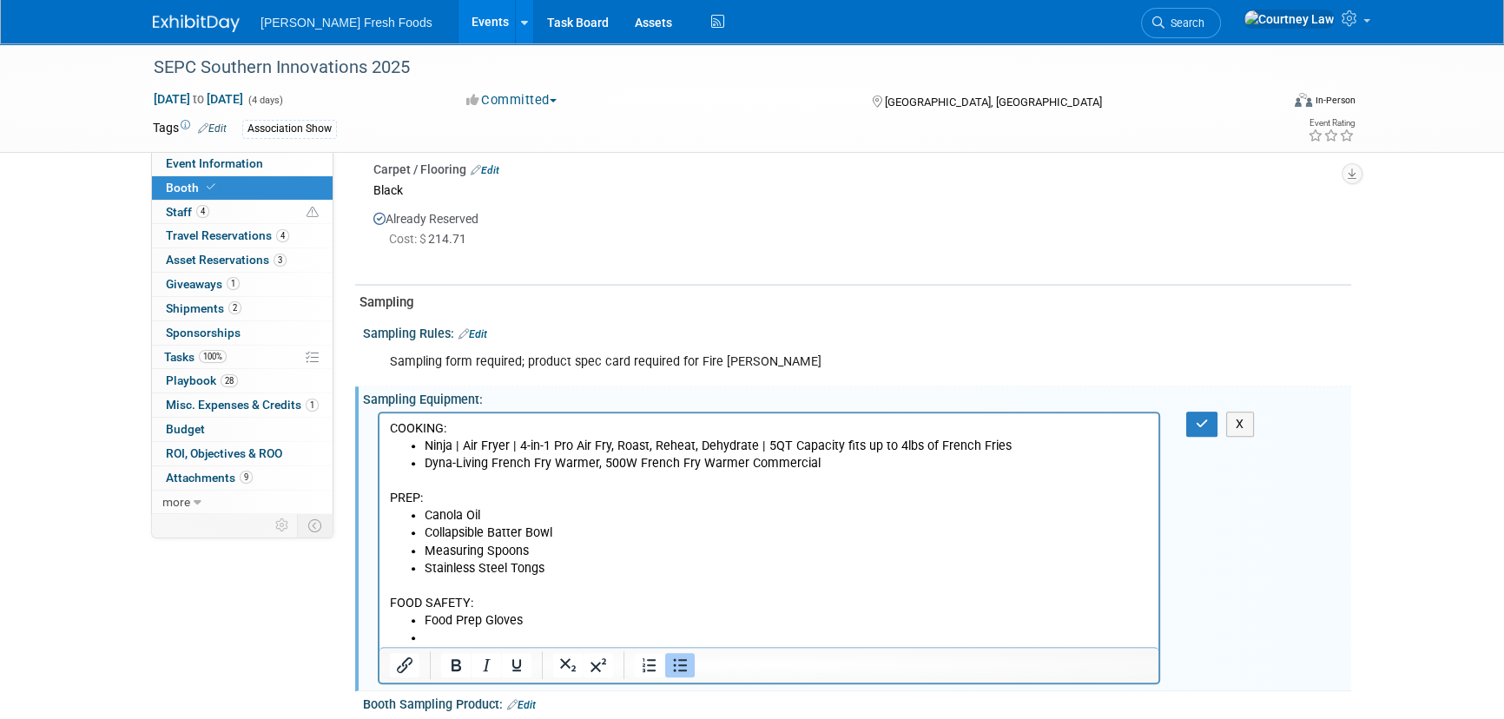
click at [533, 621] on li "Food Prep Gloves" at bounding box center [787, 619] width 724 height 17
click at [520, 630] on li "Rich Text Area. Press ALT-0 for help." at bounding box center [787, 637] width 724 height 17
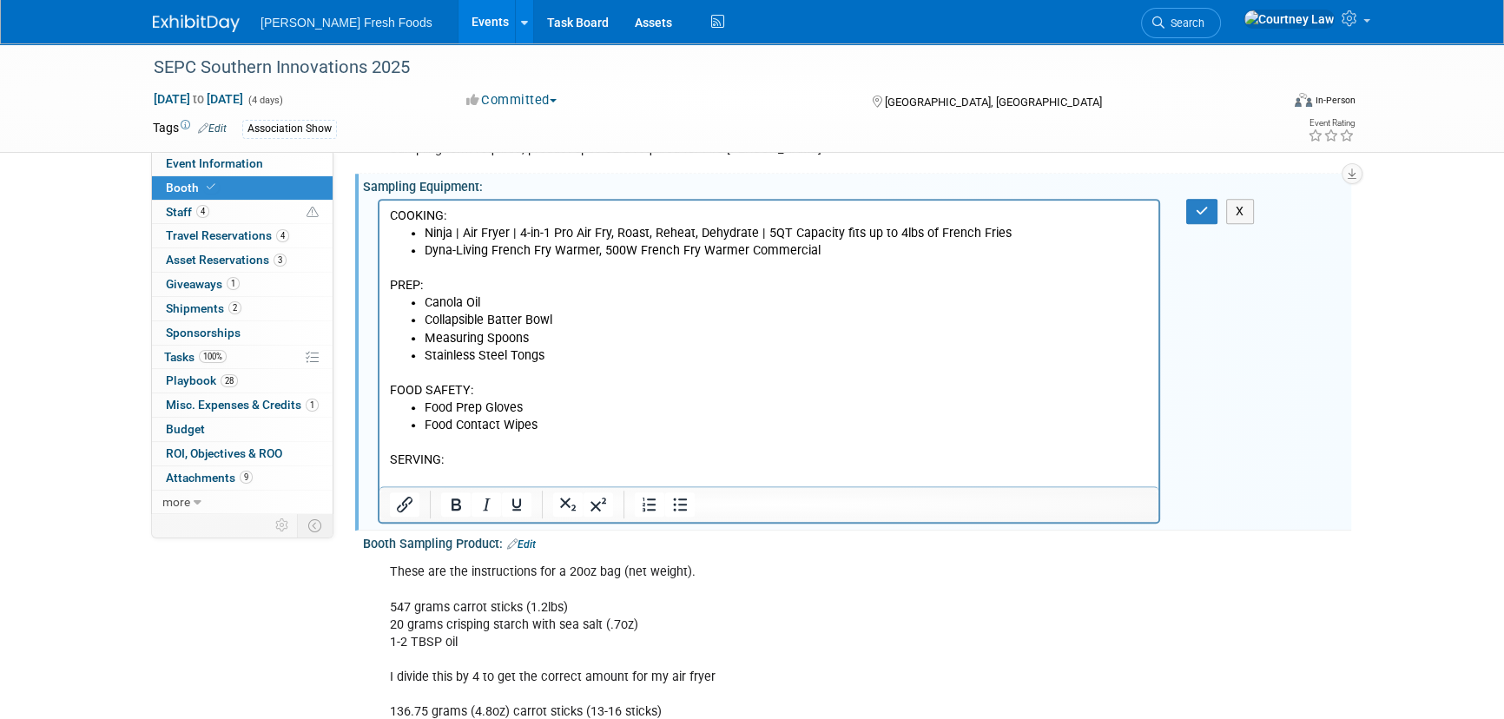
scroll to position [1026, 0]
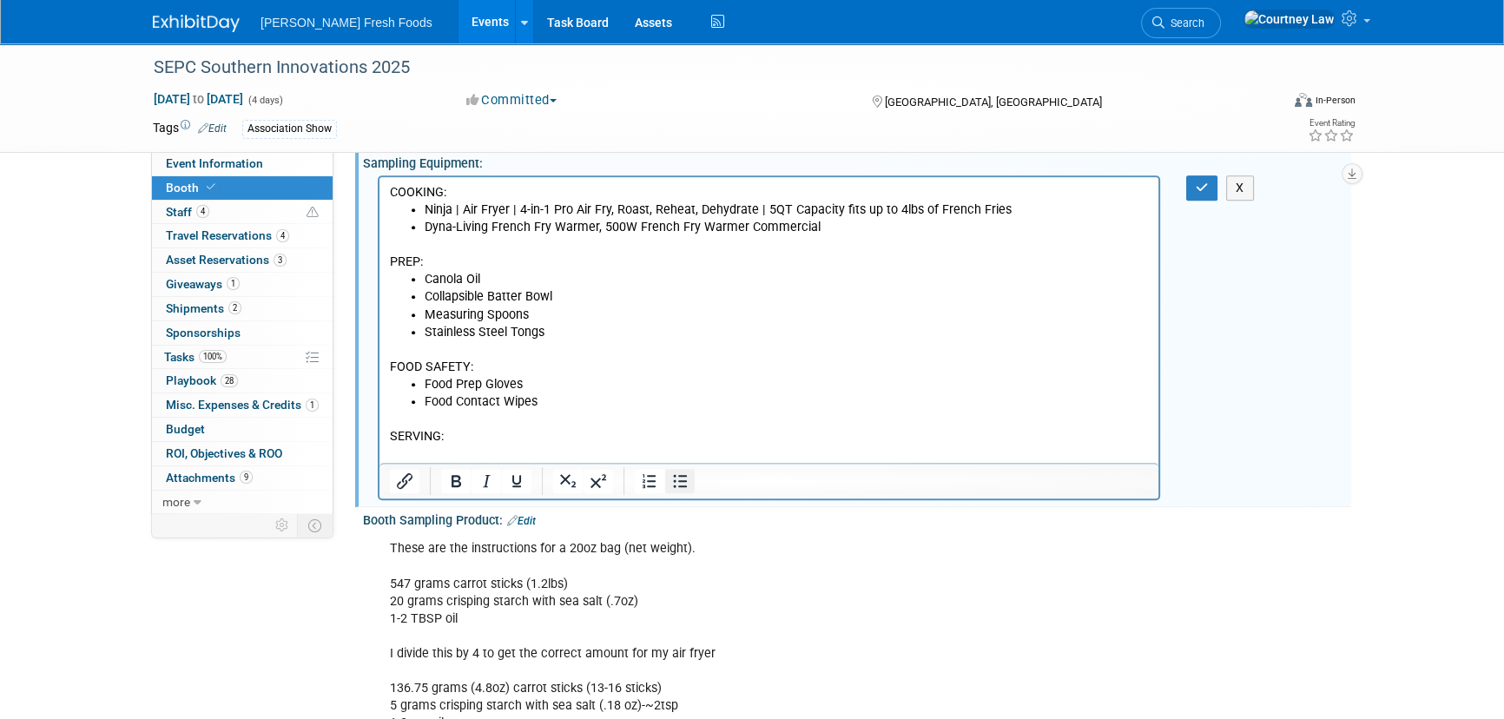
click at [686, 476] on icon "Bullet list" at bounding box center [680, 481] width 21 height 21
click at [849, 224] on li "Dyna-Living French Fry Warmer, 500W French Fry Warmer Commercial" at bounding box center [787, 226] width 724 height 17
click at [467, 445] on li "Rich Text Area. Press ALT-0 for help." at bounding box center [787, 453] width 724 height 17
click at [433, 454] on li "Rich Text Area. Press ALT-0 for help." at bounding box center [787, 453] width 724 height 17
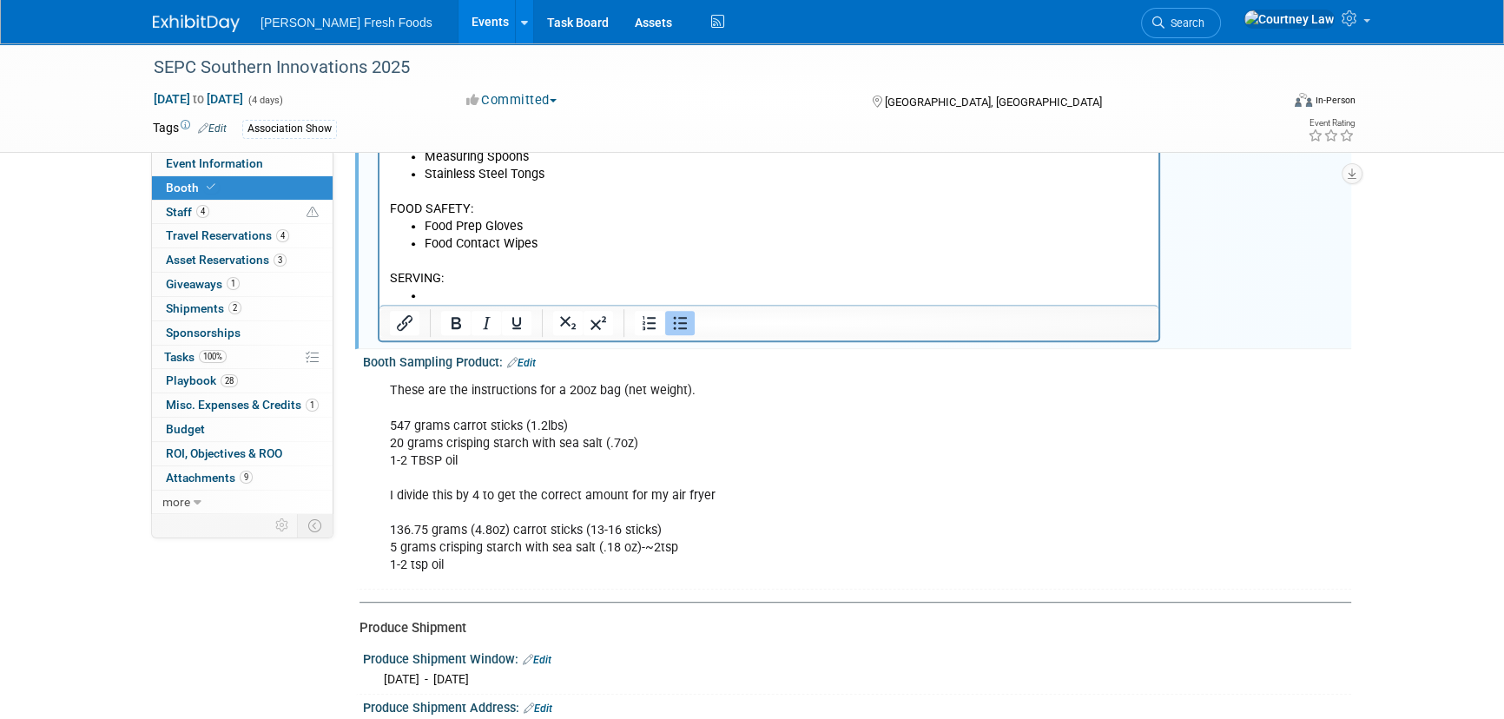
scroll to position [868, 0]
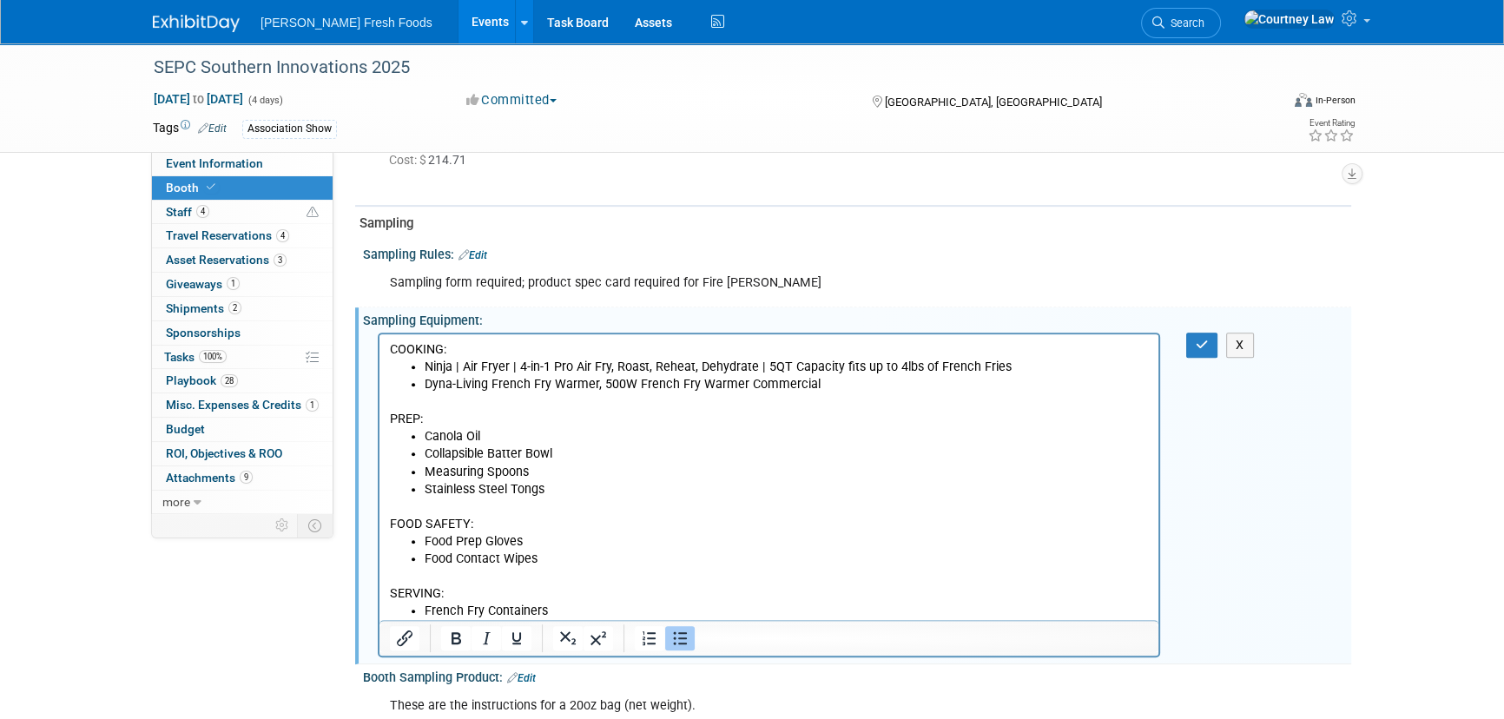
click at [824, 389] on li "Dyna-Living French Fry Warmer, 500W French Fry Warmer Commercial" at bounding box center [787, 383] width 724 height 17
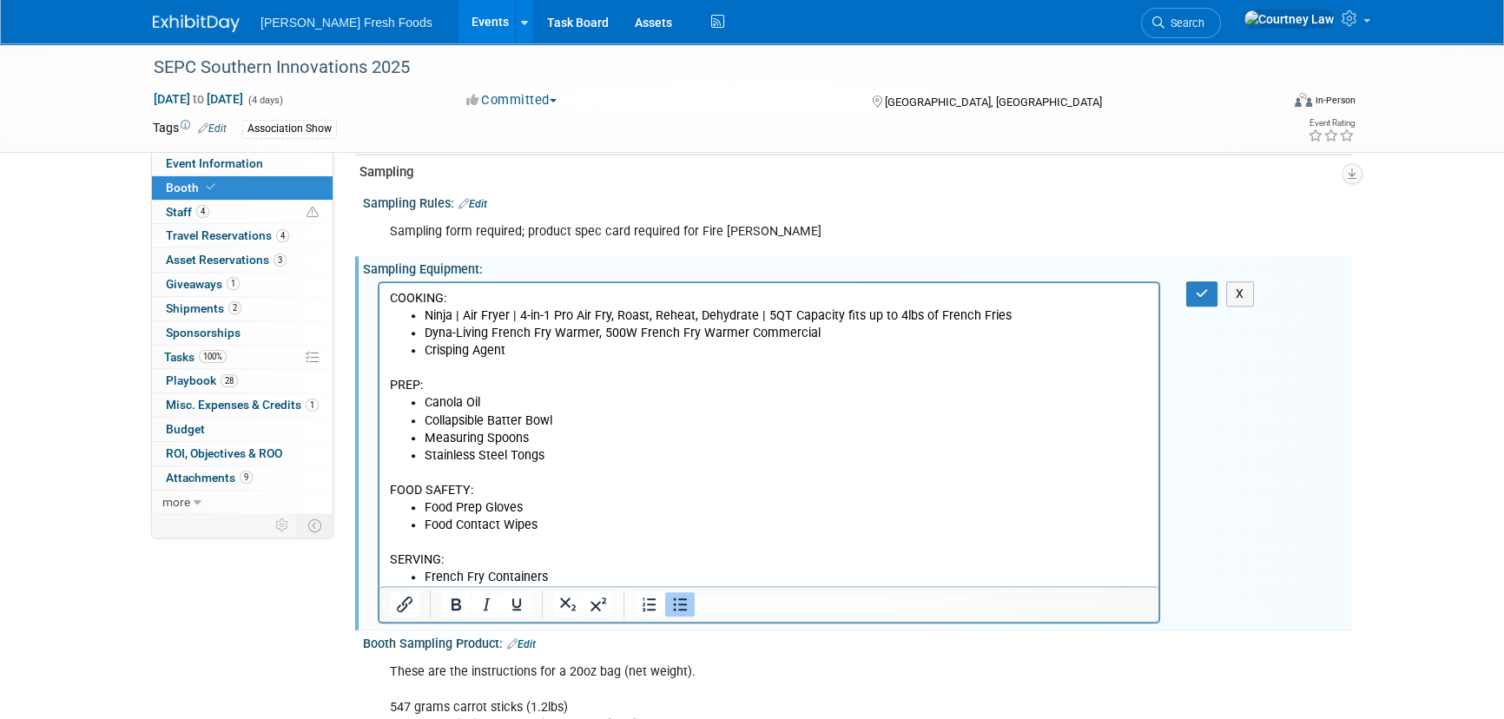
scroll to position [947, 0]
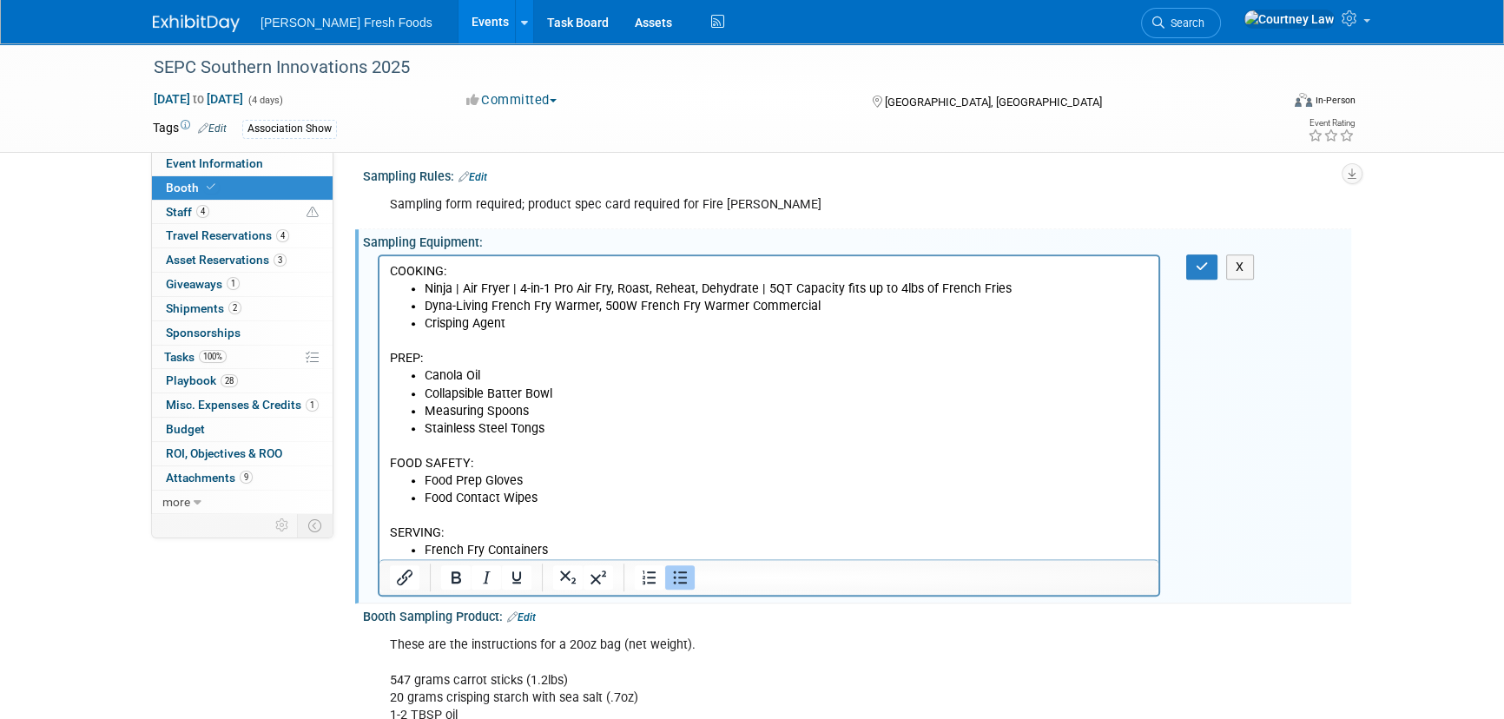
click at [564, 556] on li "French Fry Containers" at bounding box center [787, 549] width 724 height 17
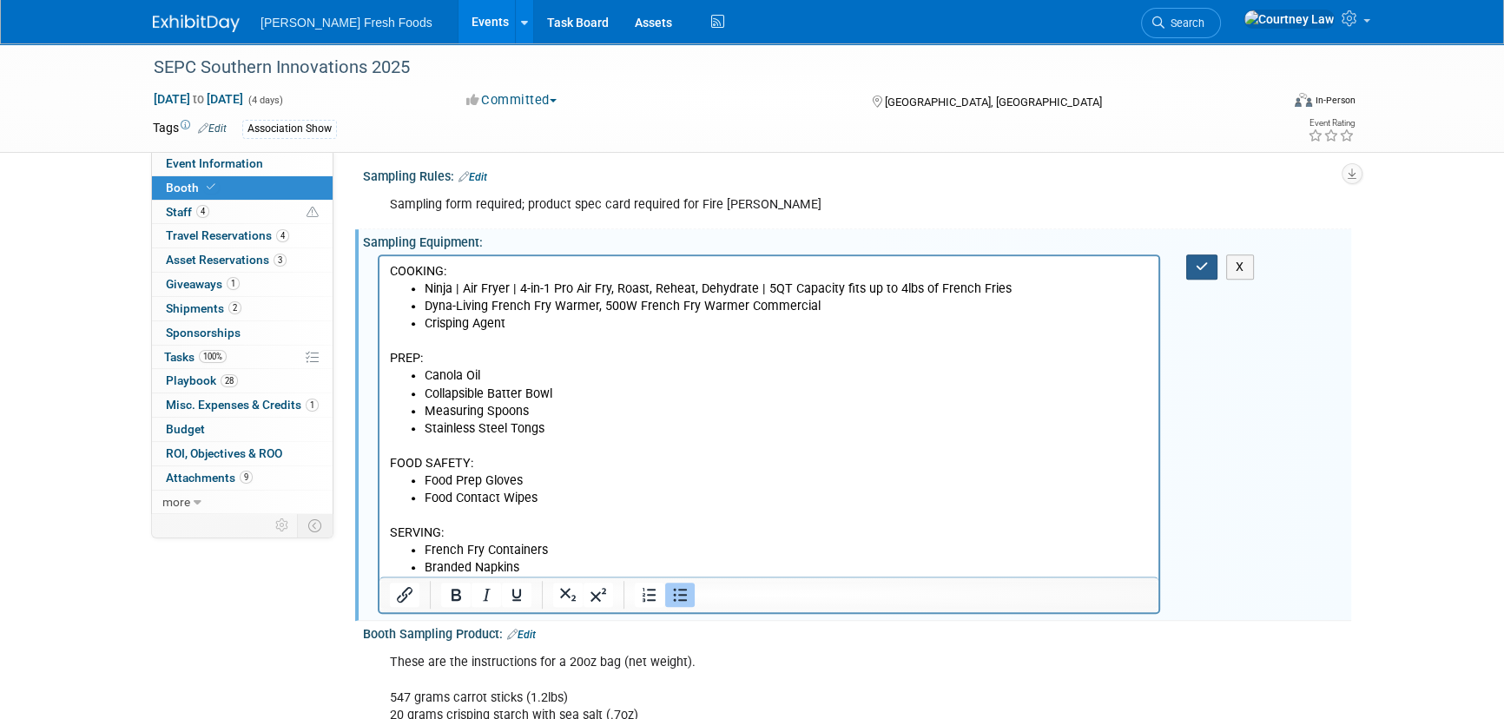
click at [1207, 254] on button "button" at bounding box center [1202, 266] width 32 height 25
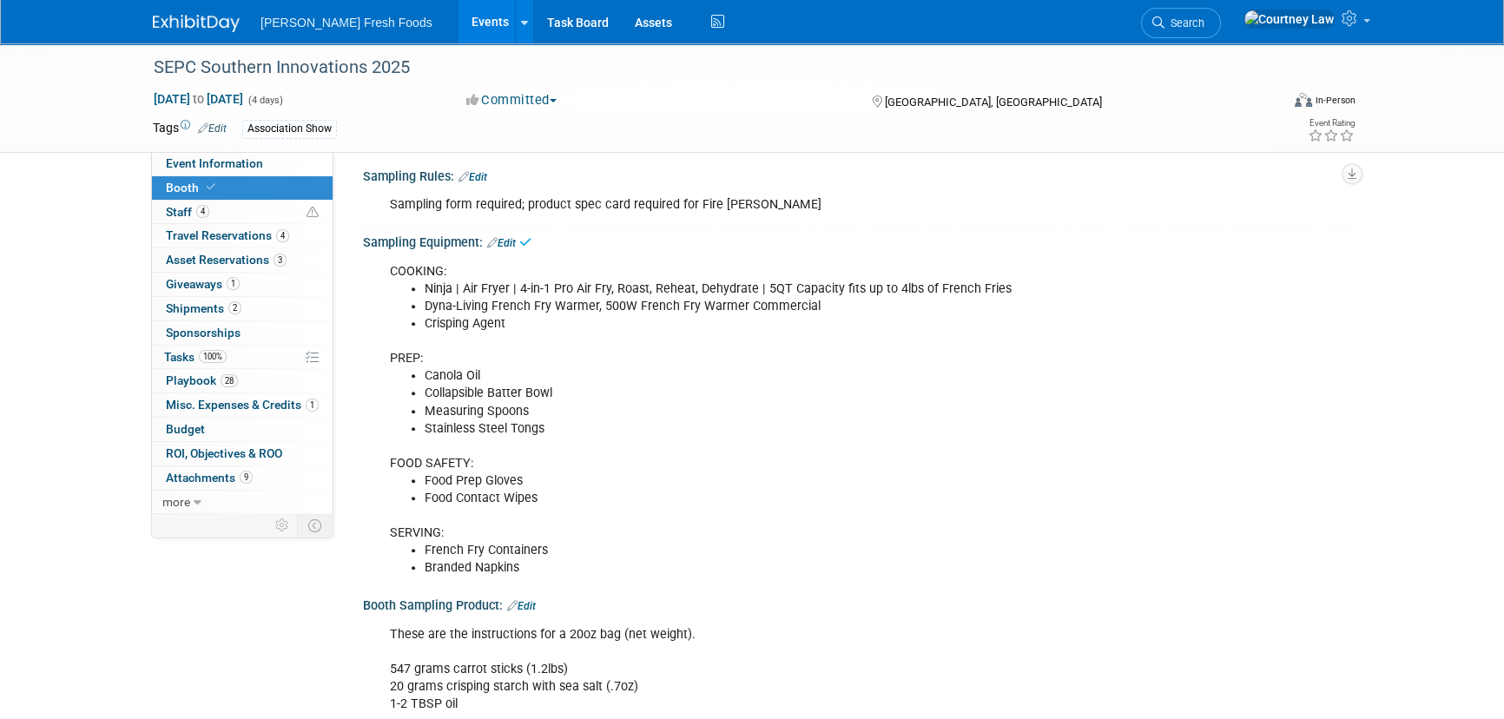
click at [1355, 373] on div "Event Information Event Info Booth Booth 4 Staff 4 Staff 4 Travel Reservations …" at bounding box center [752, 198] width 1224 height 2203
click at [705, 315] on li "Crisping Agent" at bounding box center [787, 323] width 725 height 17
click at [505, 243] on link "Edit" at bounding box center [501, 243] width 29 height 12
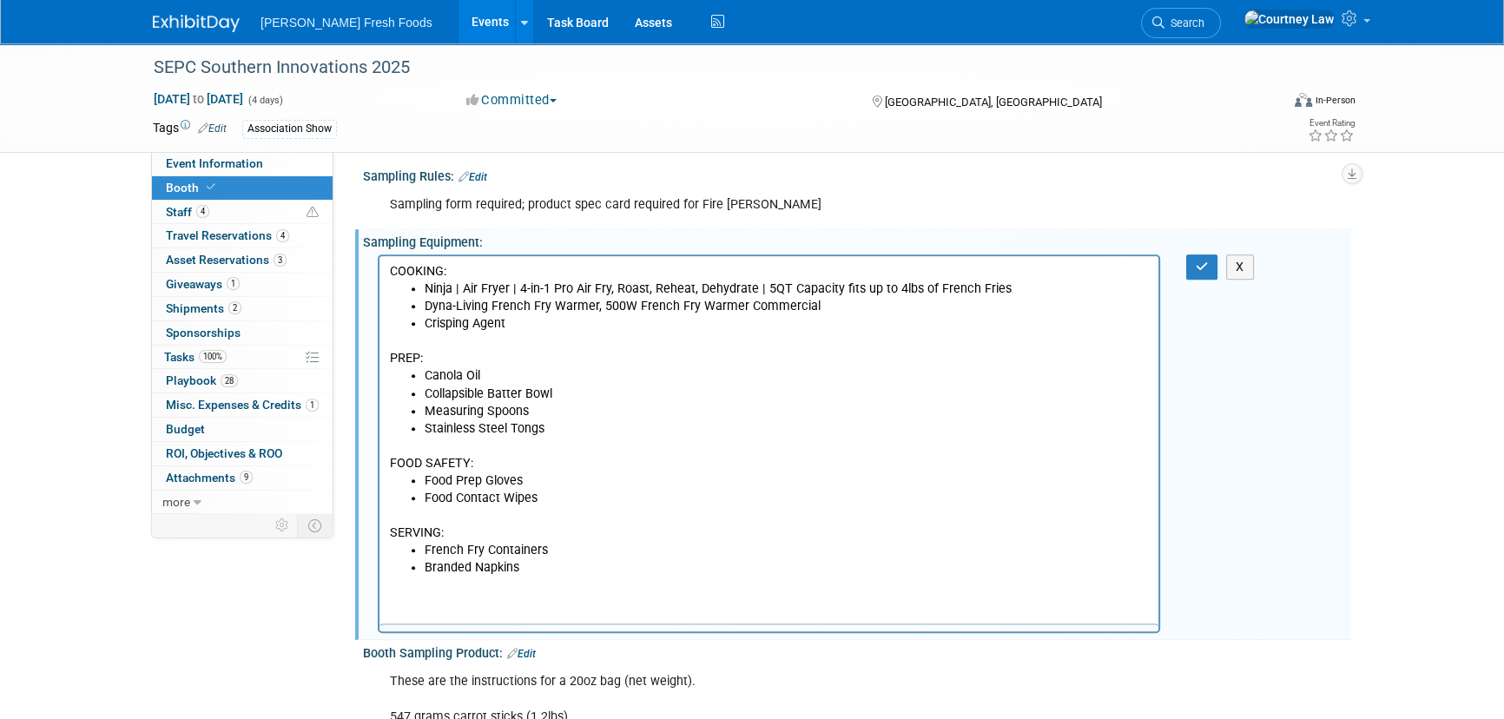
scroll to position [0, 0]
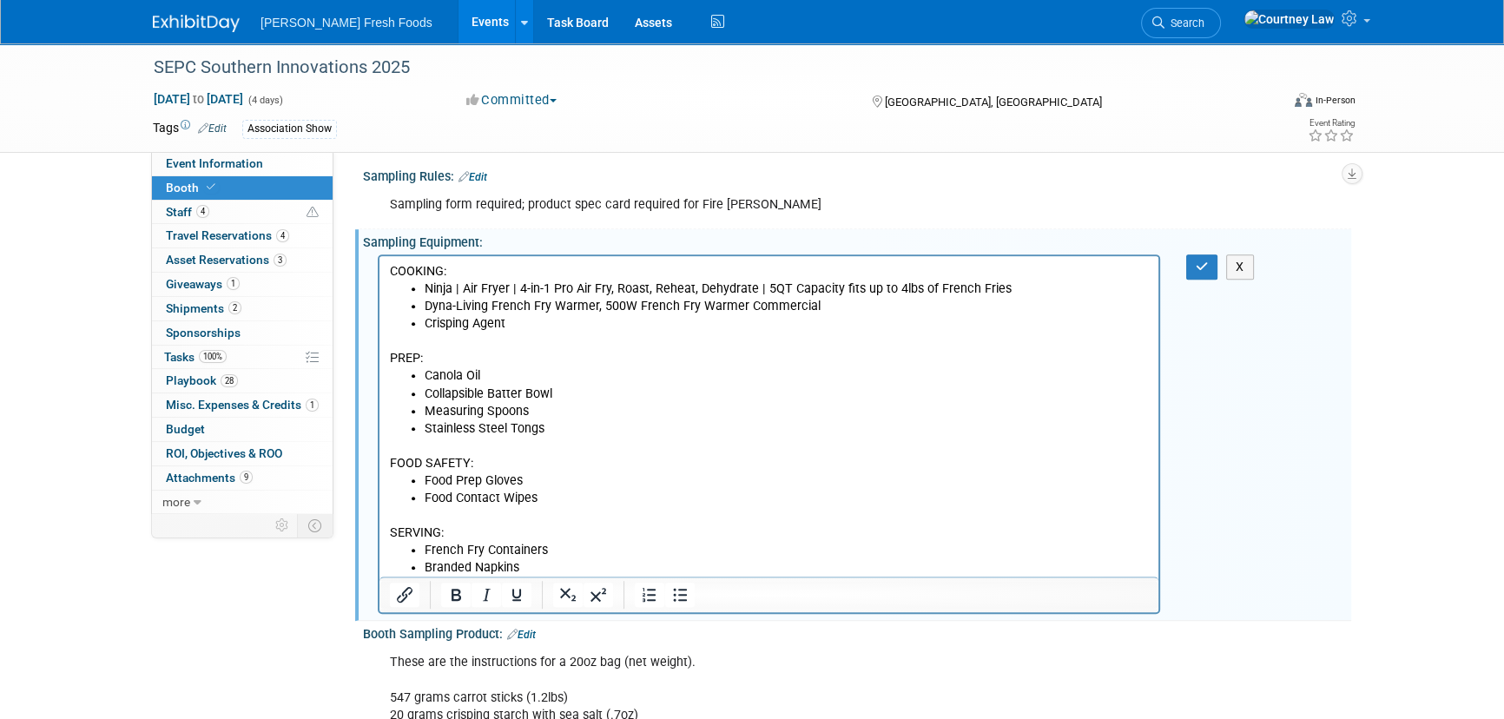
click at [423, 276] on p "COOKING:" at bounding box center [769, 270] width 759 height 17
click at [448, 603] on button "Bold" at bounding box center [456, 595] width 30 height 24
click at [393, 353] on p "PREP:" at bounding box center [769, 349] width 759 height 35
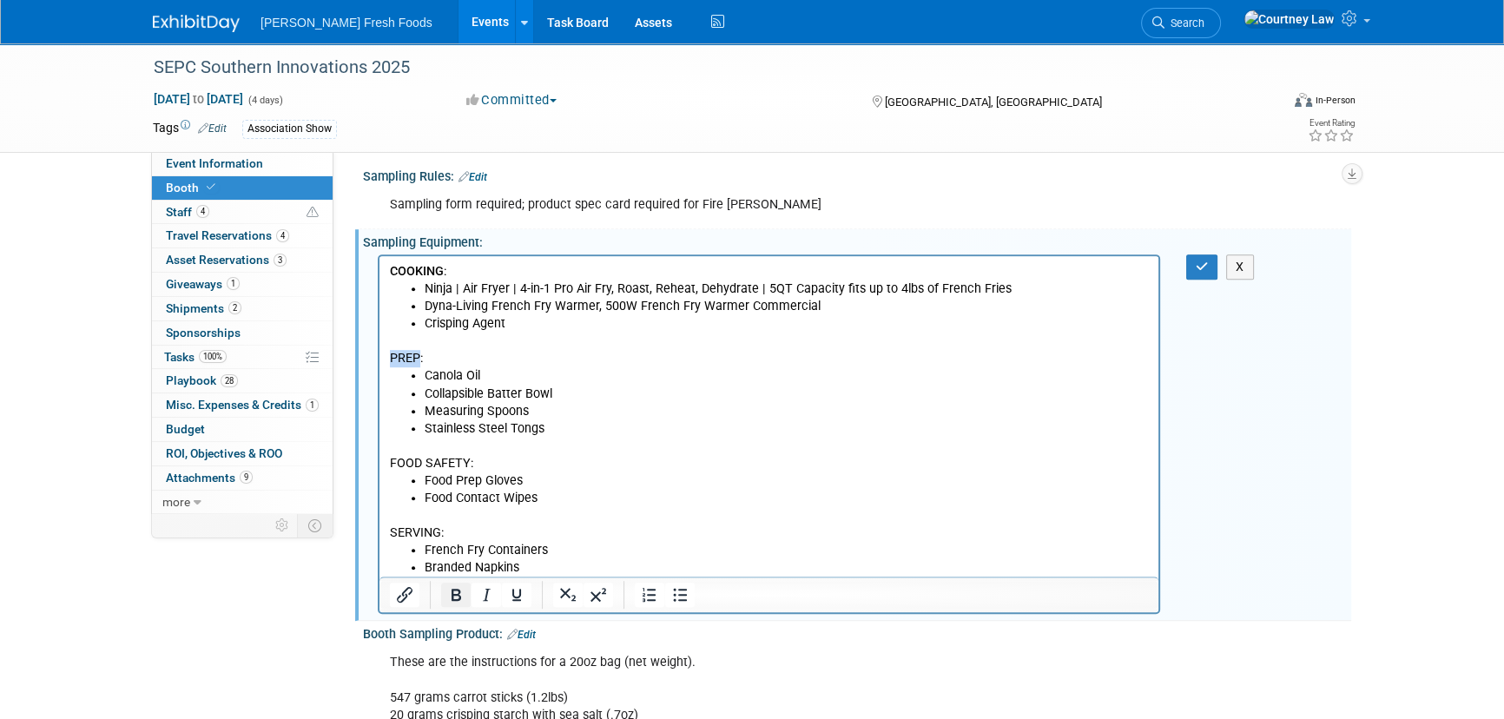
click at [445, 587] on icon "Bold" at bounding box center [455, 594] width 21 height 21
drag, startPoint x: 469, startPoint y: 463, endPoint x: 374, endPoint y: 466, distance: 94.7
click at [379, 466] on html "COOKING : Ninja | Air Fryer | 4-in-1 Pro Air Fry, Roast, Reheat, Dehydrate | 5Q…" at bounding box center [768, 415] width 779 height 320
click at [455, 589] on icon "Bold" at bounding box center [455, 594] width 21 height 21
click at [422, 533] on p "SERVING:" at bounding box center [769, 523] width 759 height 35
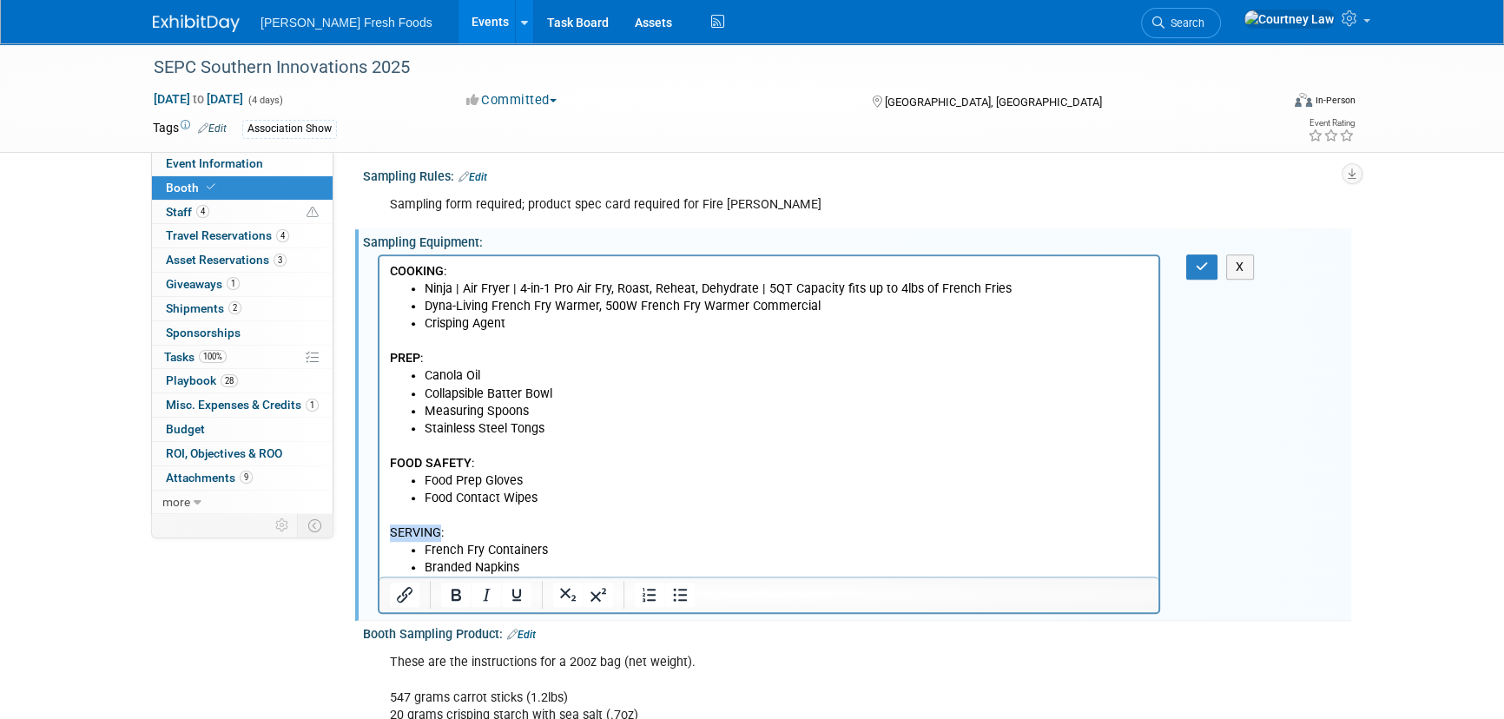
click at [422, 533] on p "SERVING:" at bounding box center [769, 523] width 759 height 35
click at [460, 595] on icon "Bold" at bounding box center [457, 595] width 10 height 12
click at [1190, 268] on button "button" at bounding box center [1202, 266] width 32 height 25
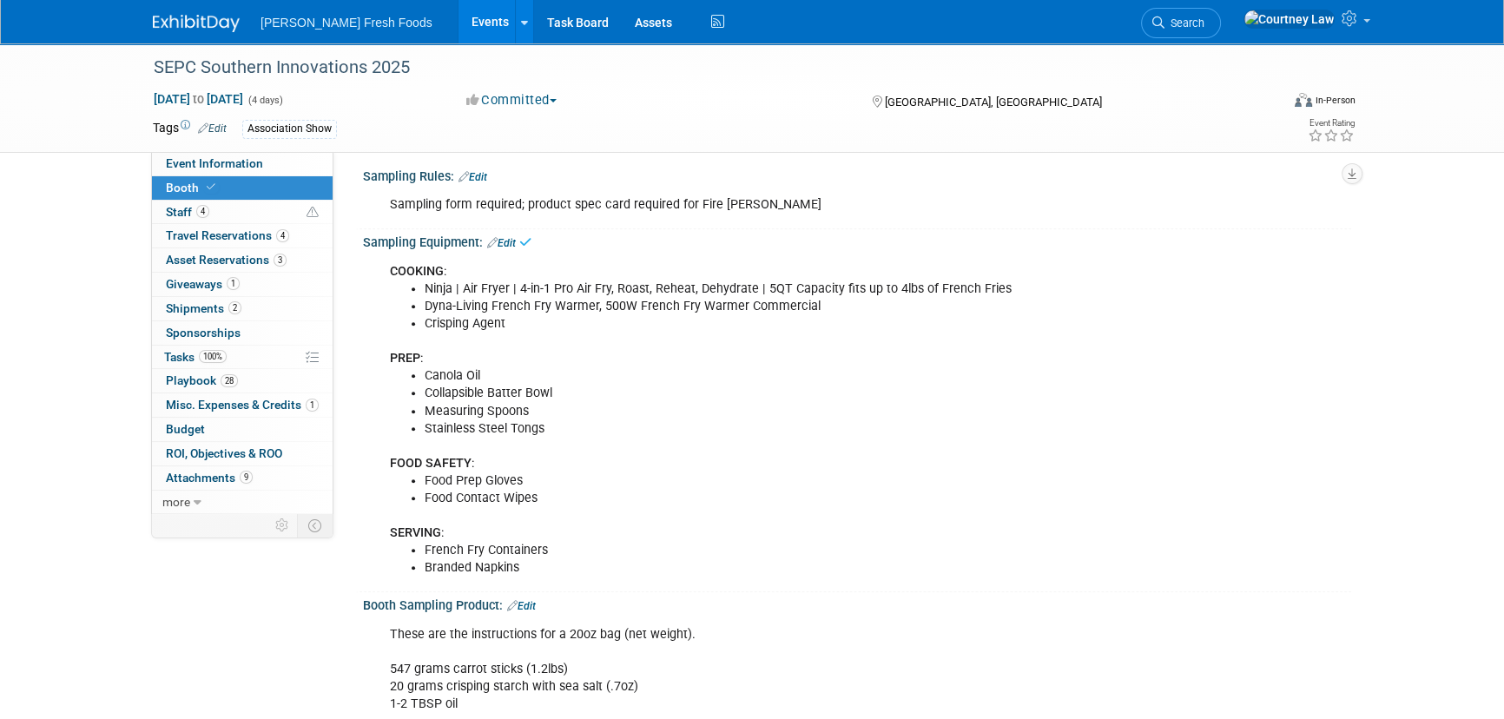
click at [1223, 492] on div "COOKING : Ninja | Air Fryer | 4-in-1 Pro Air Fry, Roast, Reheat, Dehydrate | 5Q…" at bounding box center [857, 418] width 988 height 337
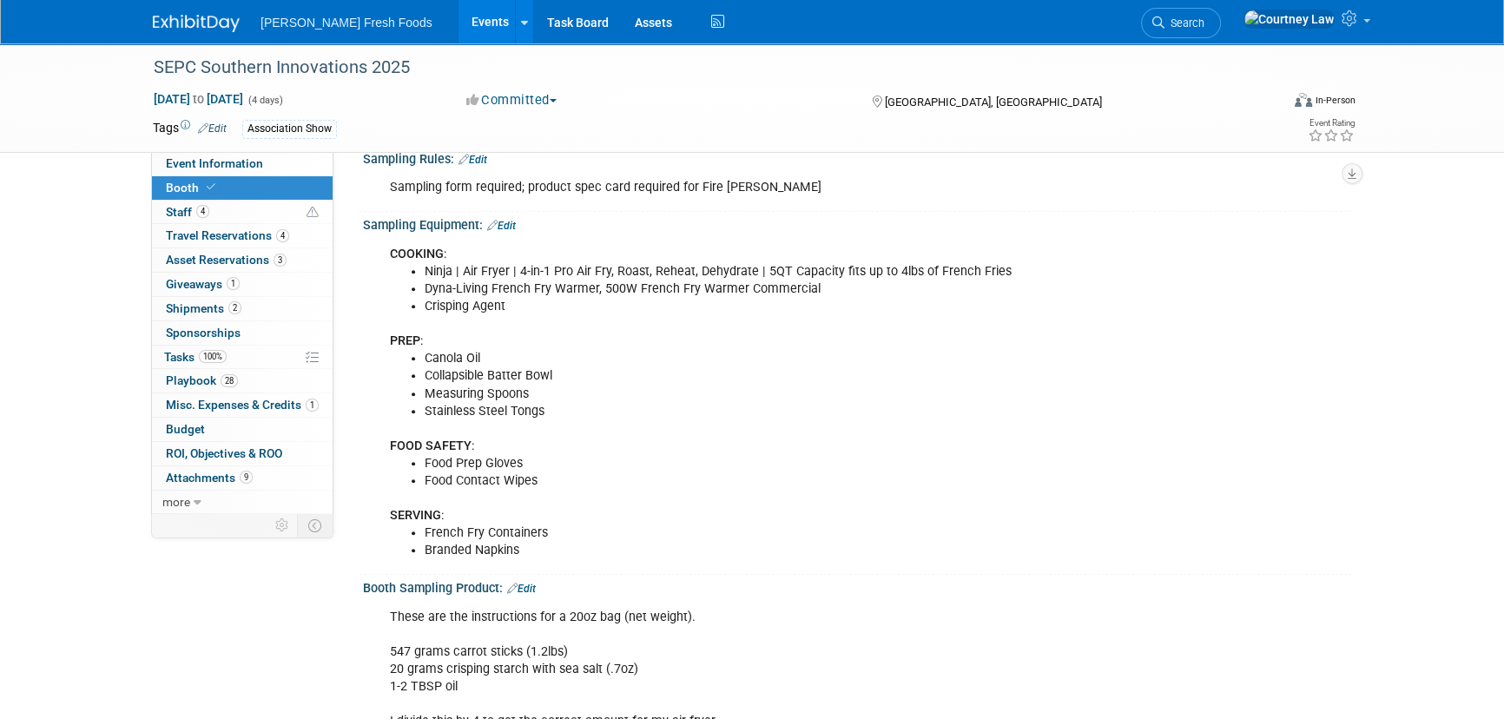
scroll to position [1000, 0]
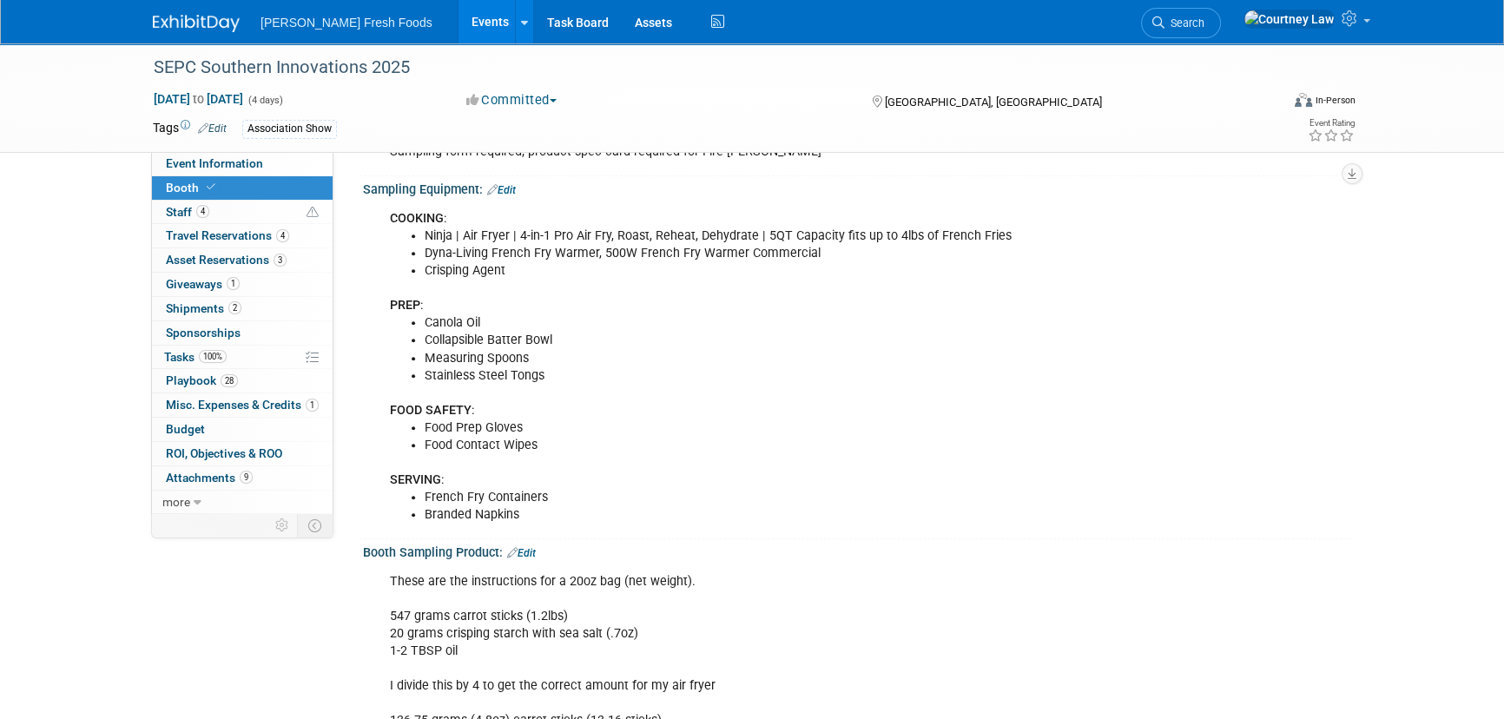
click at [1296, 366] on div "COOKING : Ninja | Air Fryer | 4-in-1 Pro Air Fry, Roast, Reheat, Dehydrate | 5Q…" at bounding box center [857, 365] width 988 height 337
